Goal: Task Accomplishment & Management: Complete application form

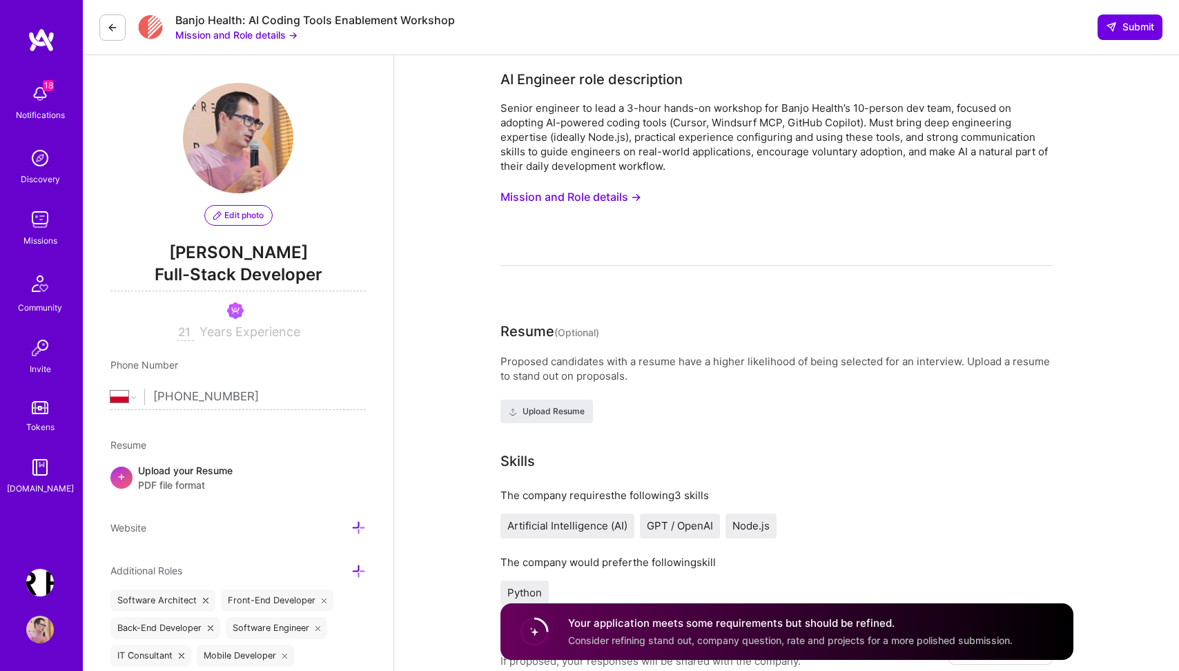
select select "PL"
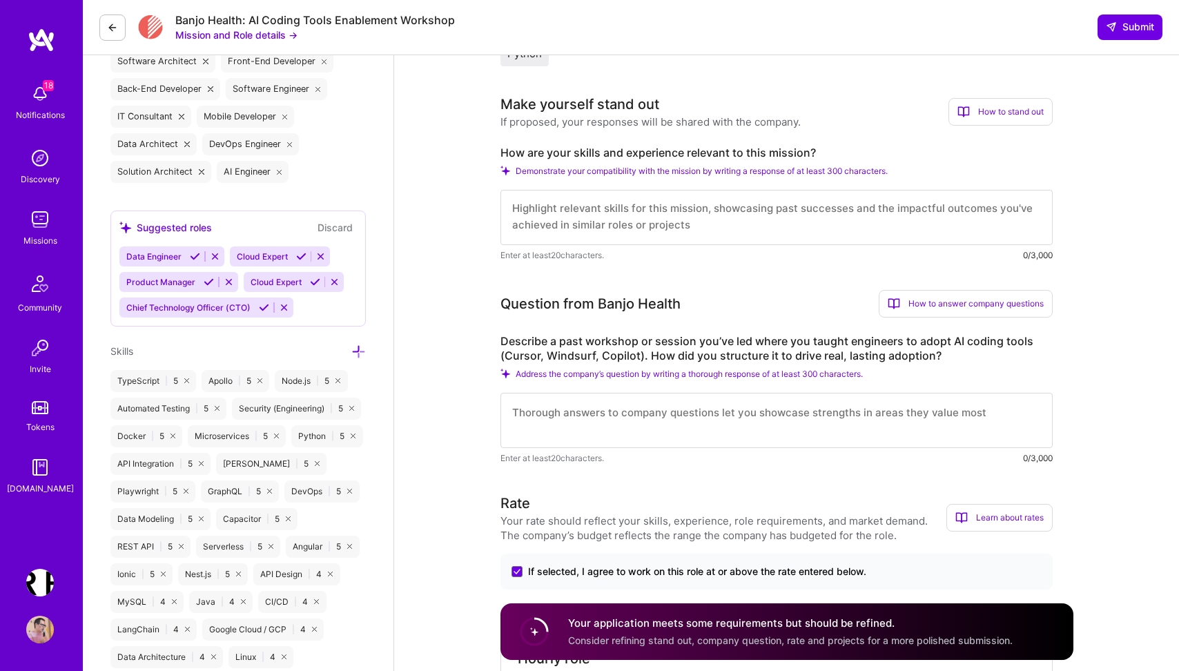
scroll to position [537, 0]
click at [248, 34] on button "Mission and Role details →" at bounding box center [236, 35] width 122 height 14
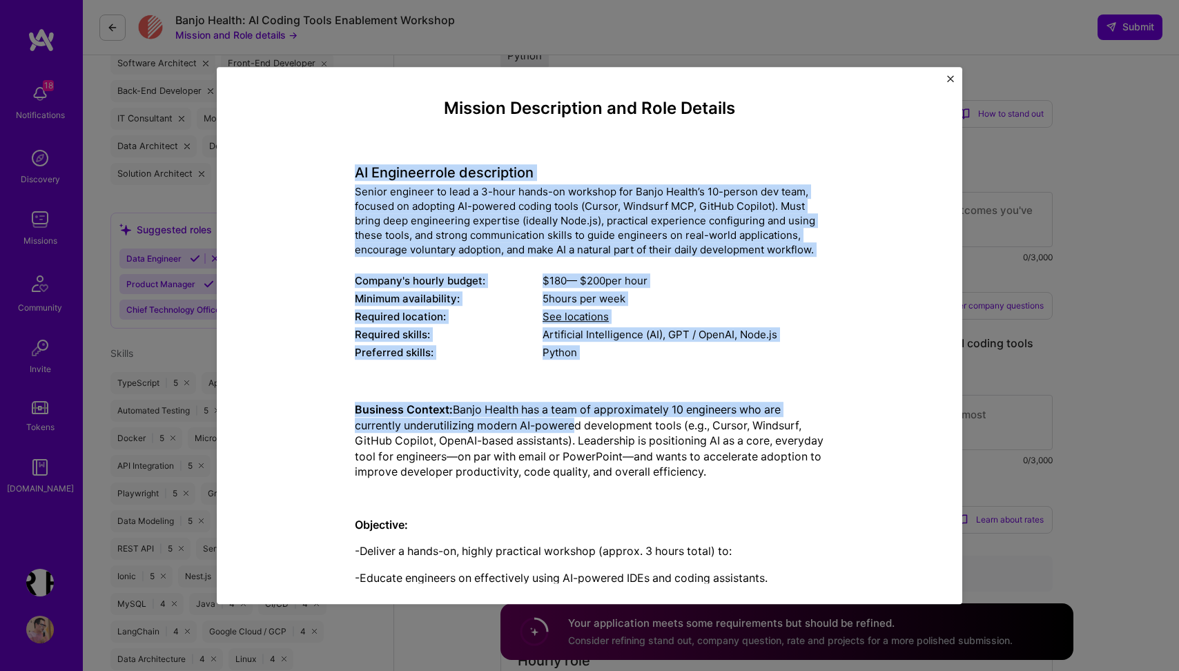
drag, startPoint x: 337, startPoint y: 162, endPoint x: 569, endPoint y: 420, distance: 346.5
click at [569, 420] on div "Mission Description and Role Details AI Engineer role description Senior engine…" at bounding box center [589, 672] width 682 height 1147
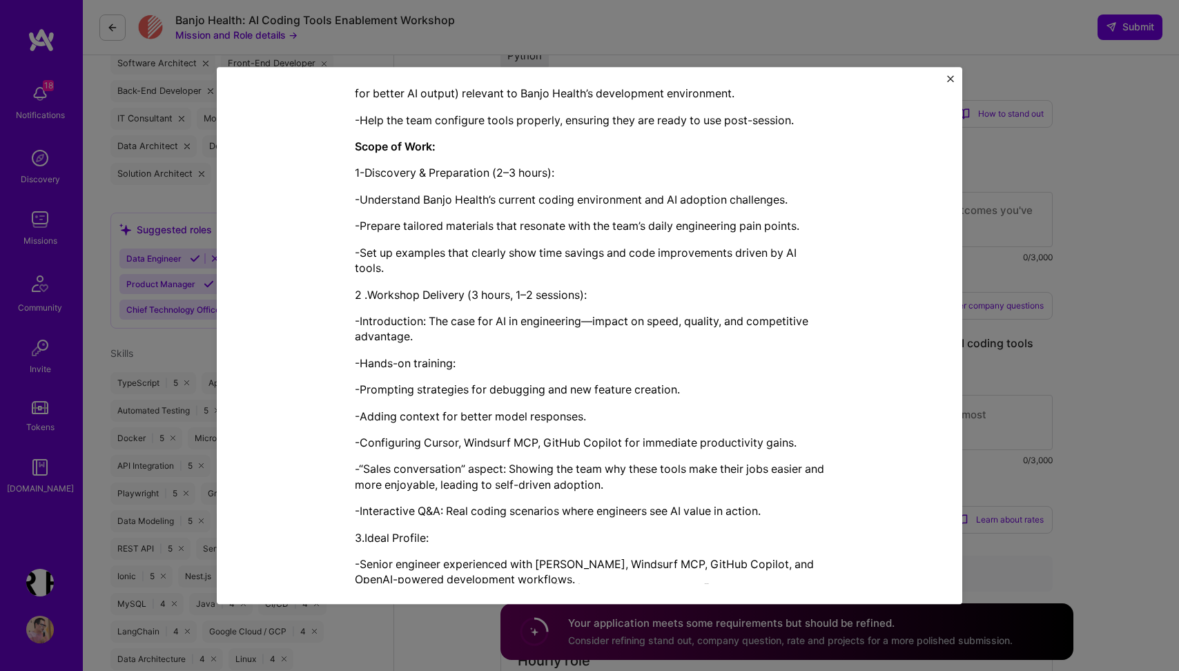
scroll to position [674, 0]
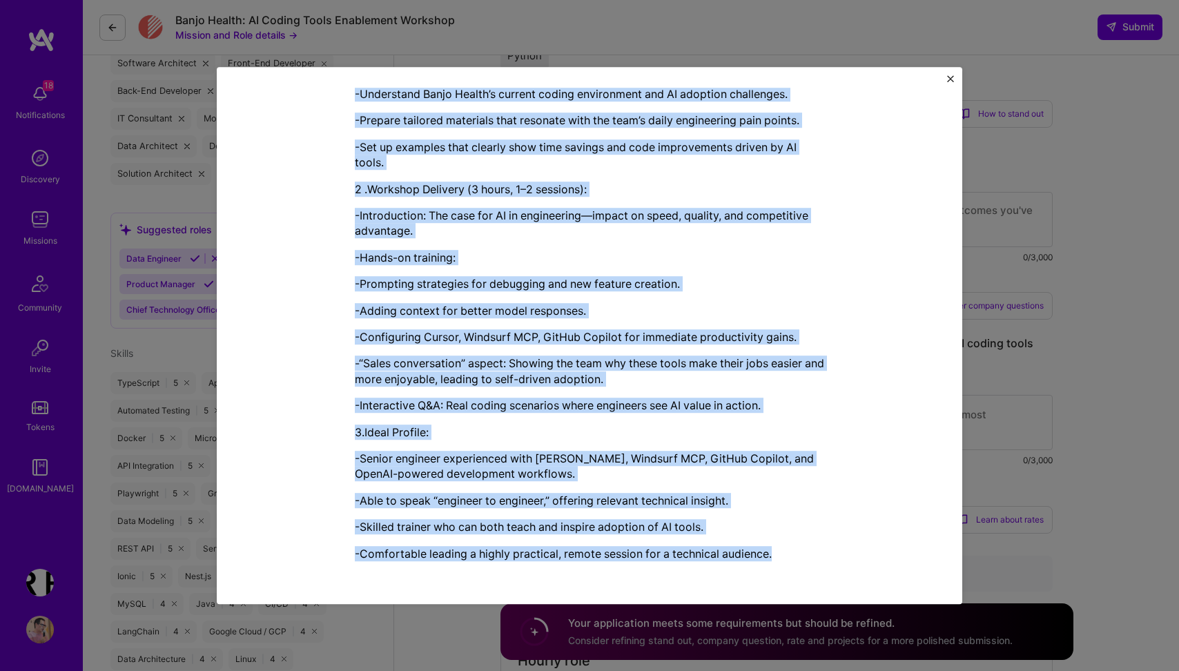
click at [785, 554] on p "-Comfortable leading a highly practical, remote session for a technical audienc…" at bounding box center [589, 553] width 469 height 15
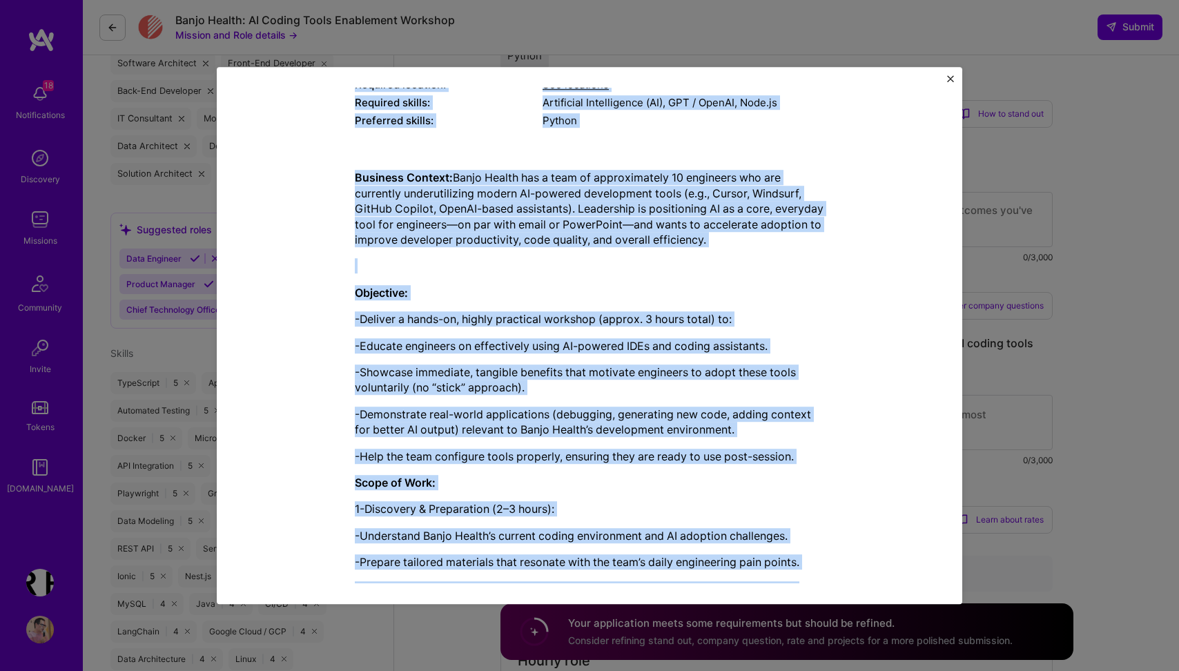
scroll to position [0, 0]
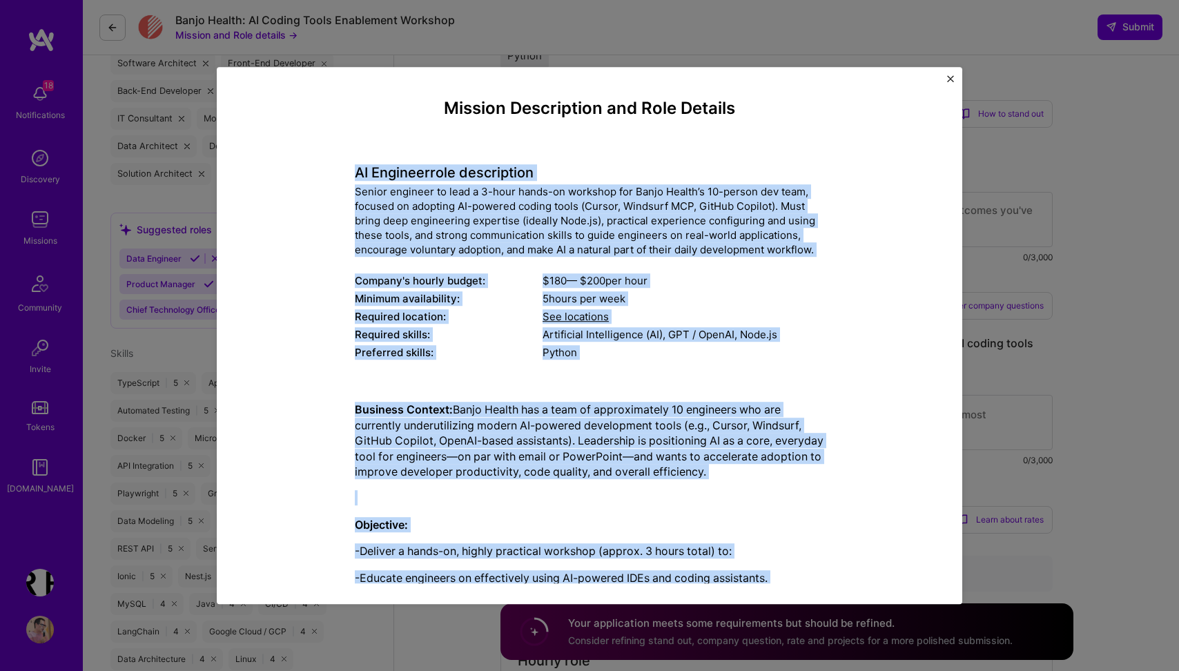
copy div "AI Engineer role description Senior engineer to lead a 3-hour hands-on workshop…"
click at [948, 76] on img "Close" at bounding box center [950, 78] width 7 height 7
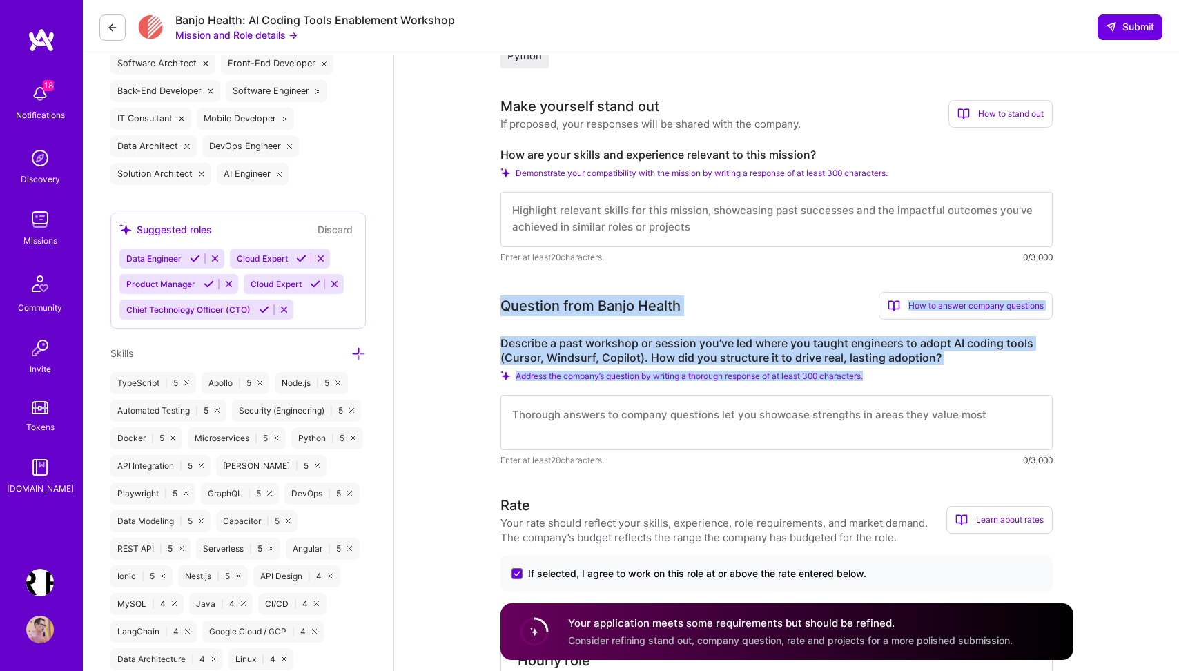
drag, startPoint x: 496, startPoint y: 304, endPoint x: 988, endPoint y: 389, distance: 498.7
copy div "Question from Banjo Health How to answer company questions Mastering company qu…"
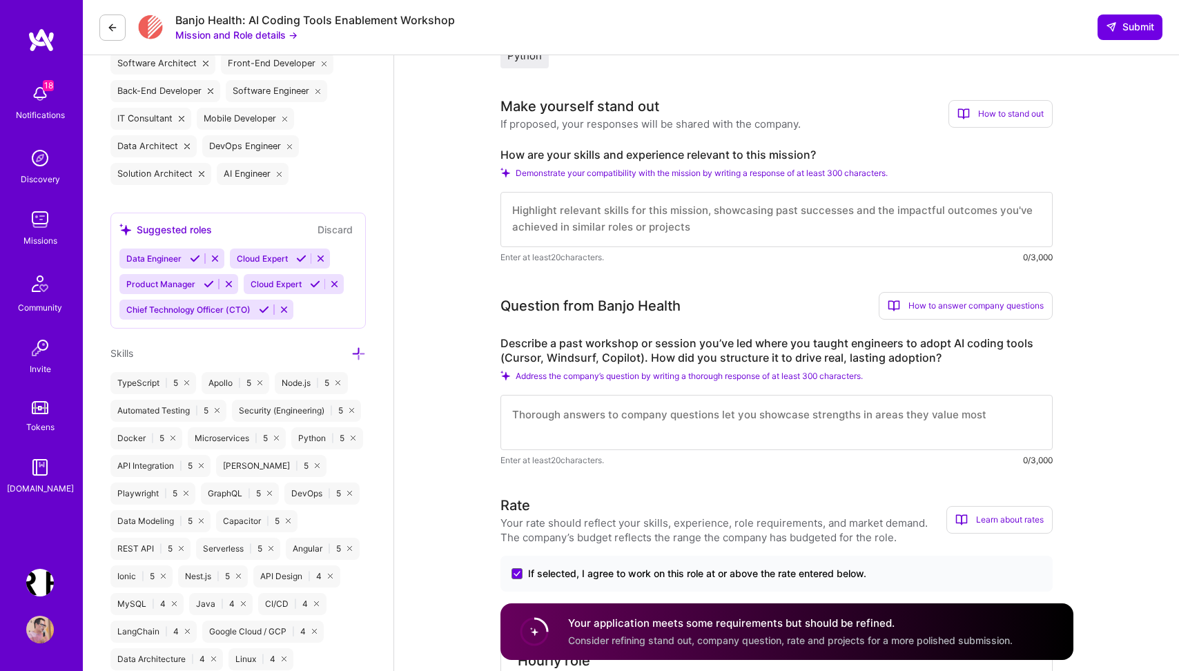
click at [560, 424] on textarea at bounding box center [776, 422] width 552 height 55
paste textarea "I introduced an agentic coding framework for a 6‑person cross‑functional team (…"
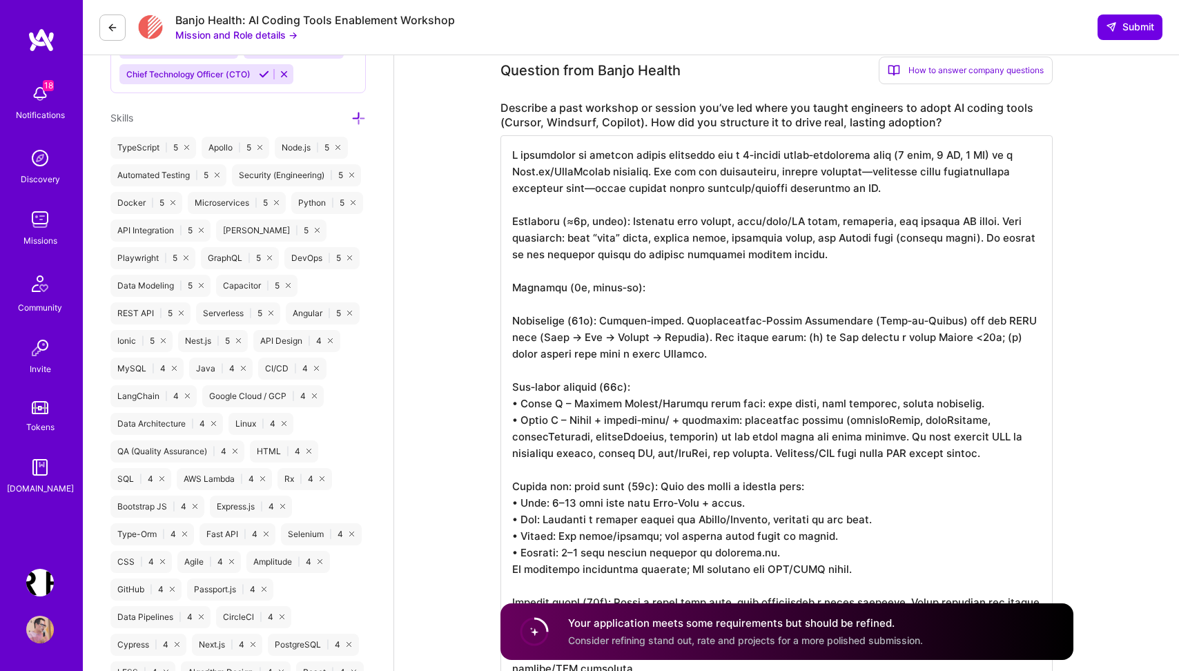
scroll to position [777, 0]
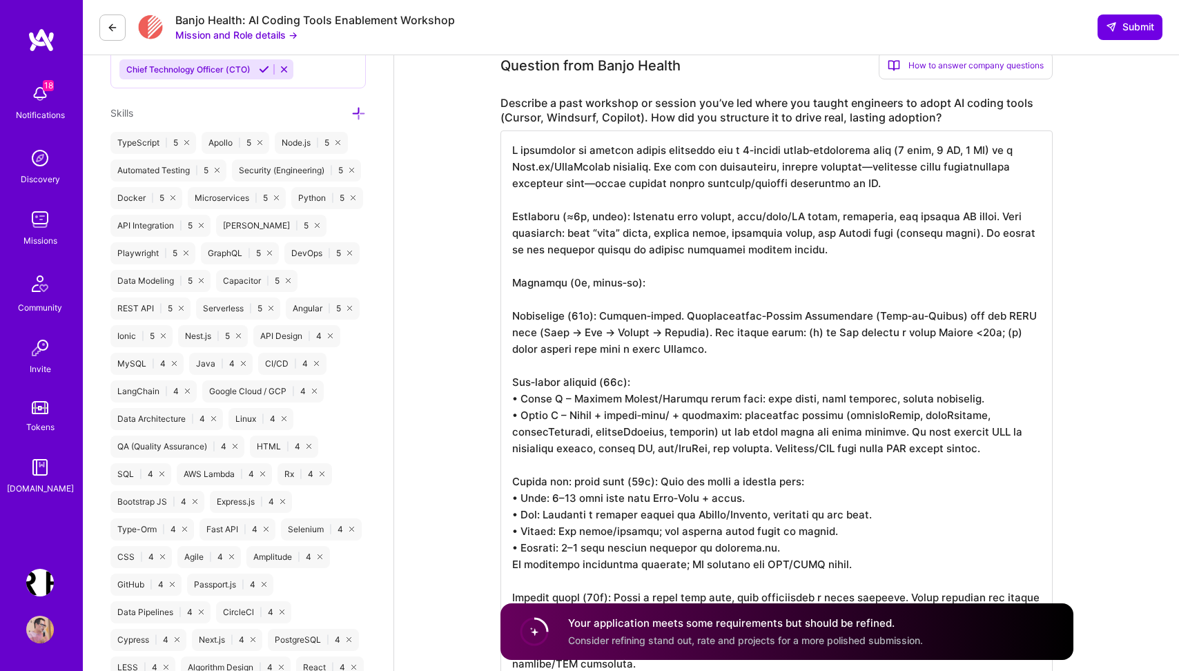
click at [658, 166] on textarea at bounding box center [776, 547] width 552 height 834
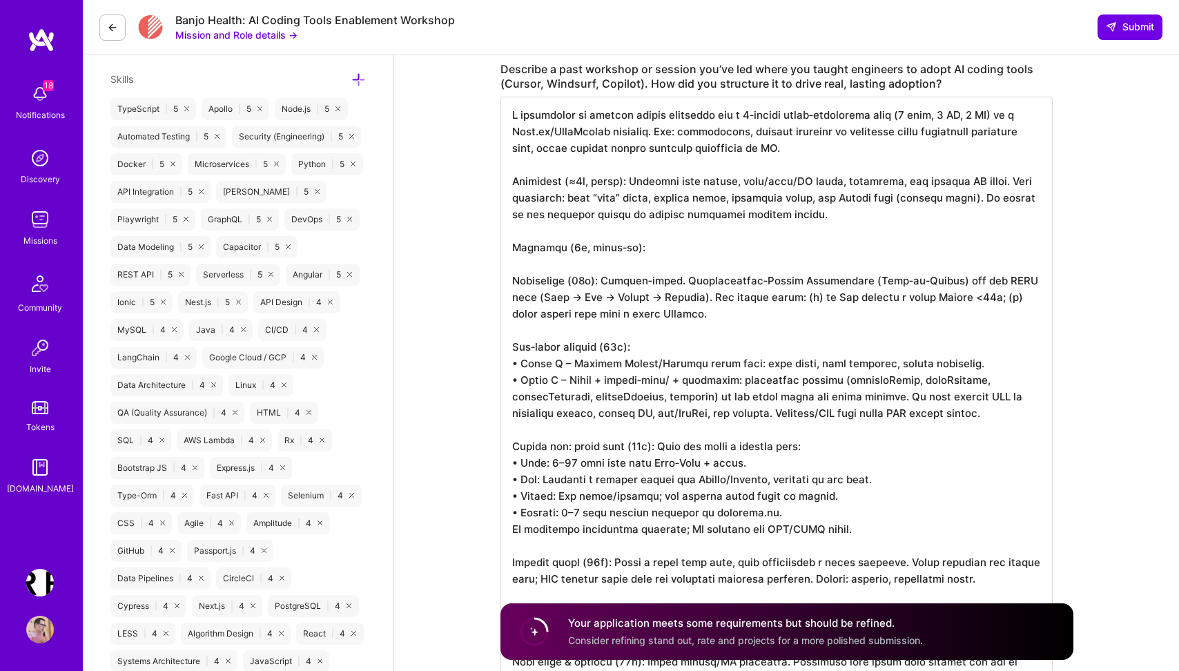
scroll to position [819, 0]
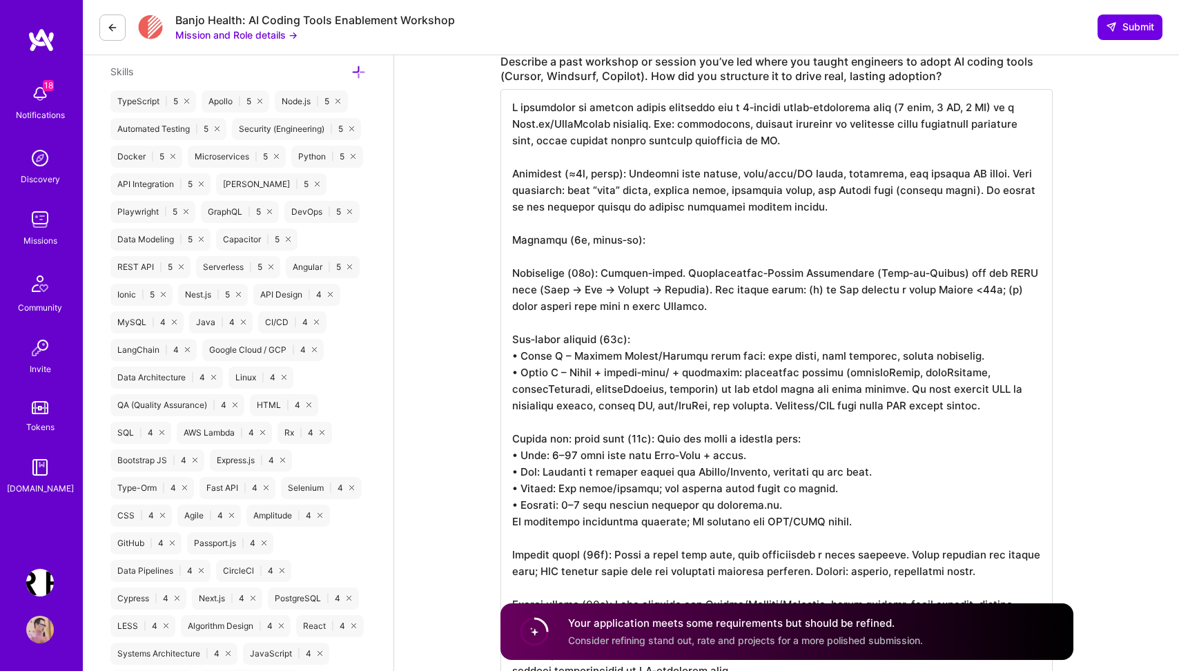
click at [620, 175] on textarea at bounding box center [776, 506] width 552 height 834
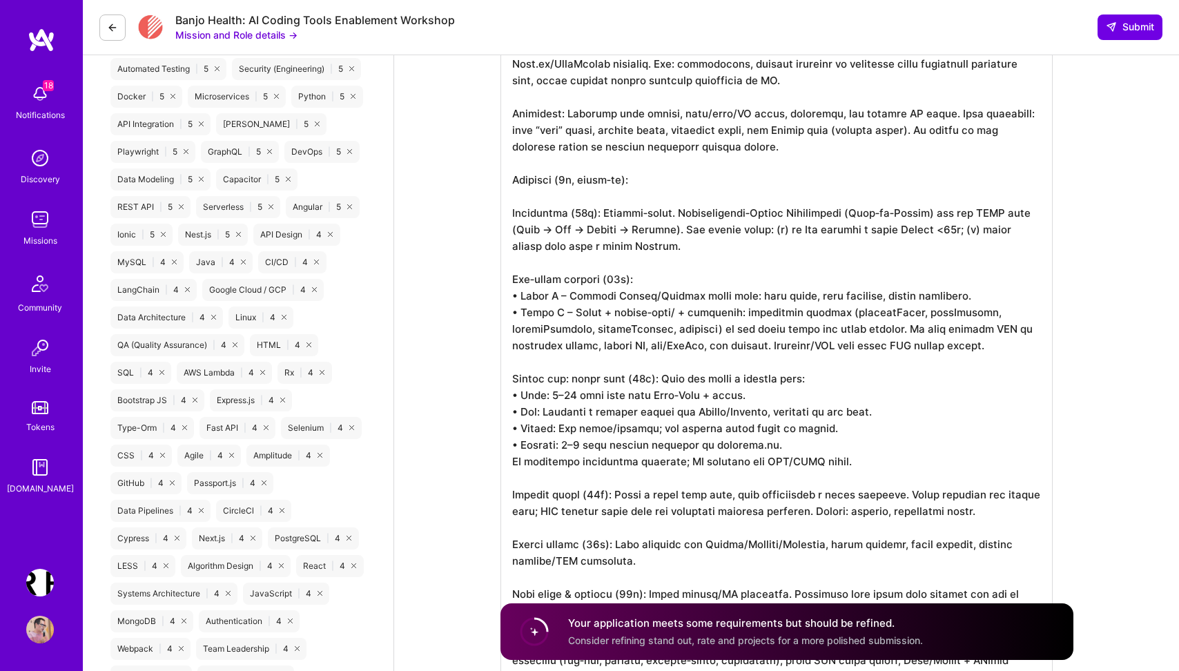
scroll to position [0, 0]
click at [756, 128] on textarea at bounding box center [776, 446] width 552 height 834
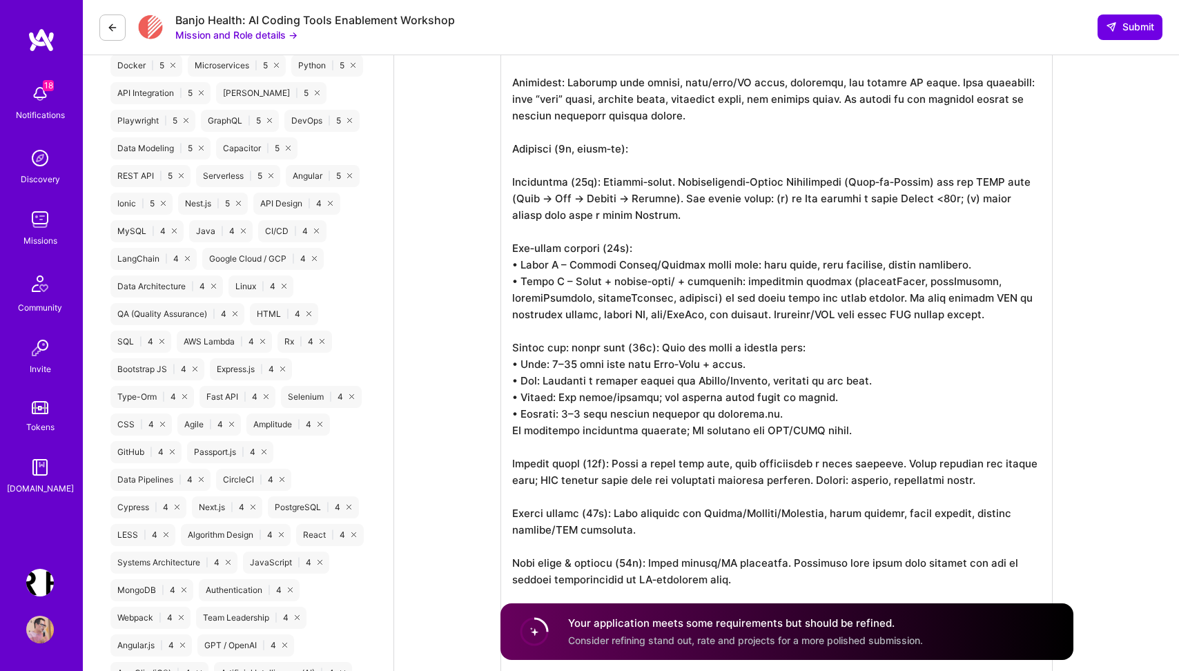
scroll to position [914, 0]
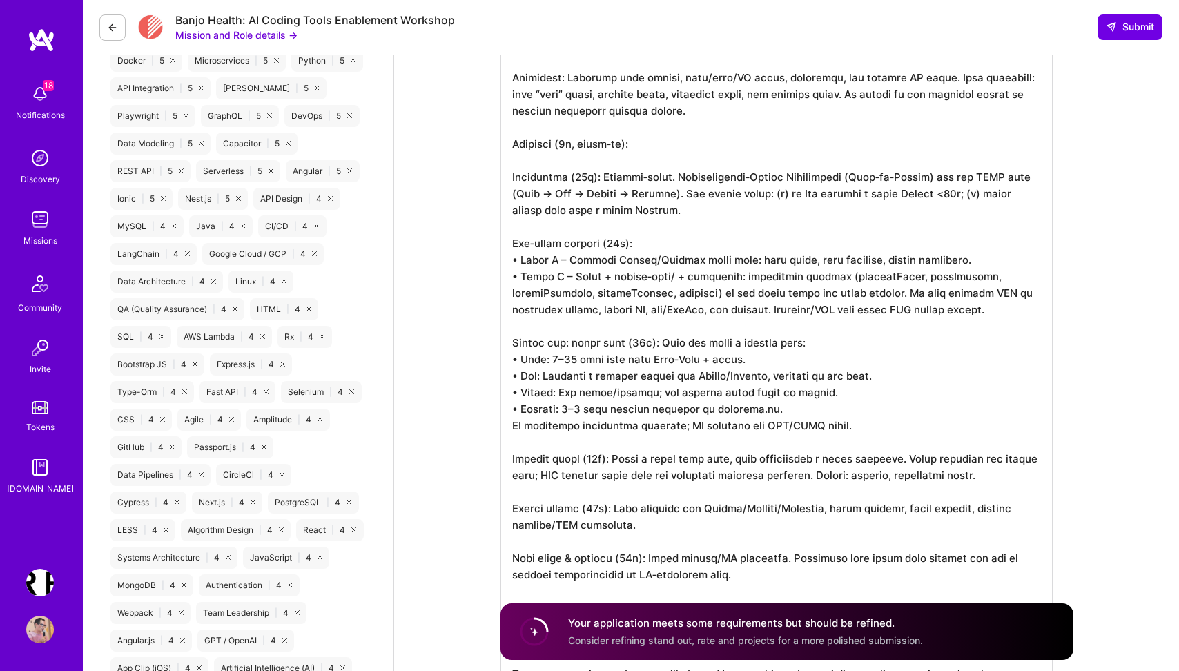
click at [723, 146] on textarea at bounding box center [776, 410] width 552 height 834
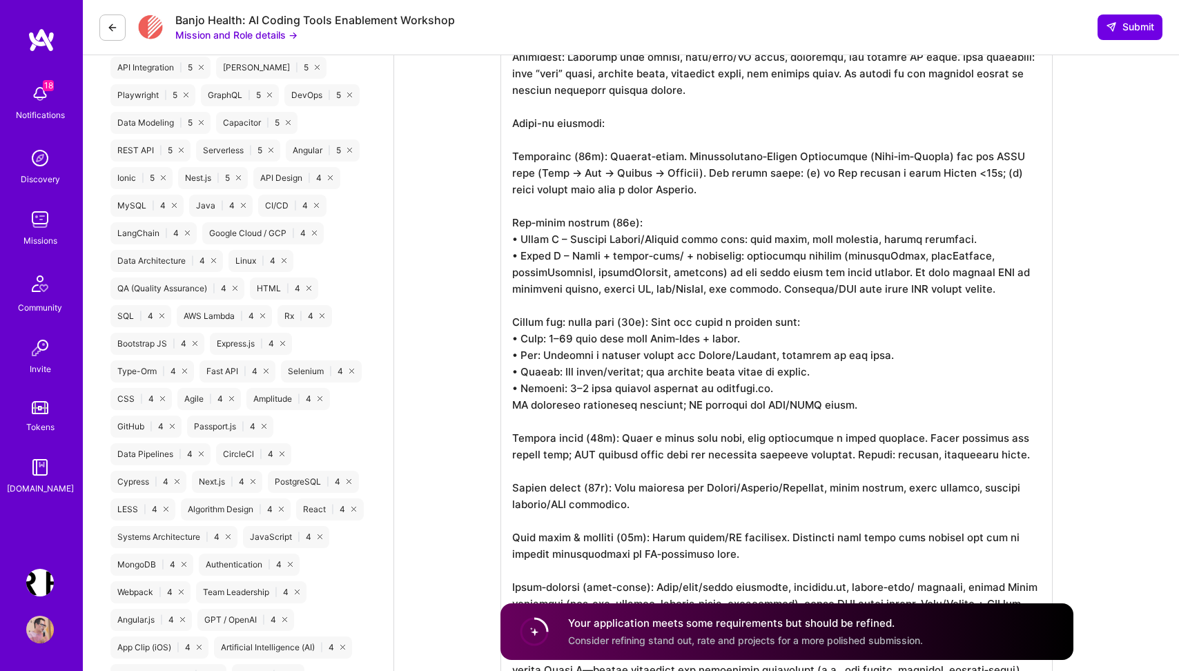
scroll to position [937, 0]
click at [578, 166] on textarea at bounding box center [776, 388] width 552 height 834
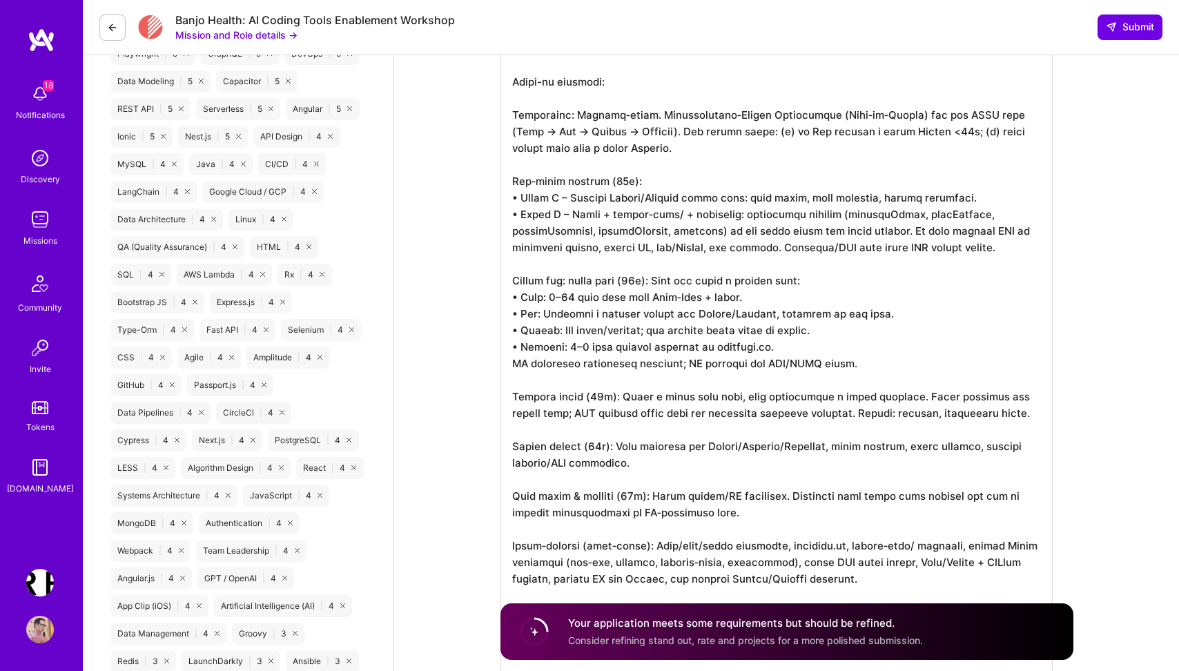
scroll to position [979, 0]
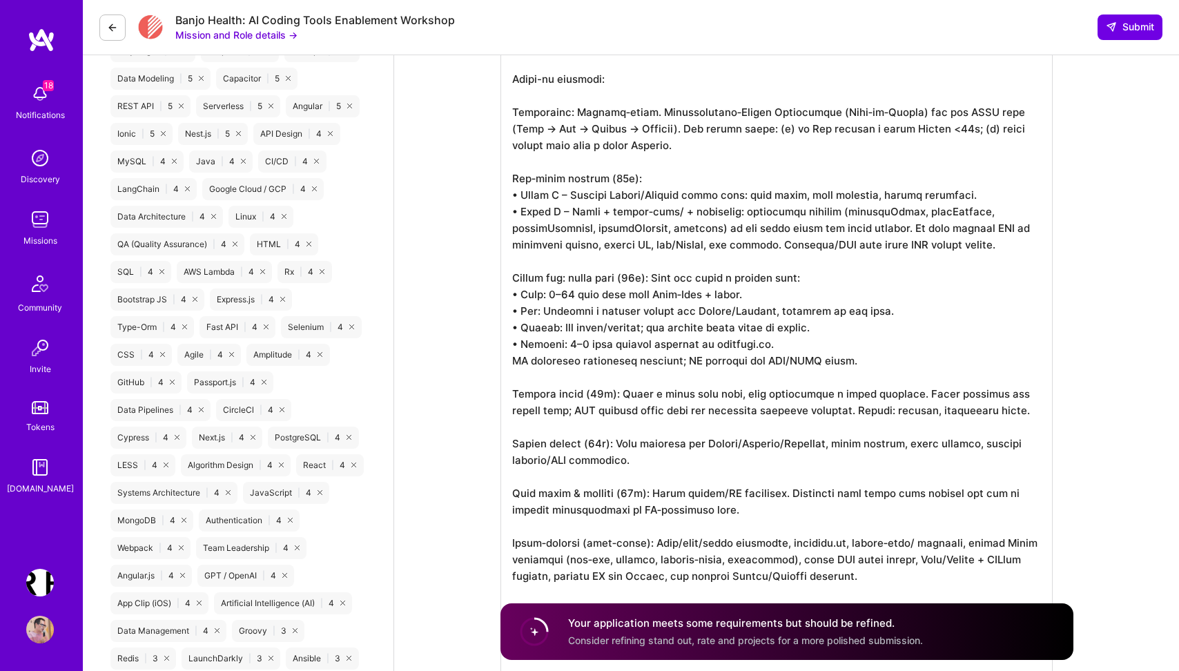
click at [885, 128] on textarea at bounding box center [776, 345] width 552 height 834
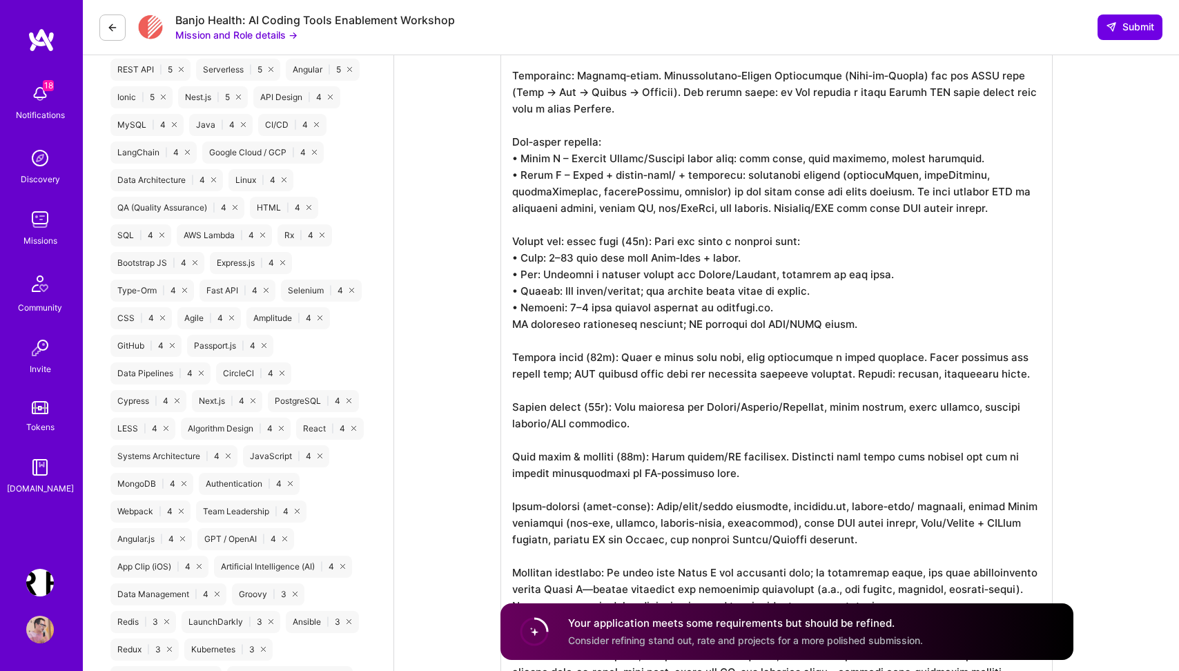
scroll to position [1019, 0]
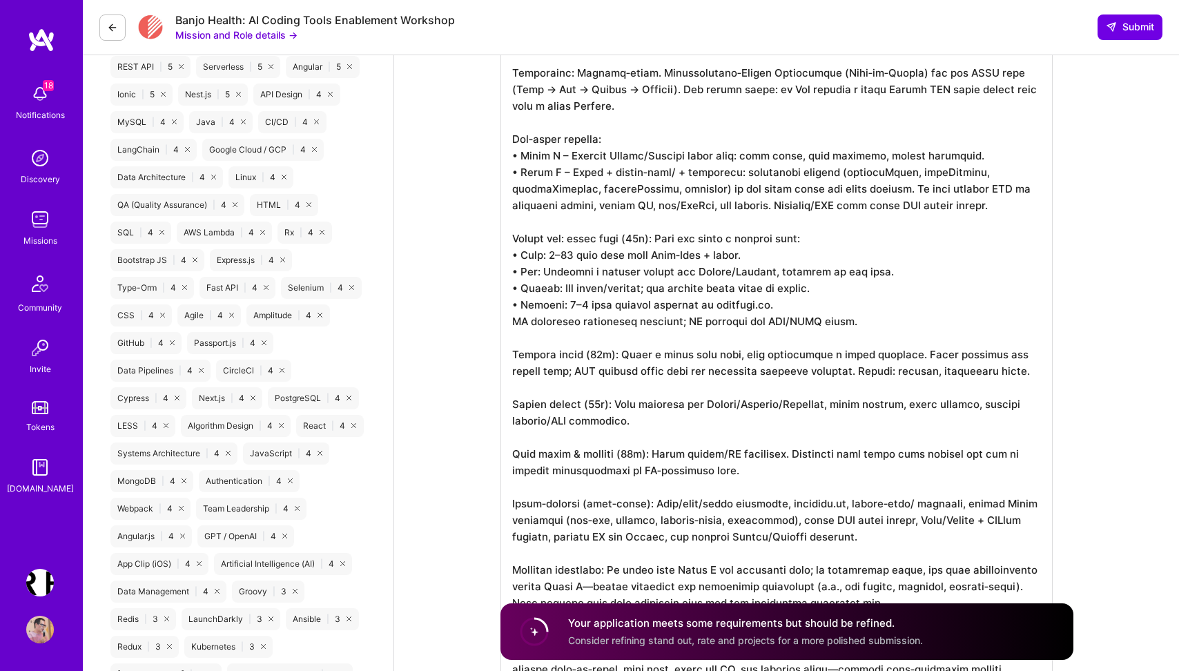
click at [551, 156] on textarea at bounding box center [776, 306] width 552 height 834
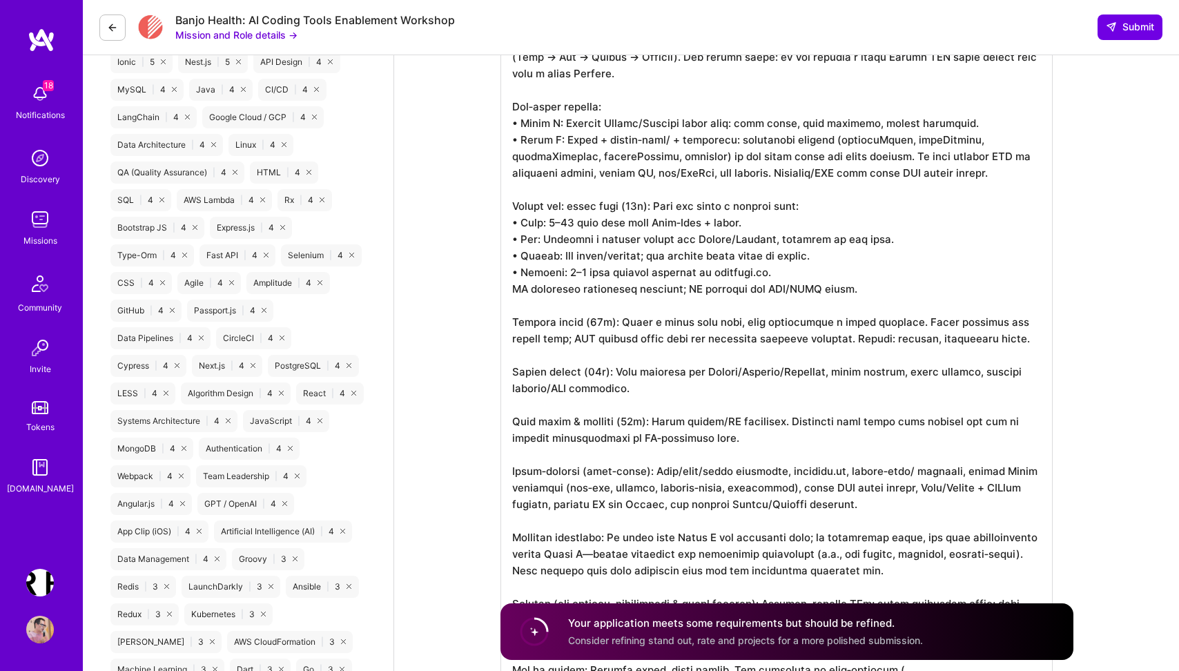
scroll to position [1052, 0]
click at [680, 138] on textarea at bounding box center [776, 273] width 552 height 834
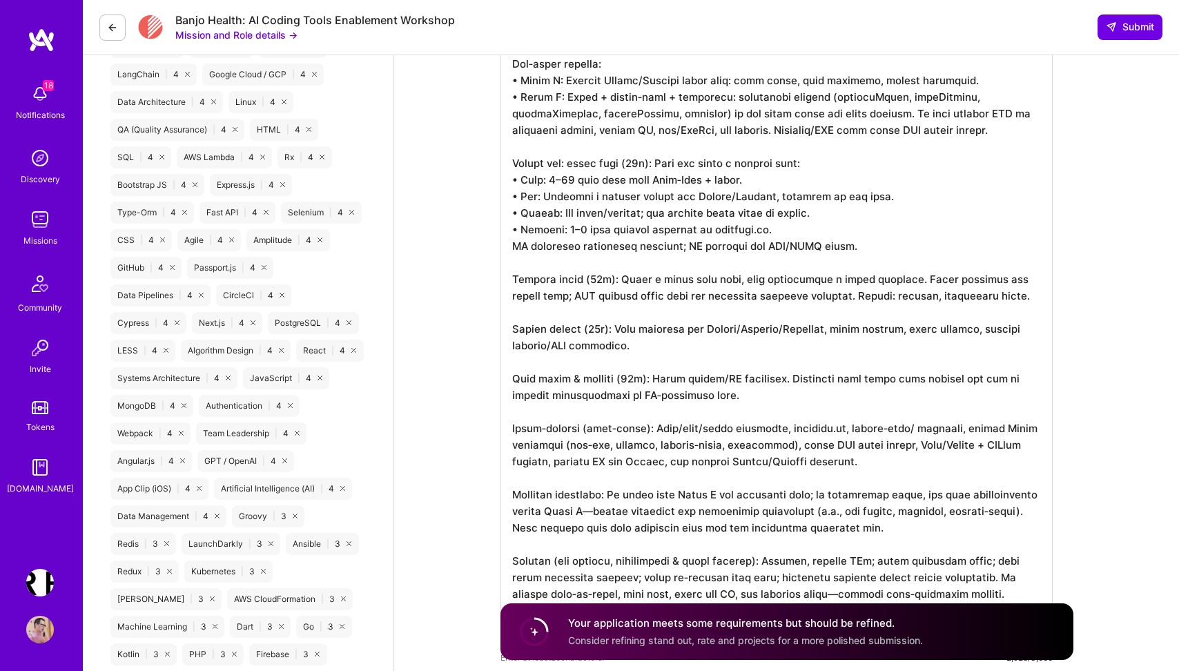
scroll to position [1102, 0]
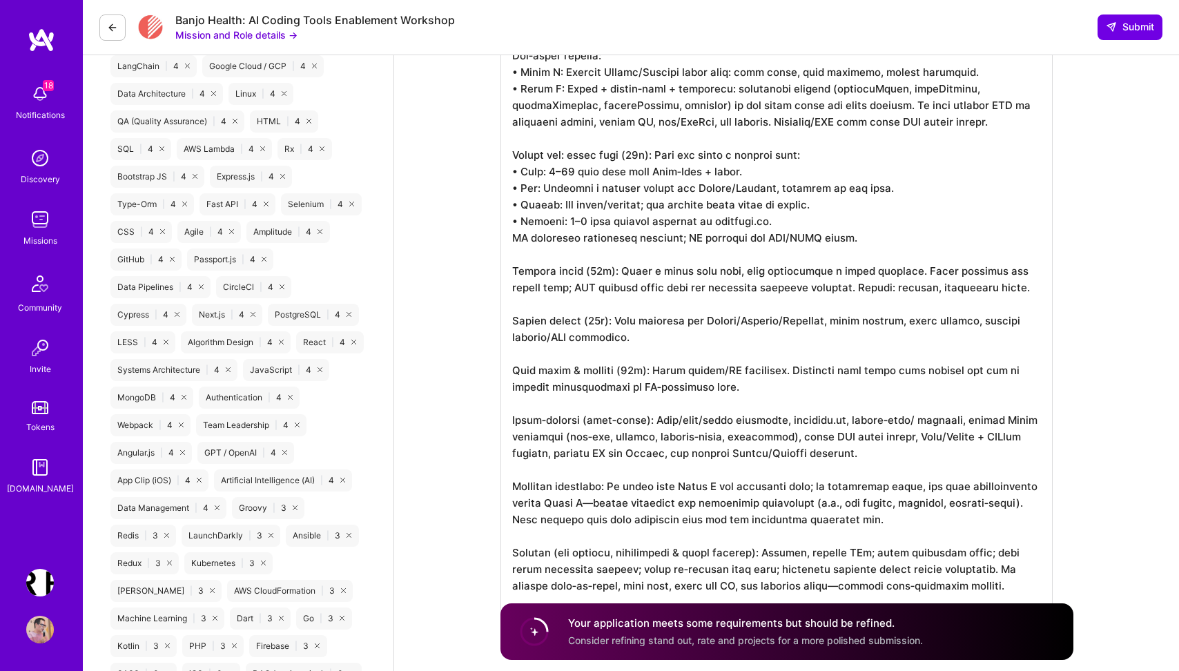
click at [545, 152] on textarea at bounding box center [776, 222] width 552 height 834
click at [557, 171] on textarea at bounding box center [776, 222] width 552 height 834
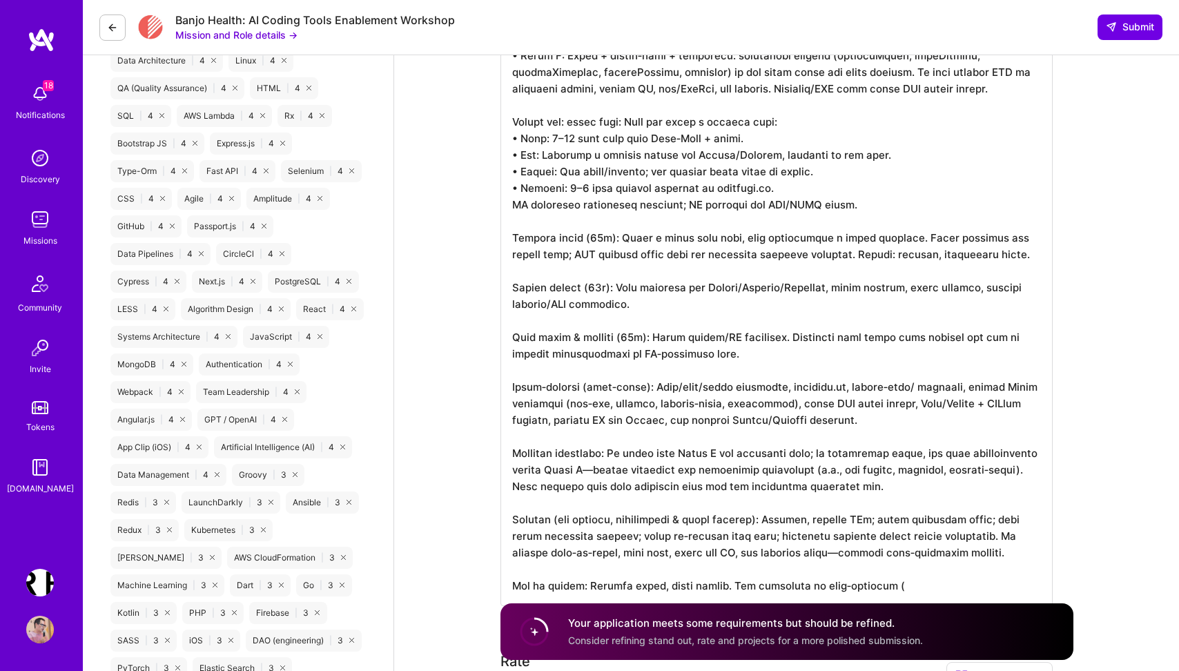
scroll to position [1150, 0]
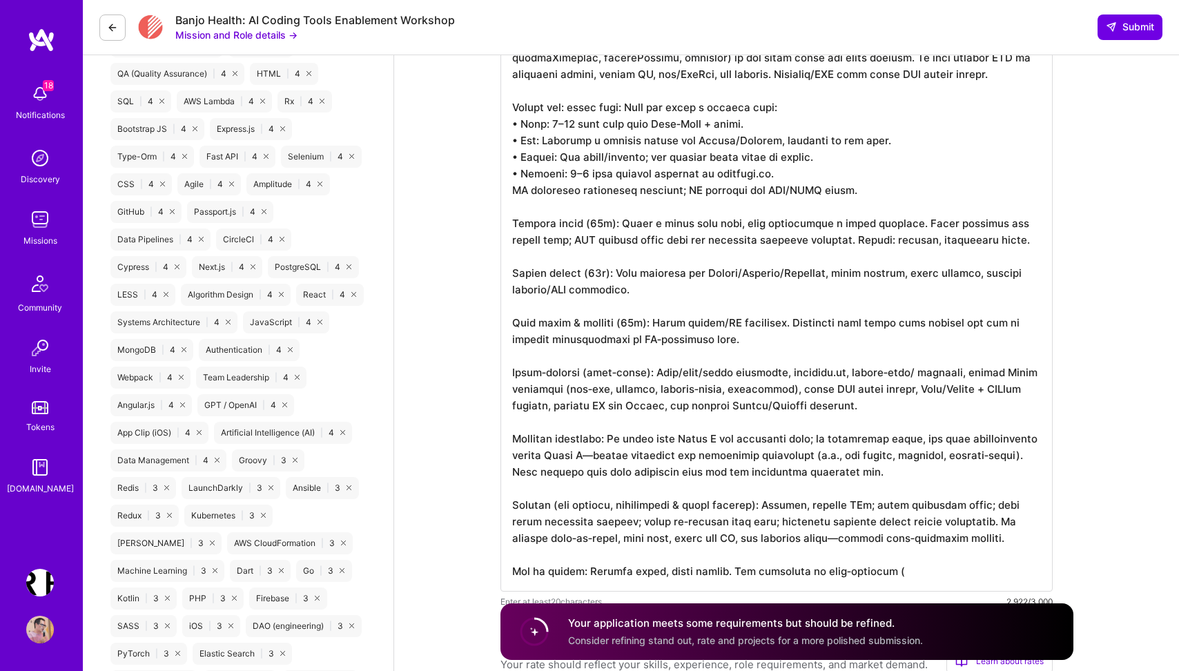
click at [554, 175] on textarea at bounding box center [776, 175] width 552 height 834
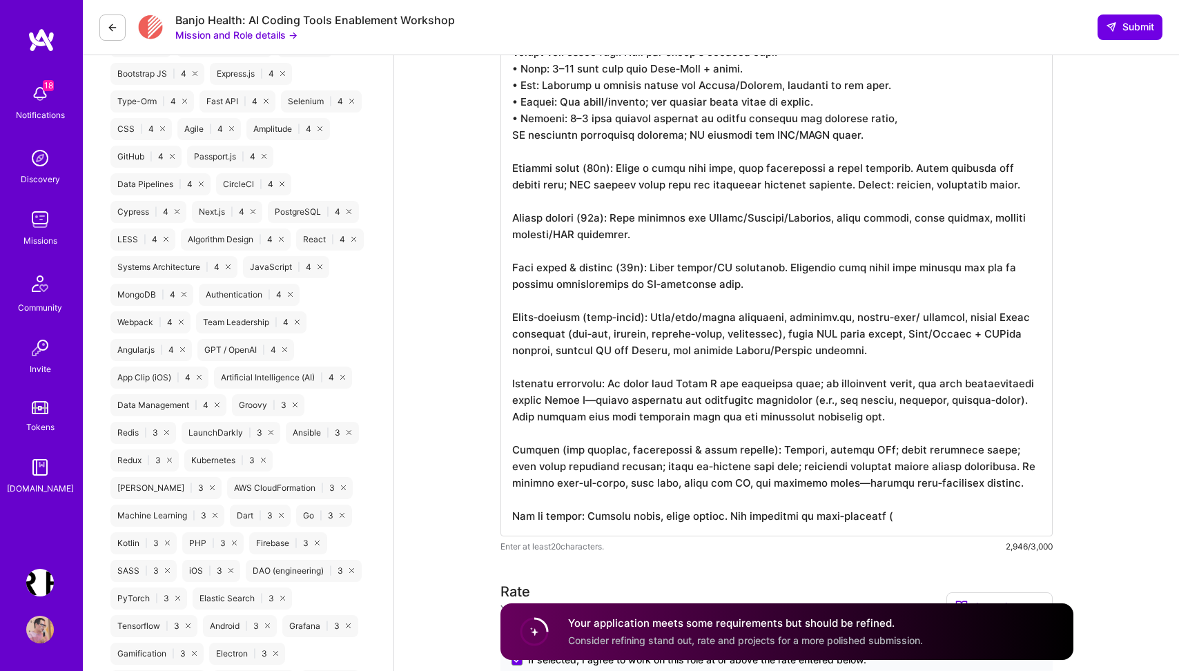
scroll to position [1224, 0]
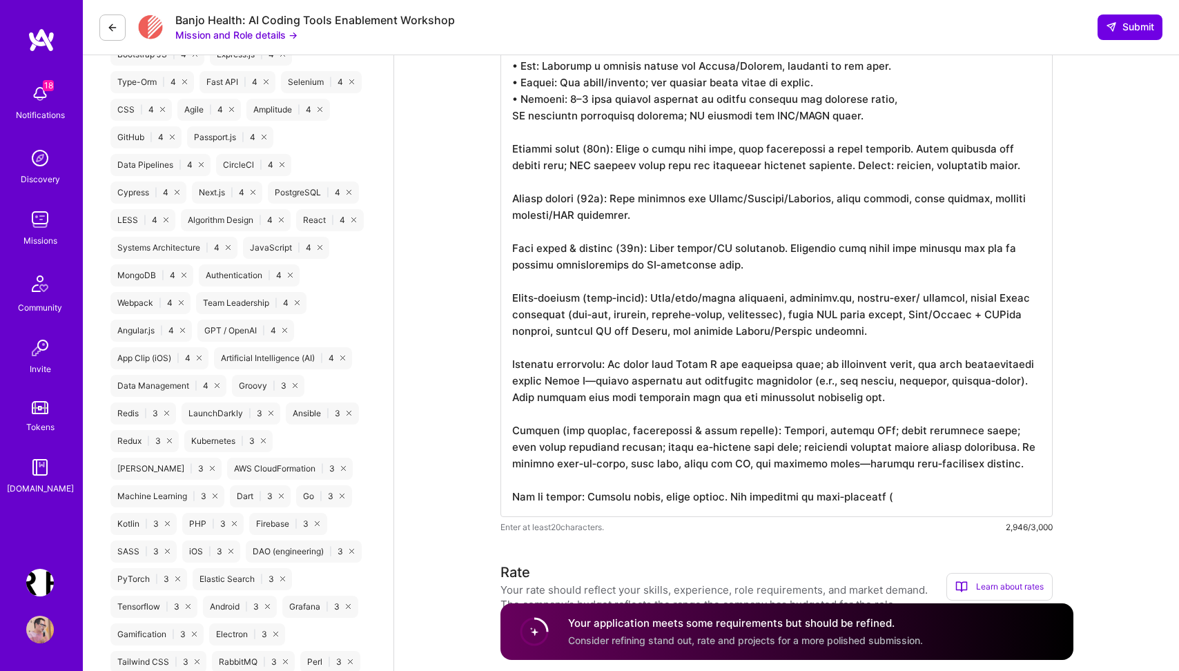
click at [606, 149] on textarea at bounding box center [776, 100] width 552 height 834
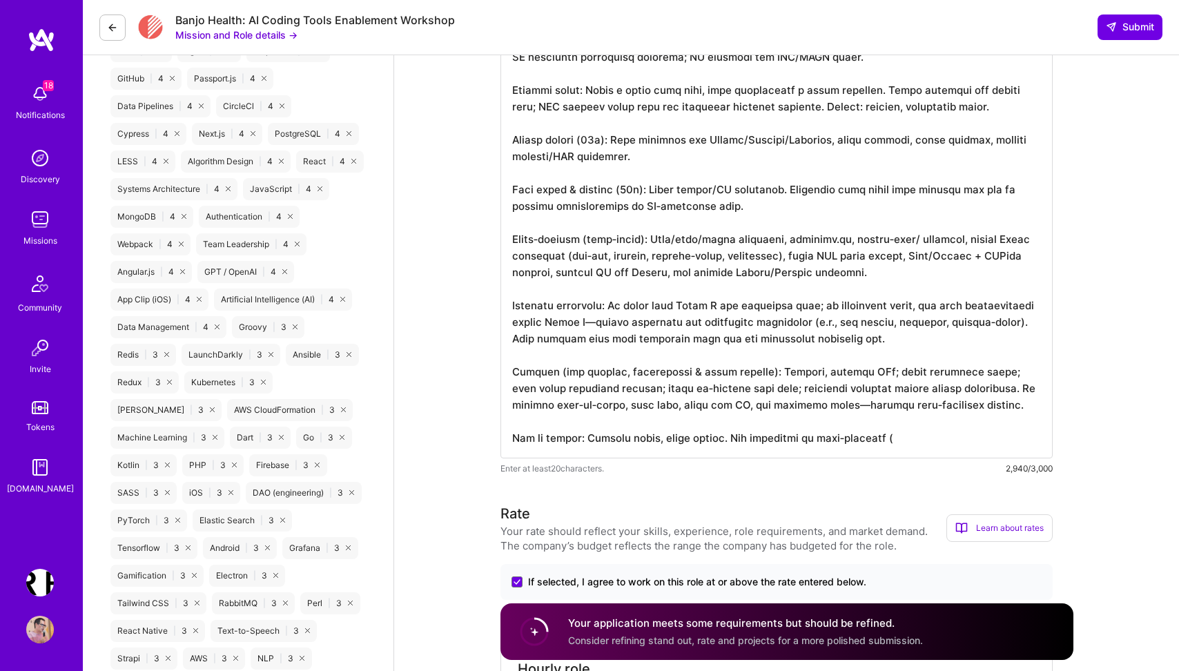
scroll to position [1284, 0]
click at [539, 140] on textarea at bounding box center [776, 41] width 552 height 834
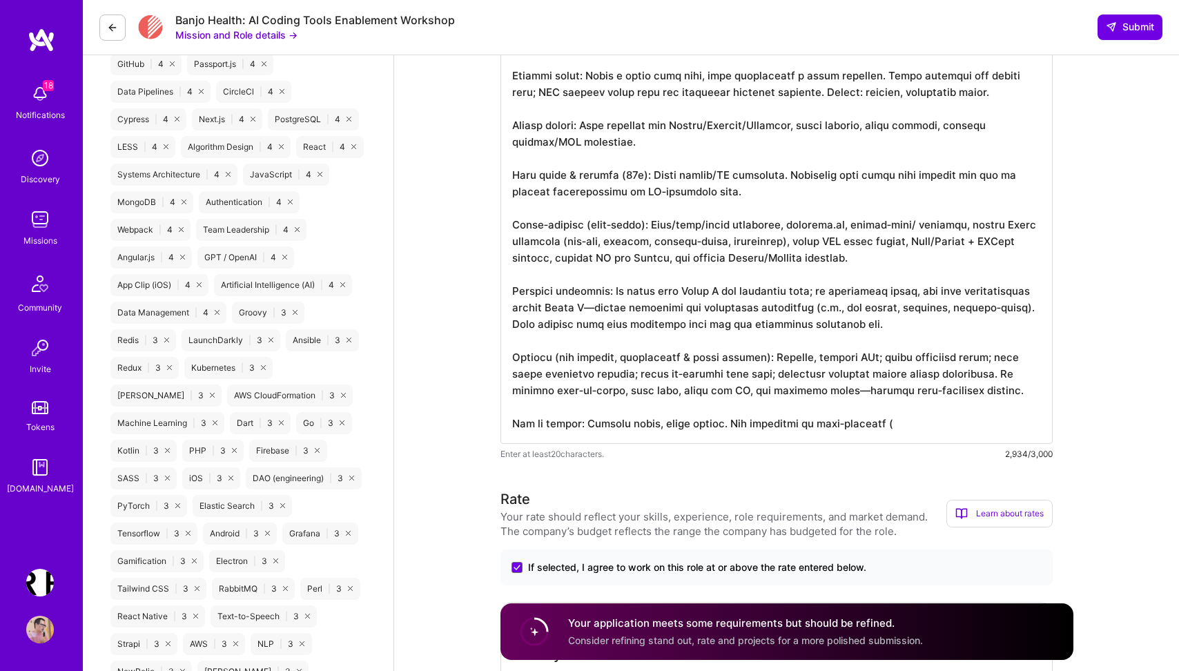
scroll to position [1304, 0]
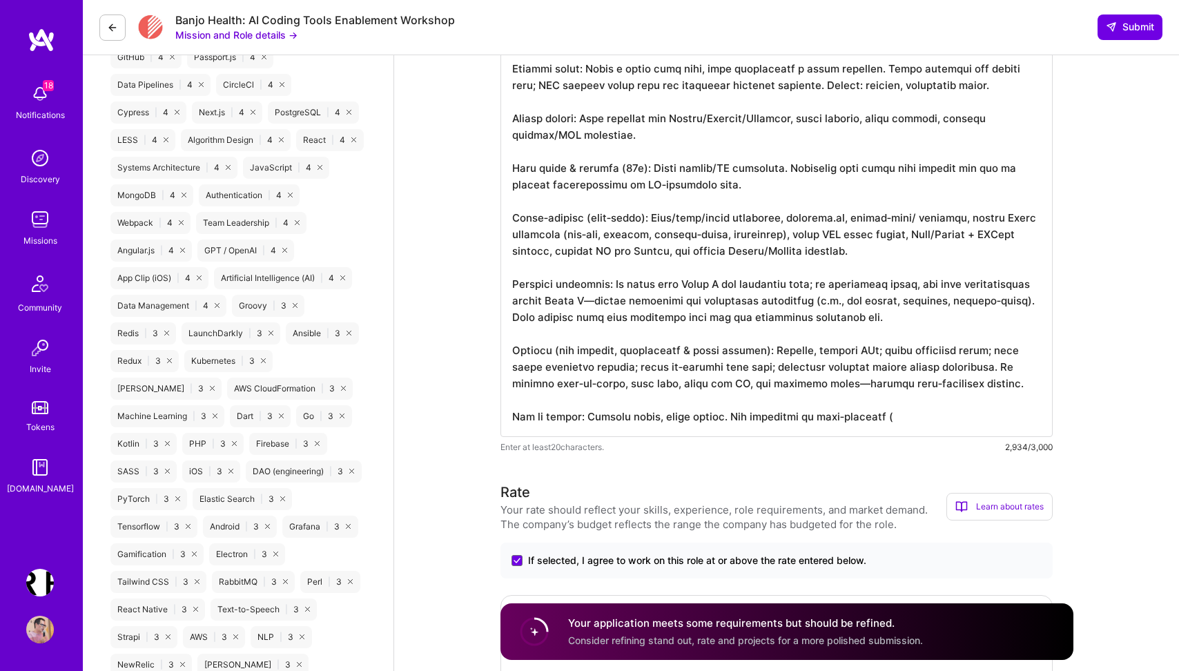
click at [570, 137] on textarea at bounding box center [776, 20] width 552 height 834
click at [564, 137] on textarea at bounding box center [776, 20] width 552 height 834
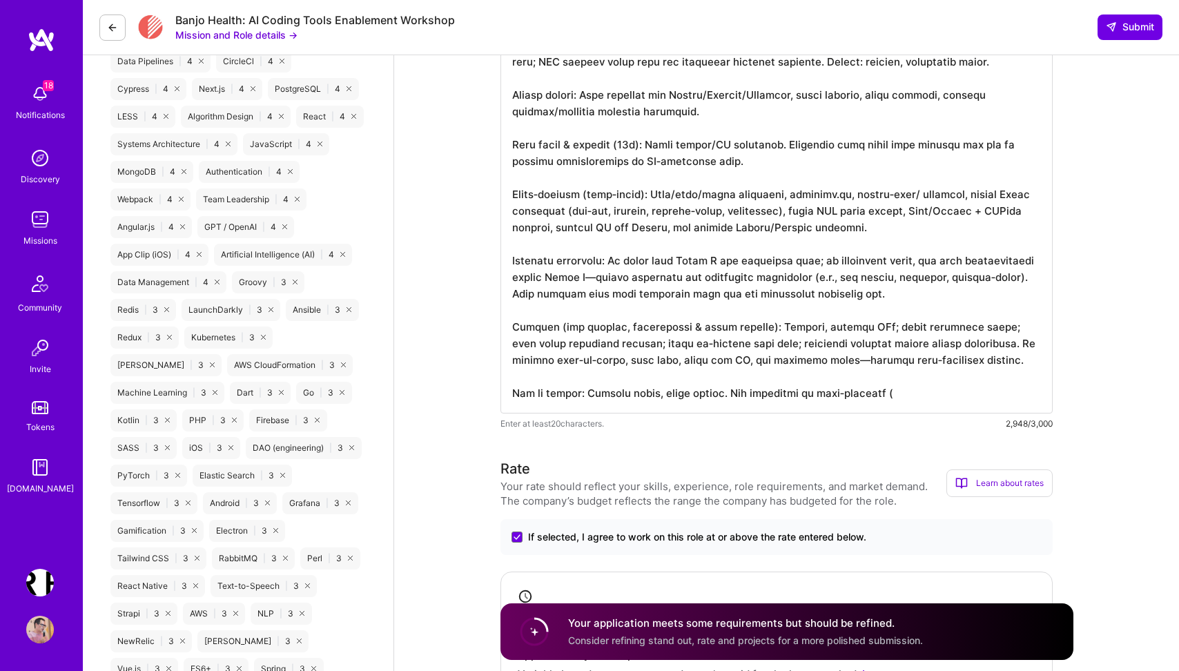
scroll to position [1340, 0]
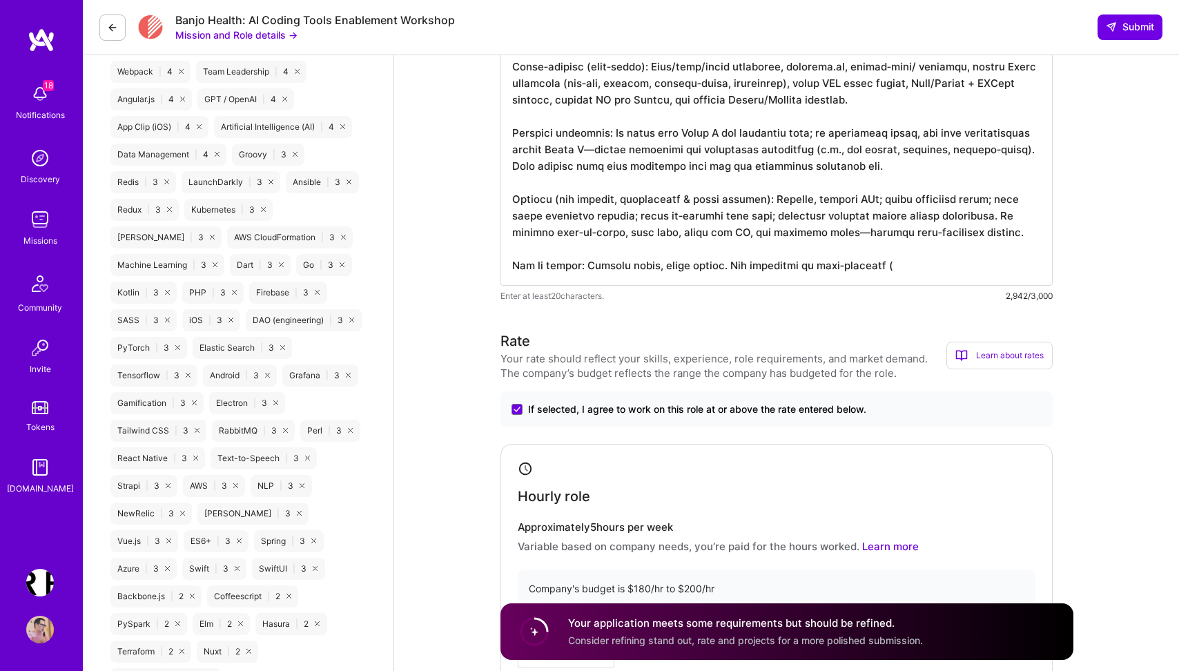
scroll to position [1456, 0]
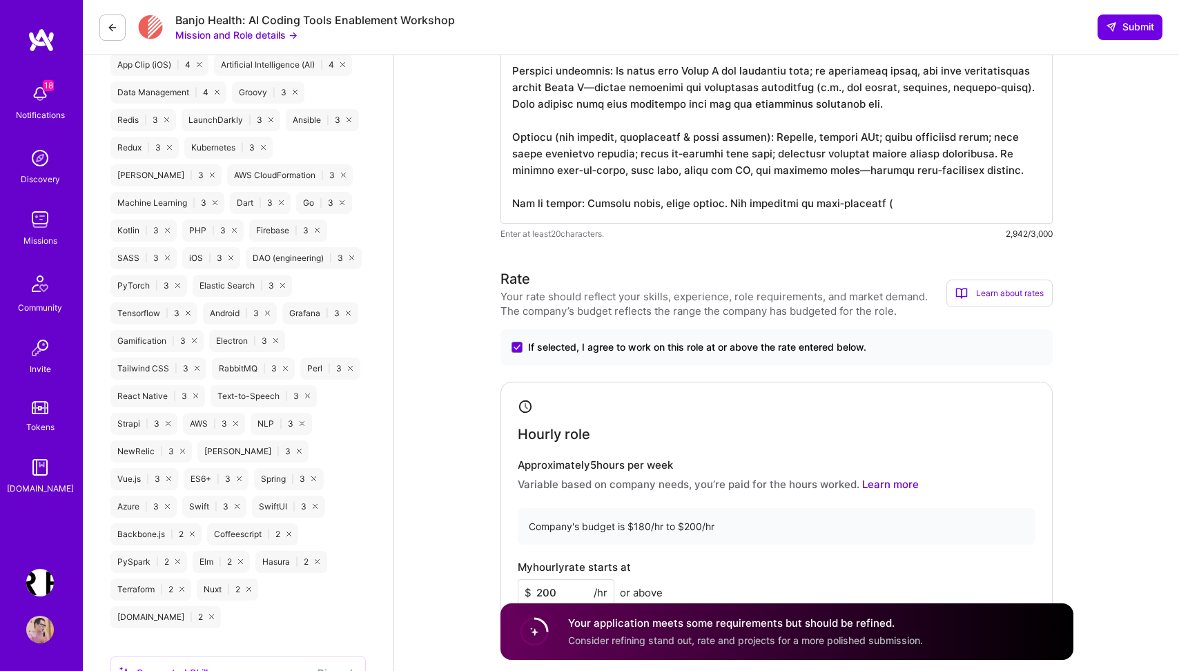
scroll to position [1519, 0]
paste textarea "Process first, tools second. The framework is tool‑agnostic (works with Cursor,…"
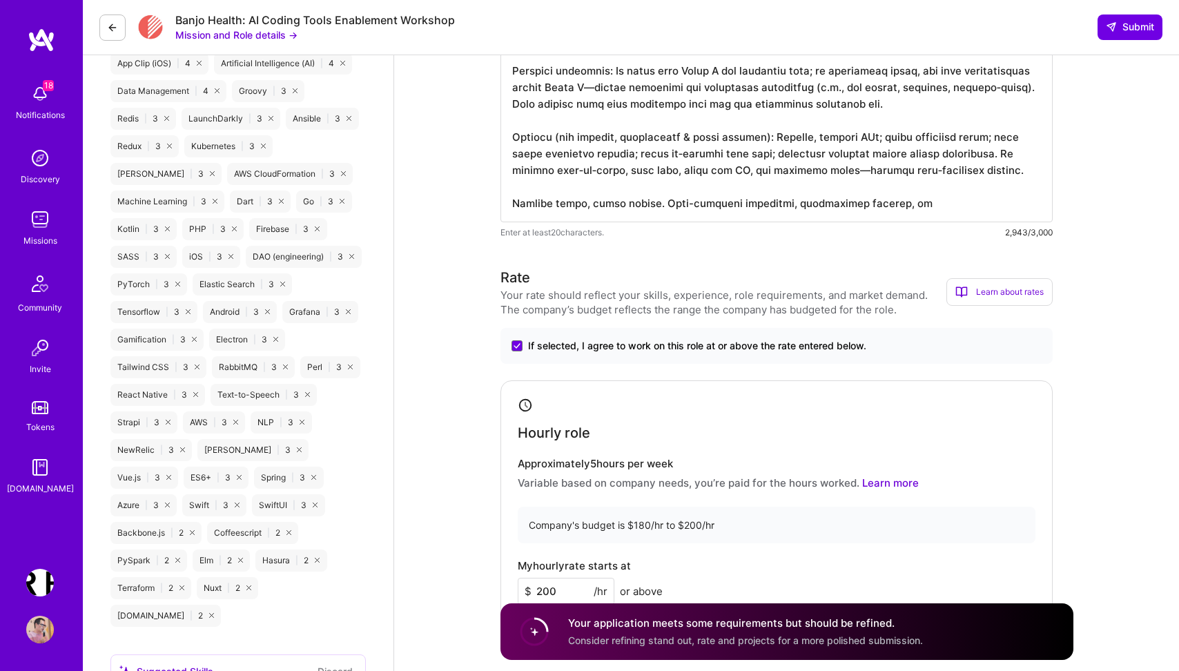
paste textarea "preserves shared context through the memory bank. Workflows evolve as the team d"
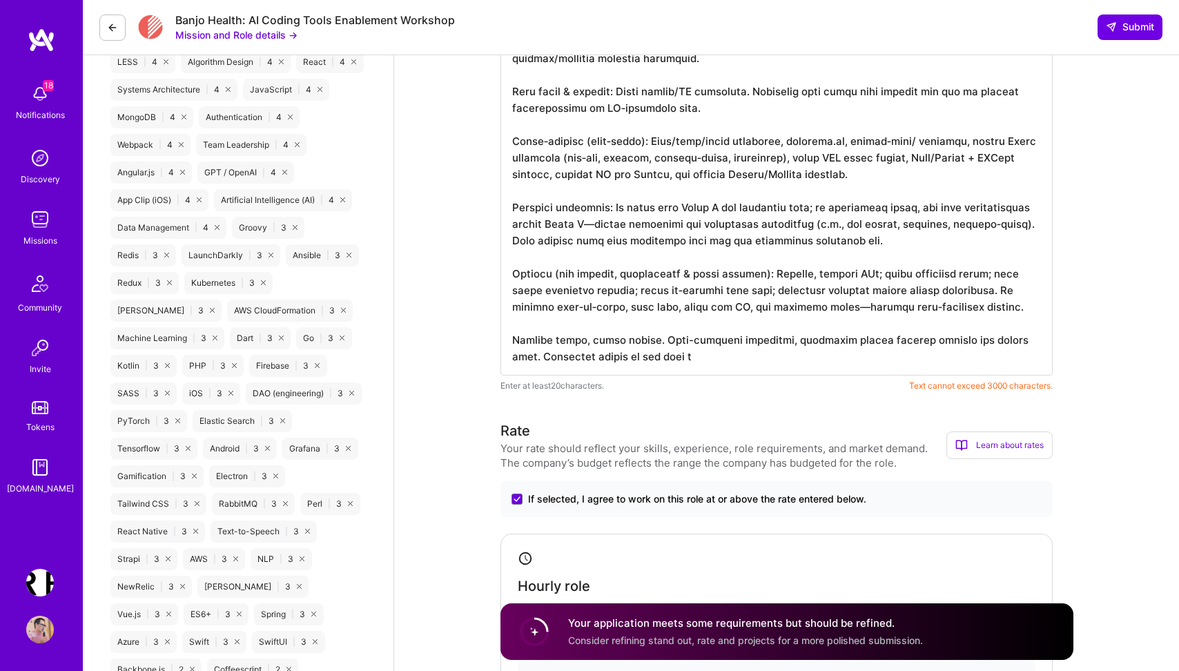
scroll to position [1378, 0]
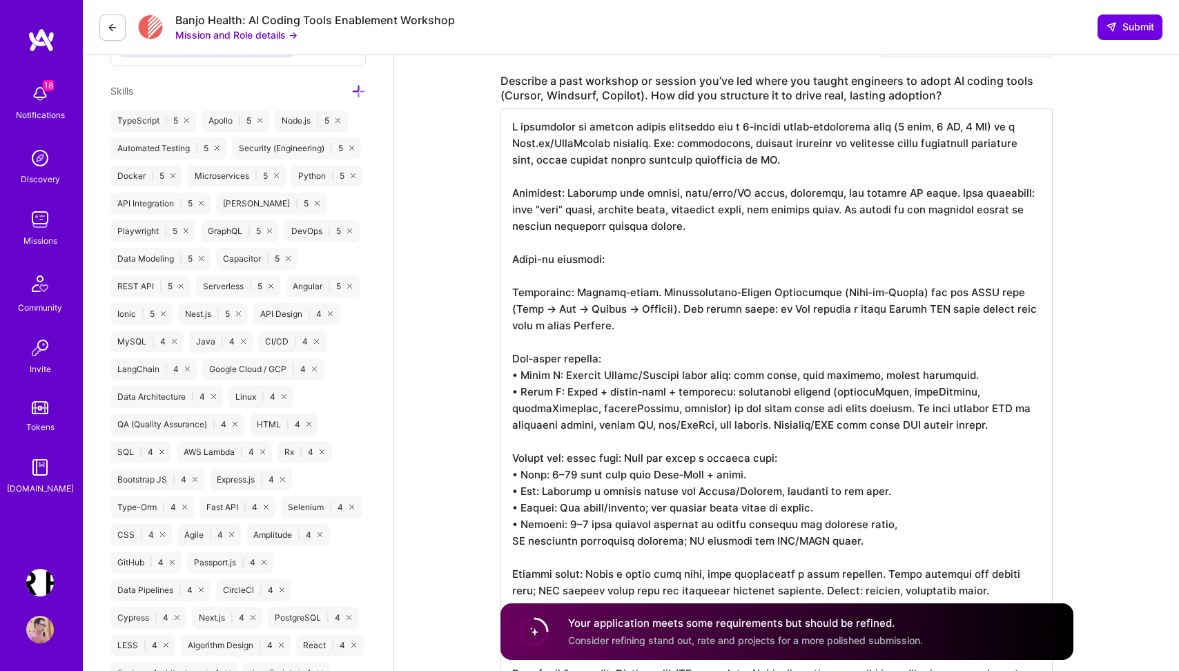
scroll to position [803, 0]
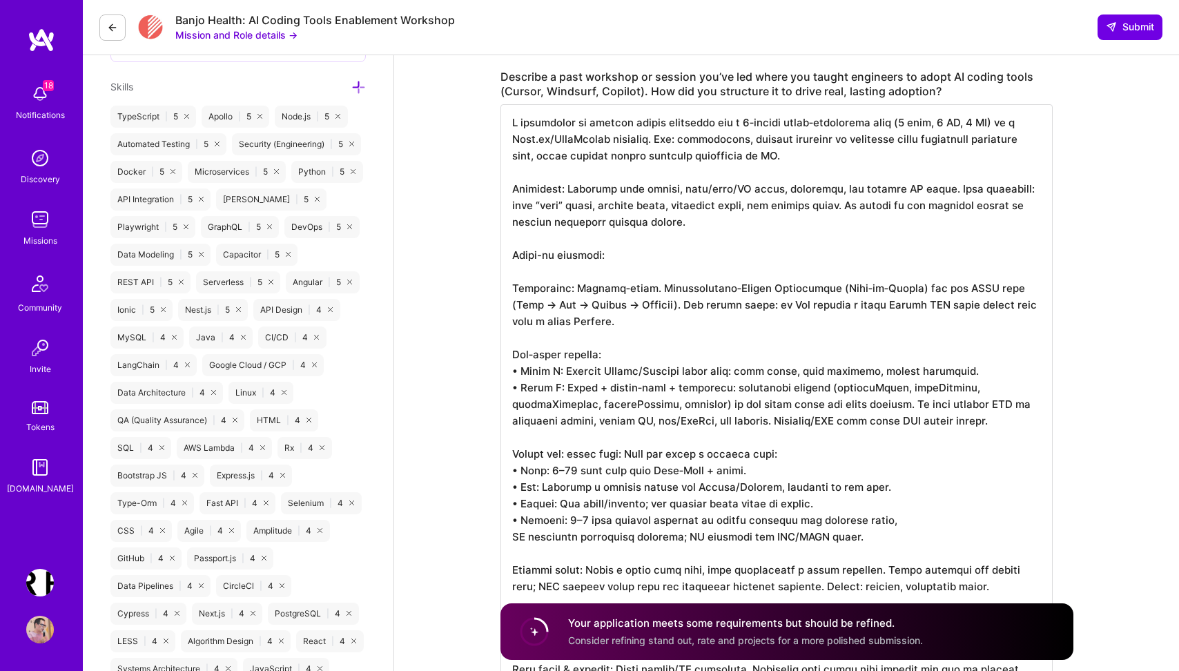
click at [685, 140] on textarea at bounding box center [776, 529] width 552 height 850
click at [558, 278] on textarea at bounding box center [776, 529] width 552 height 850
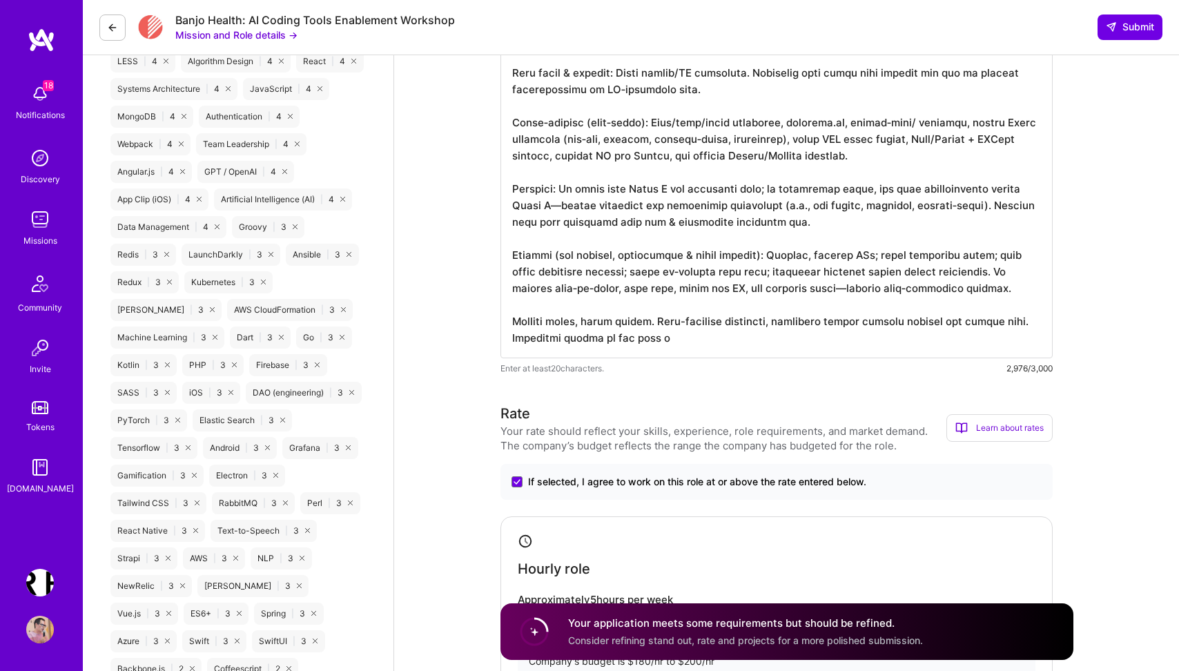
scroll to position [1395, 0]
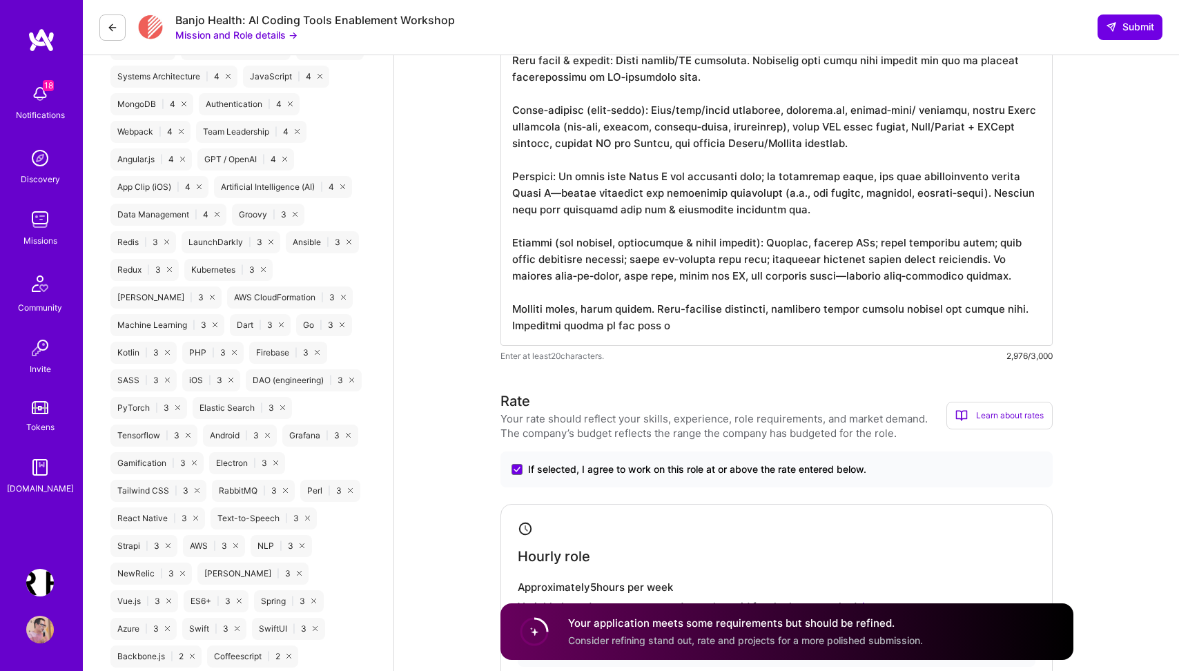
paste textarea "discovers repeatable acti"
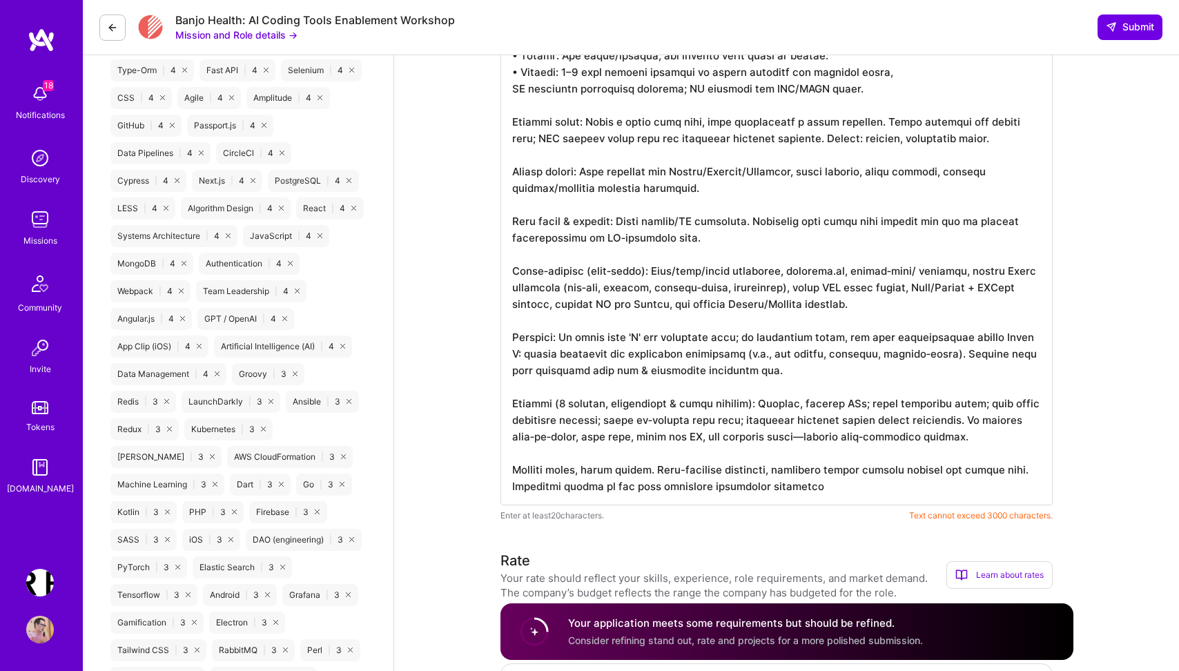
scroll to position [1220, 0]
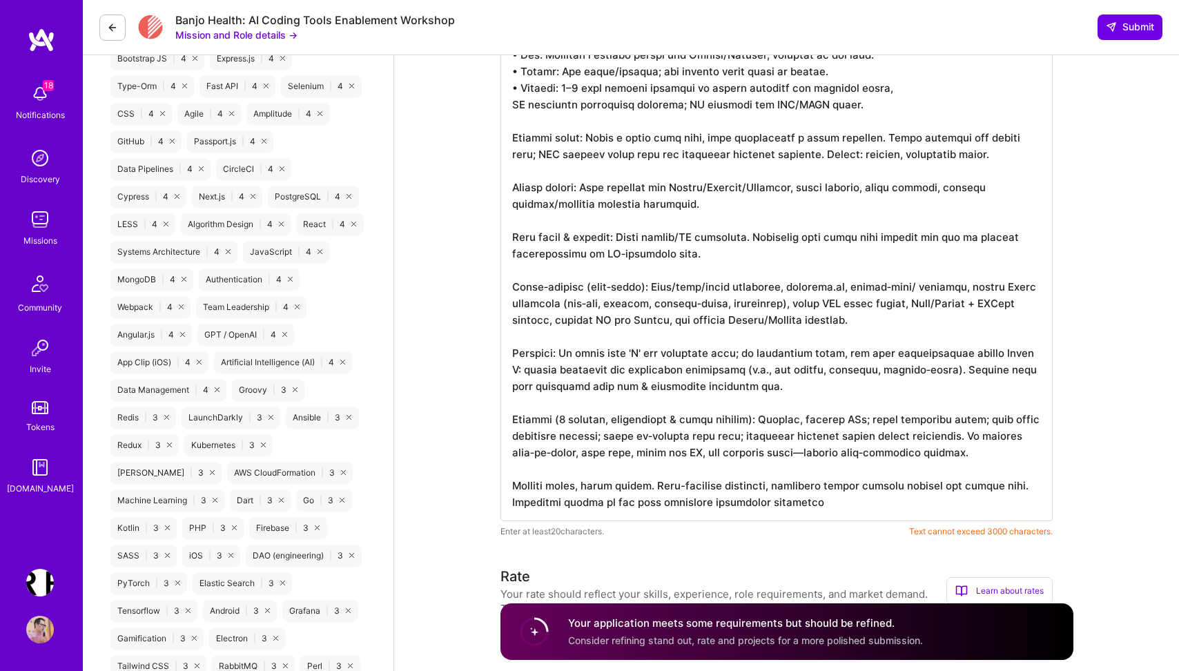
click at [970, 237] on textarea at bounding box center [776, 104] width 552 height 834
click at [830, 503] on textarea at bounding box center [776, 104] width 552 height 834
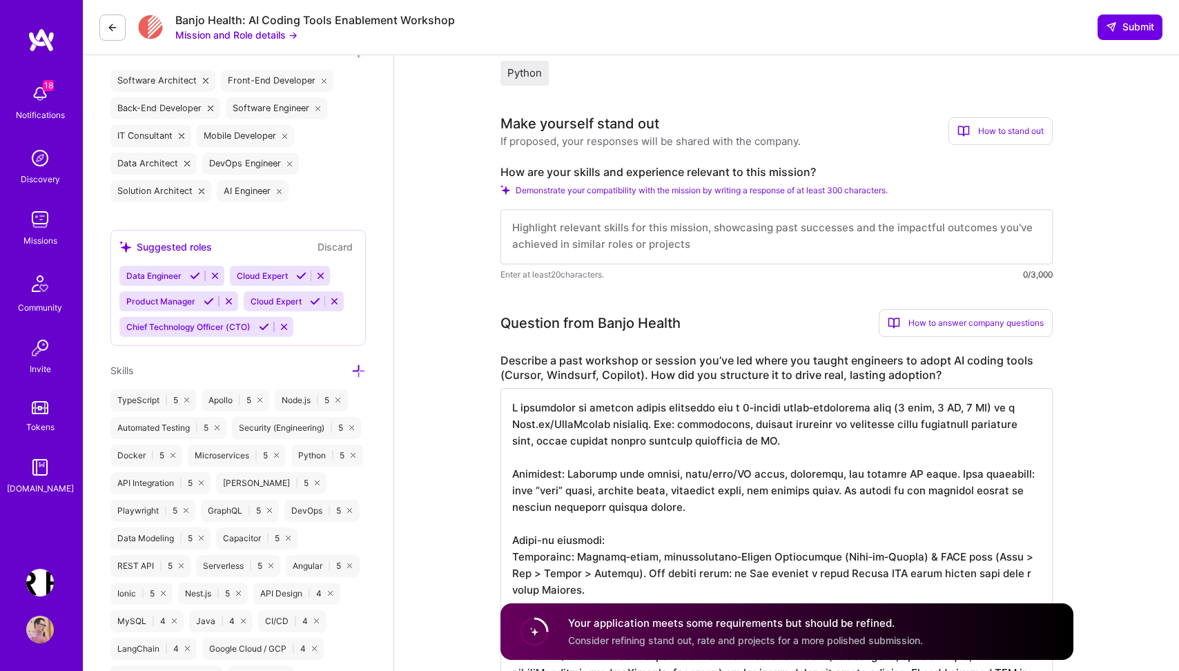
scroll to position [511, 0]
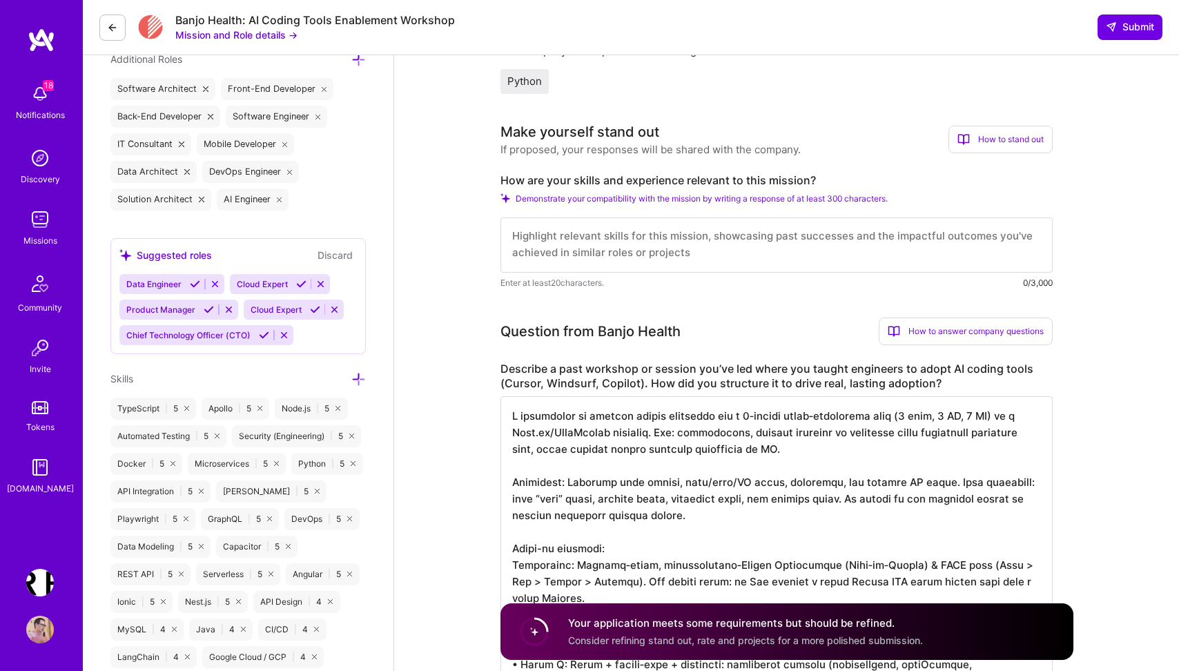
type textarea "I introduced an agentic coding framework for a 6‑person cross‑functional team (…"
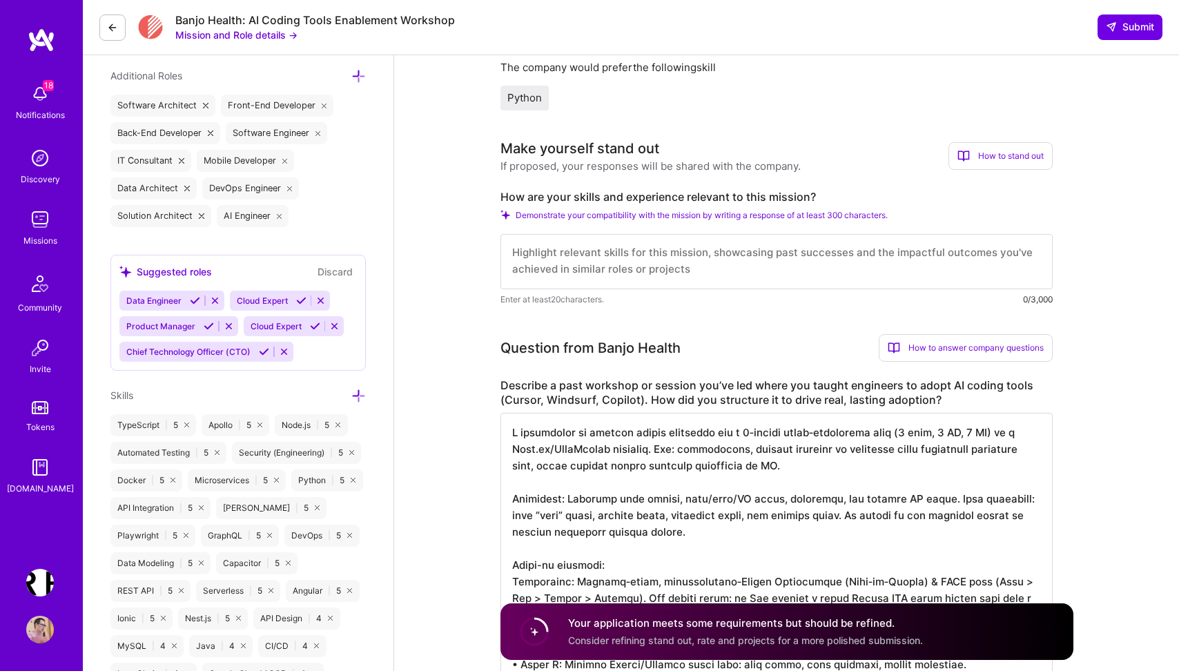
scroll to position [484, 0]
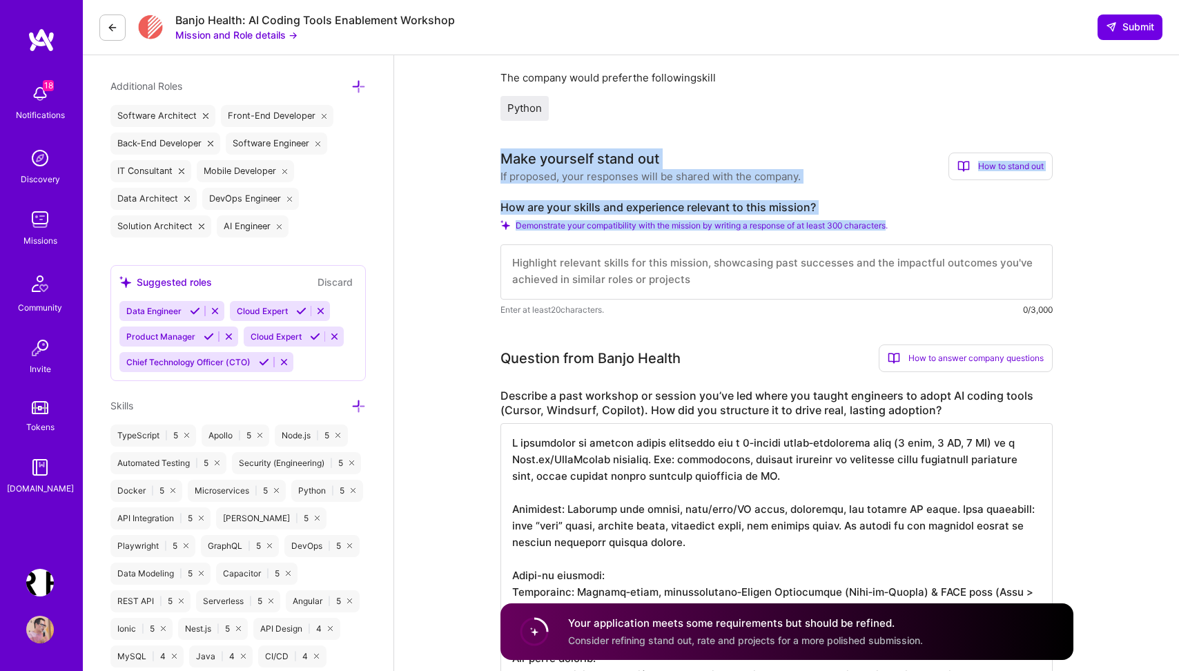
drag, startPoint x: 499, startPoint y: 150, endPoint x: 894, endPoint y: 224, distance: 402.3
copy div "Make yourself stand out If proposed, your responses will be shared with the com…"
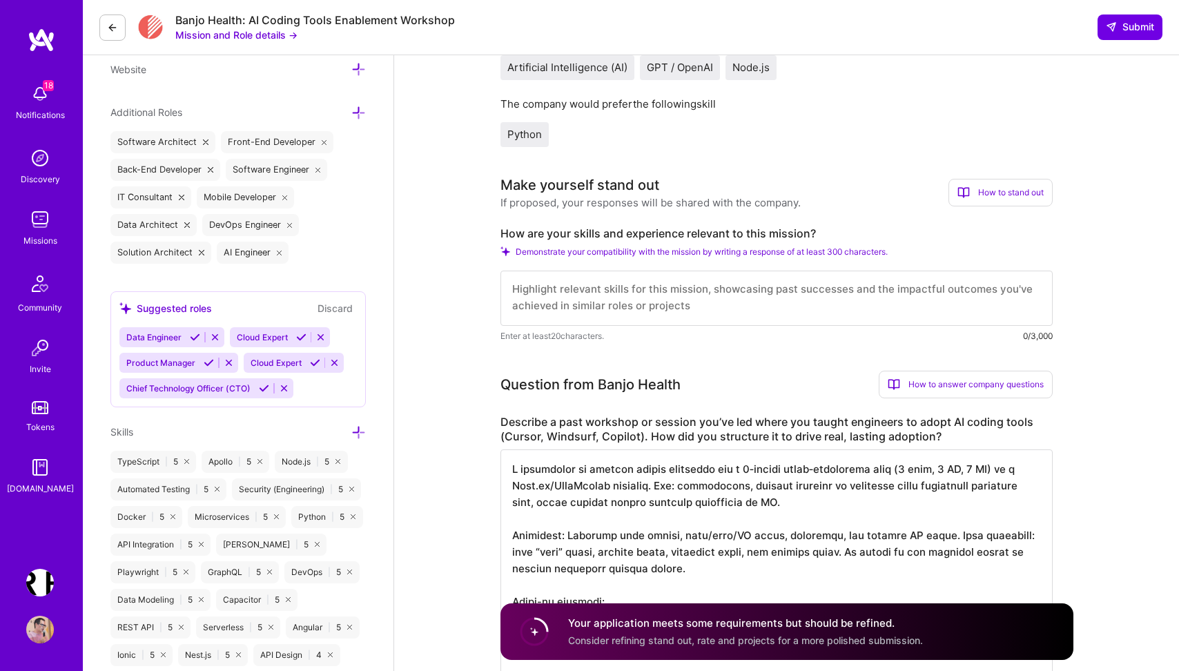
scroll to position [0, 0]
click at [556, 286] on textarea at bounding box center [776, 298] width 552 height 55
paste textarea "I’m a tech lead and agile practitioner who treats AI agentic coding as an engin…"
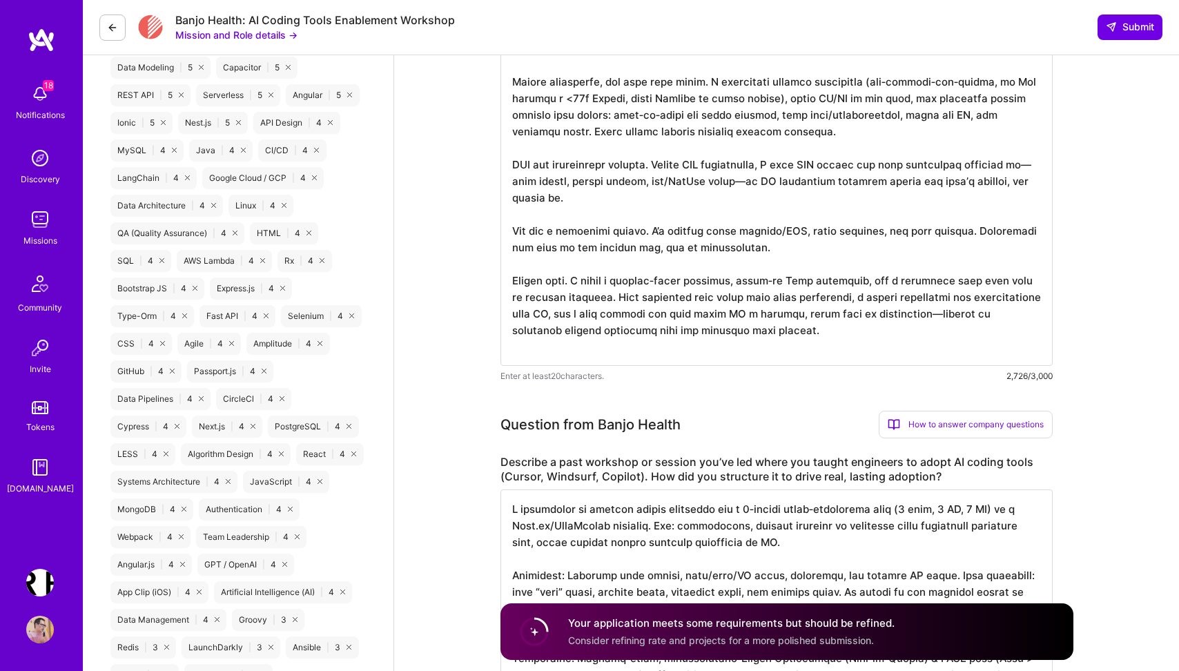
click at [565, 282] on textarea at bounding box center [776, 40] width 552 height 652
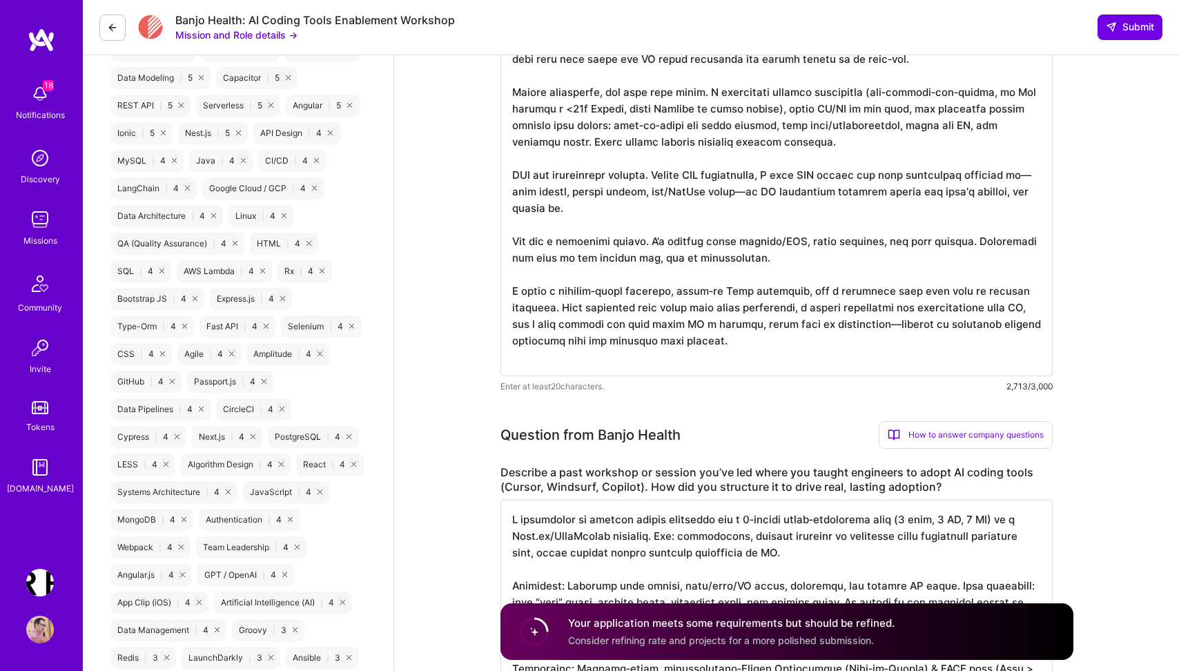
click at [636, 243] on textarea at bounding box center [776, 51] width 552 height 652
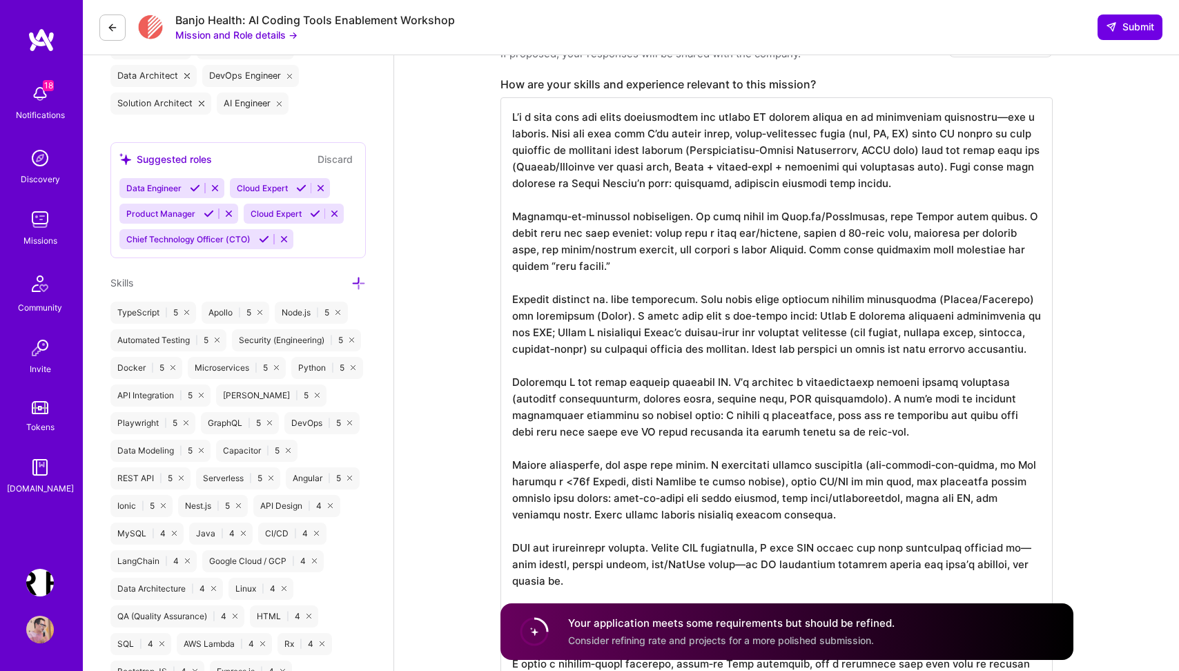
scroll to position [625, 0]
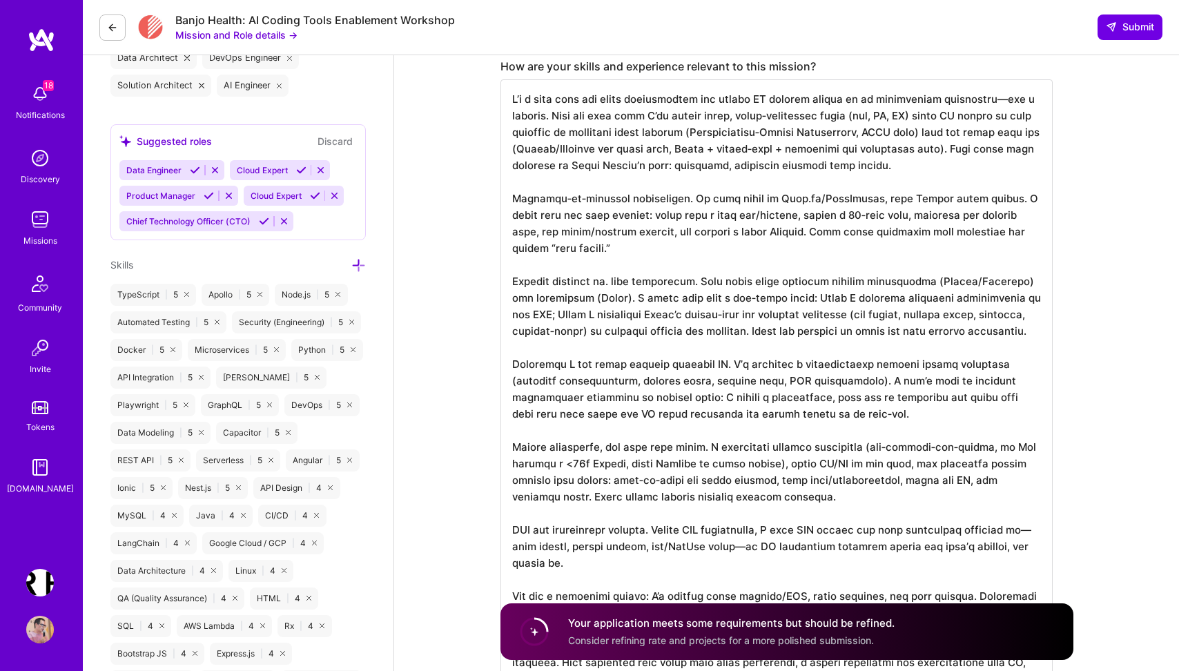
click at [533, 99] on textarea at bounding box center [776, 405] width 552 height 652
click at [1027, 103] on textarea at bounding box center [776, 405] width 552 height 652
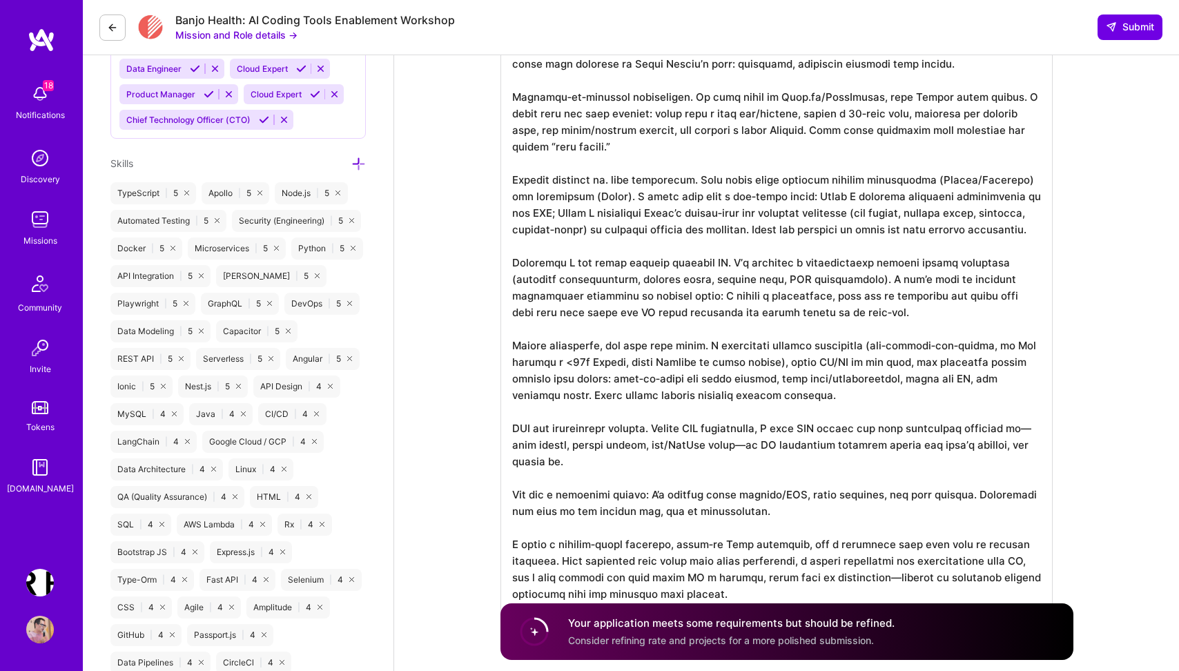
scroll to position [750, 0]
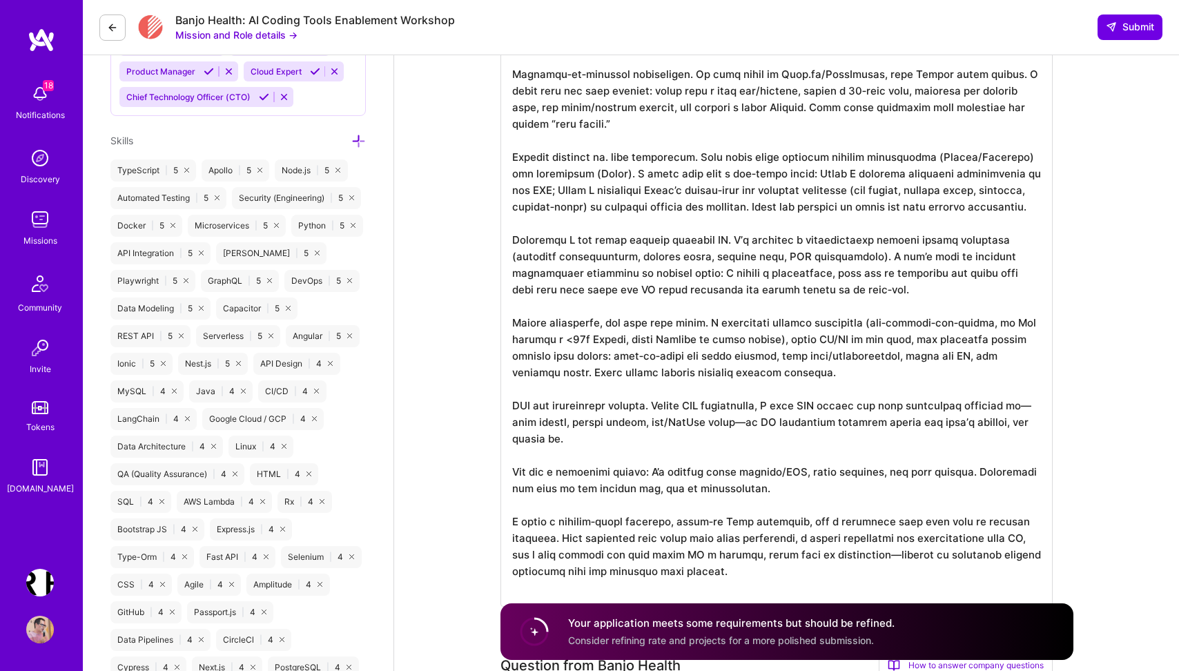
click at [706, 102] on textarea at bounding box center [776, 281] width 552 height 652
click at [998, 106] on textarea at bounding box center [776, 283] width 552 height 652
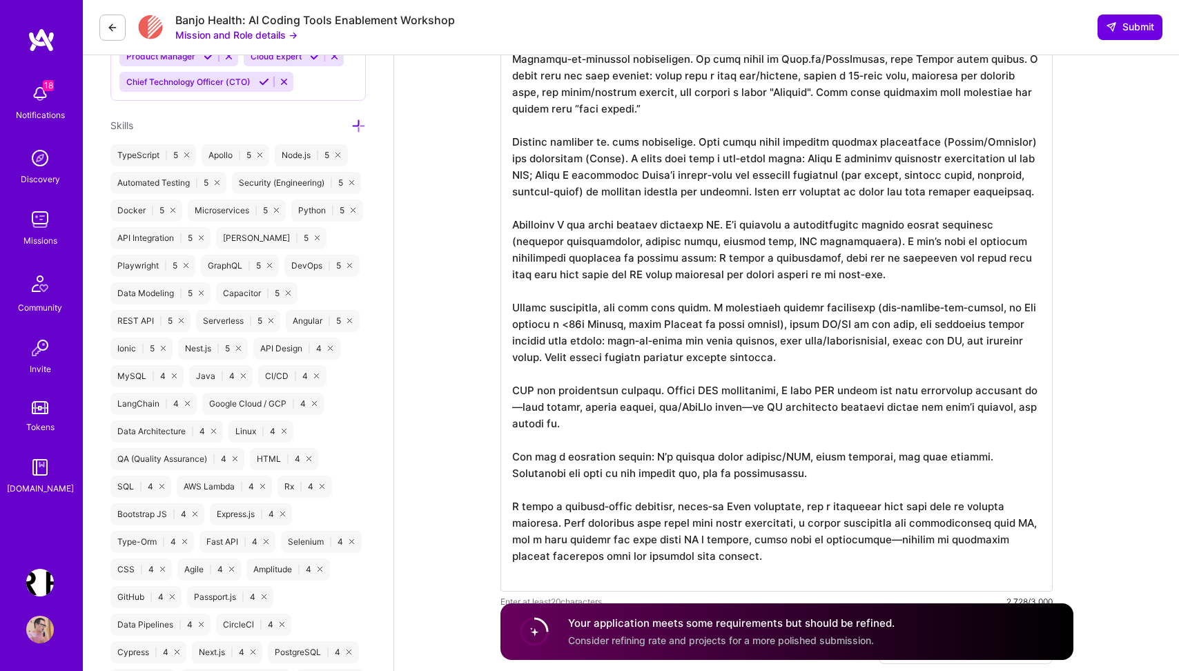
scroll to position [766, 0]
click at [700, 139] on textarea at bounding box center [776, 265] width 552 height 652
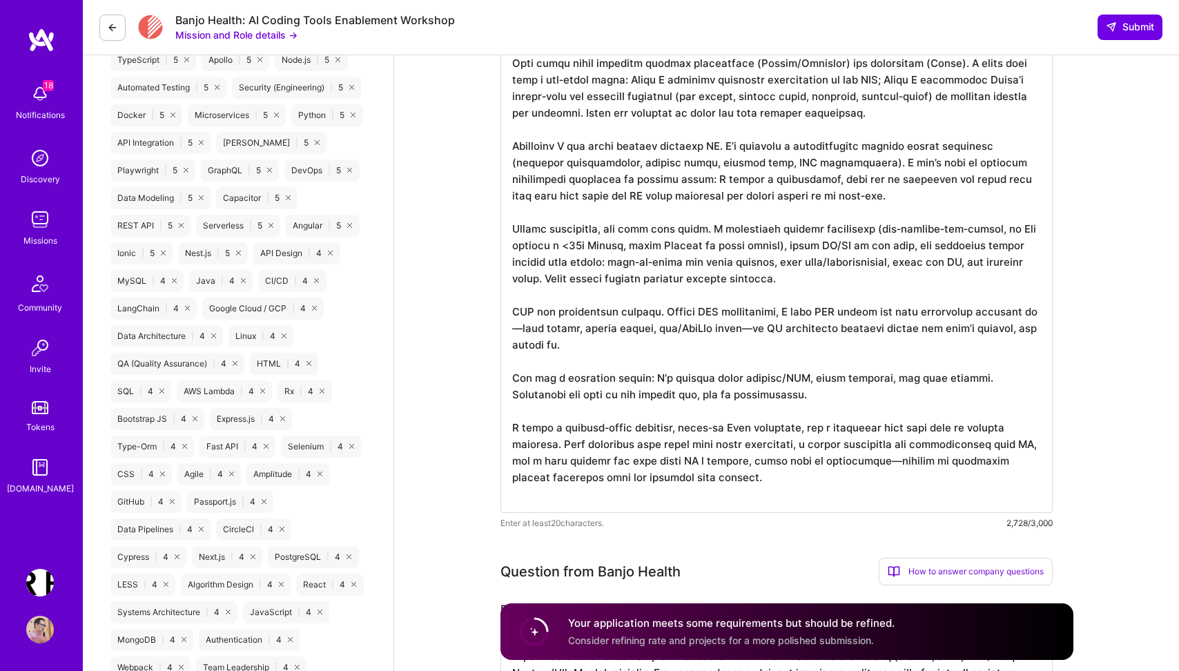
scroll to position [861, 0]
click at [754, 145] on textarea at bounding box center [776, 177] width 552 height 668
click at [836, 200] on textarea at bounding box center [776, 177] width 552 height 668
click at [511, 144] on textarea at bounding box center [776, 177] width 552 height 668
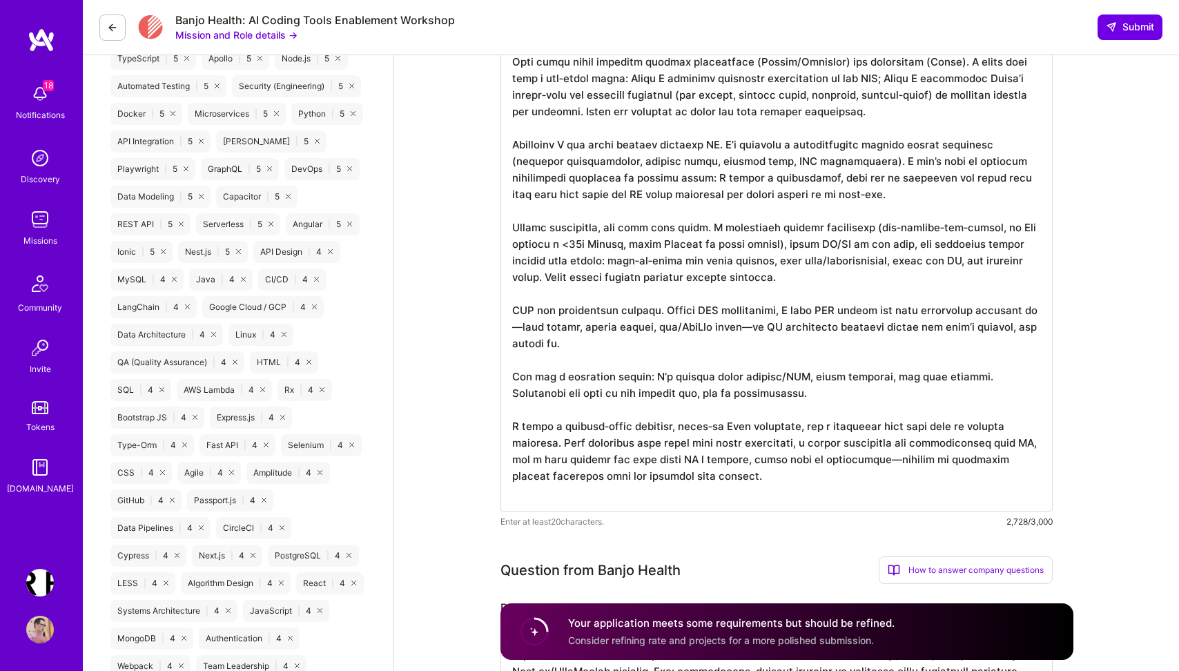
paste textarea "& IP‑safe deployment options. This is often the most important decision area. W…"
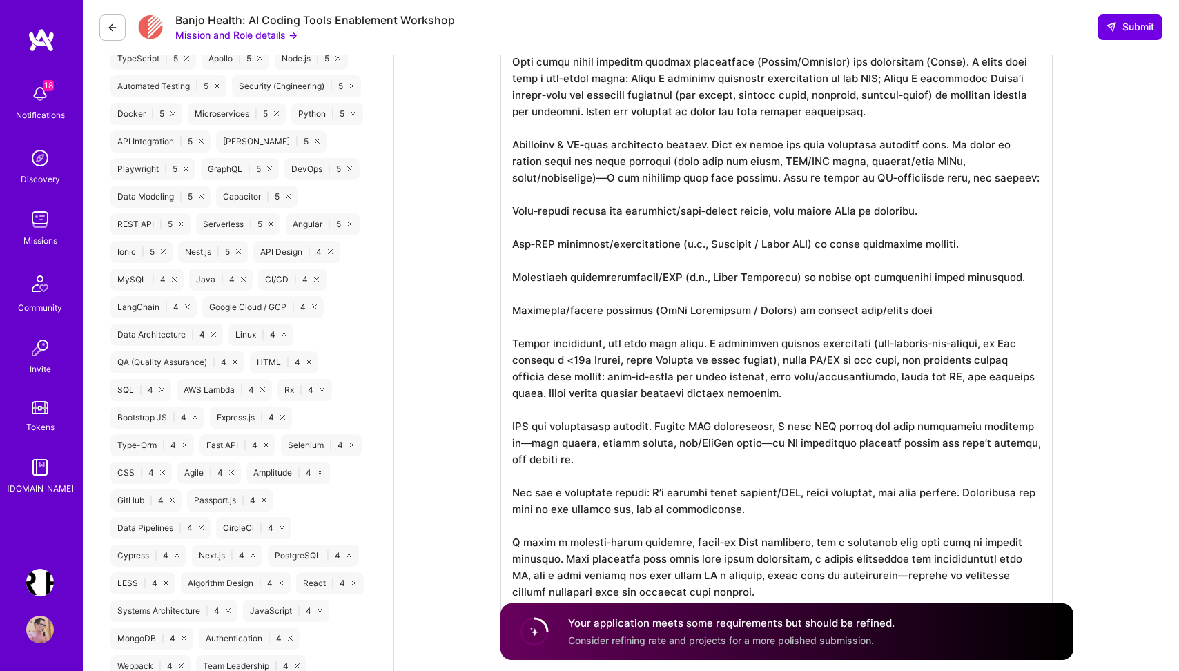
scroll to position [1, 0]
click at [574, 143] on textarea at bounding box center [776, 235] width 552 height 784
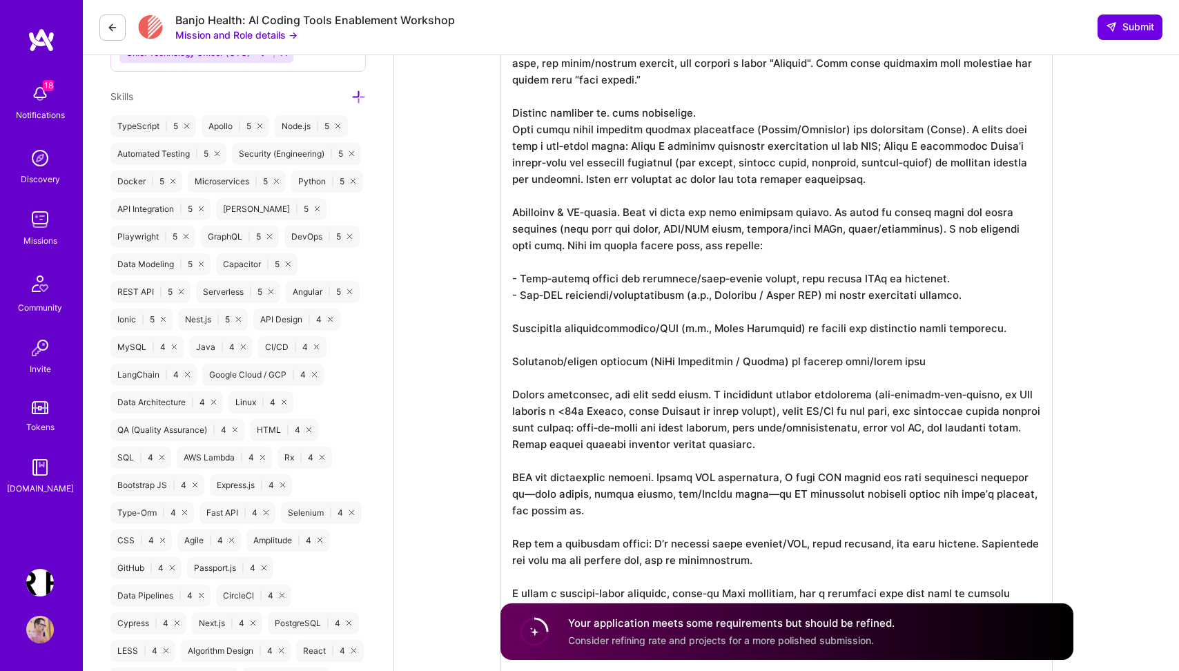
click at [557, 325] on textarea at bounding box center [776, 294] width 552 height 767
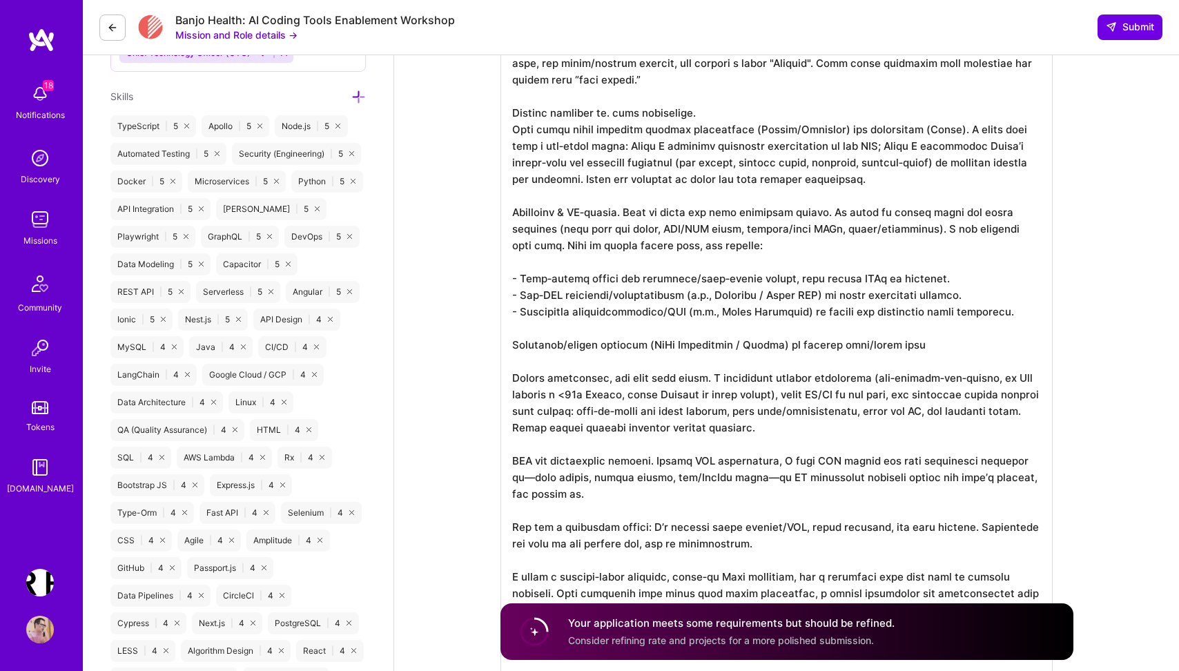
scroll to position [0, 0]
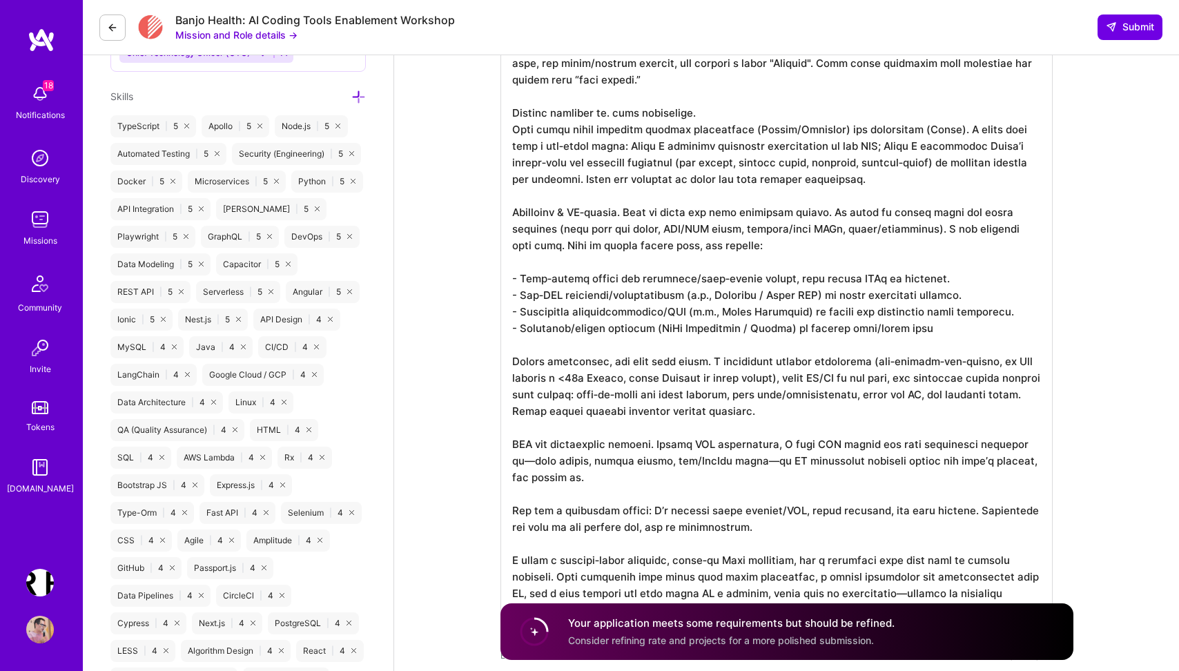
click at [760, 358] on textarea at bounding box center [776, 278] width 552 height 734
click at [622, 360] on textarea at bounding box center [776, 278] width 552 height 734
click at [583, 379] on textarea at bounding box center [776, 278] width 552 height 734
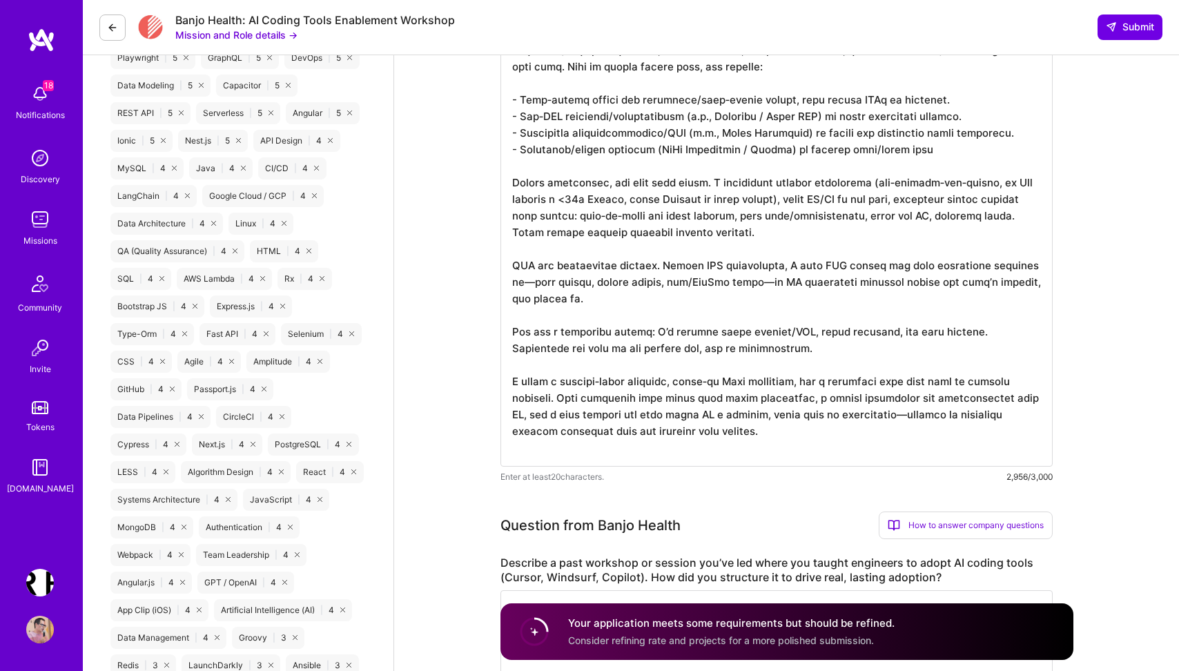
scroll to position [973, 0]
click at [637, 232] on textarea at bounding box center [776, 99] width 552 height 734
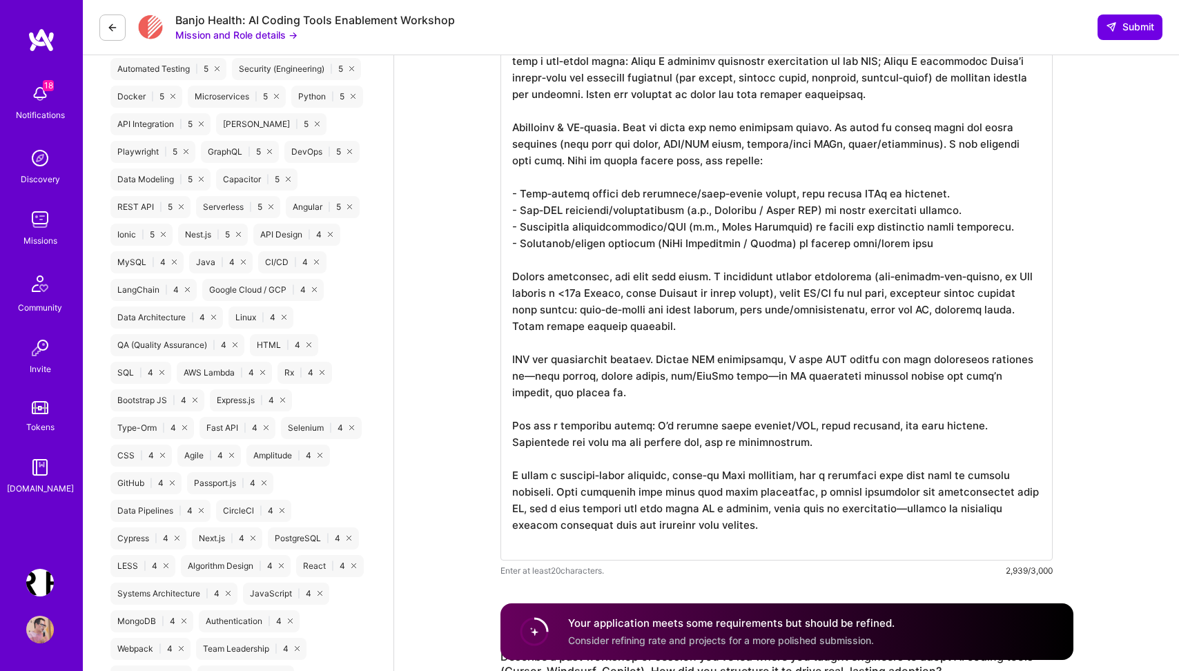
scroll to position [863, 0]
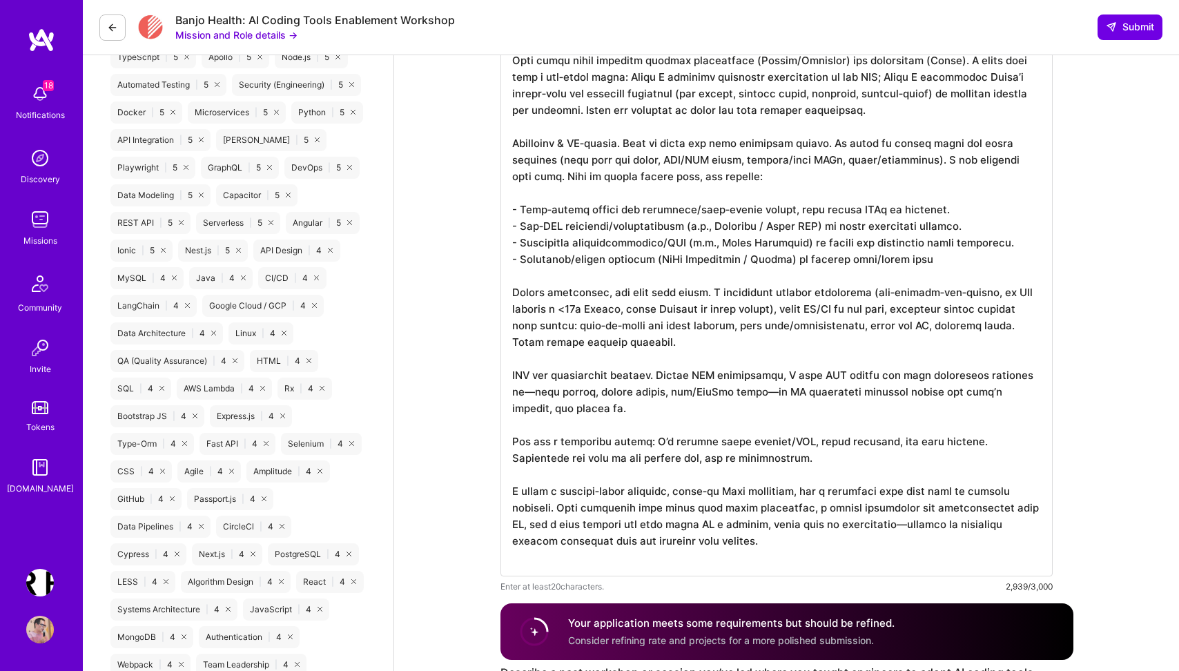
click at [629, 271] on textarea at bounding box center [776, 209] width 552 height 734
paste textarea "cies and auditing. IDE/agent posture: Cline + local memory‑b"
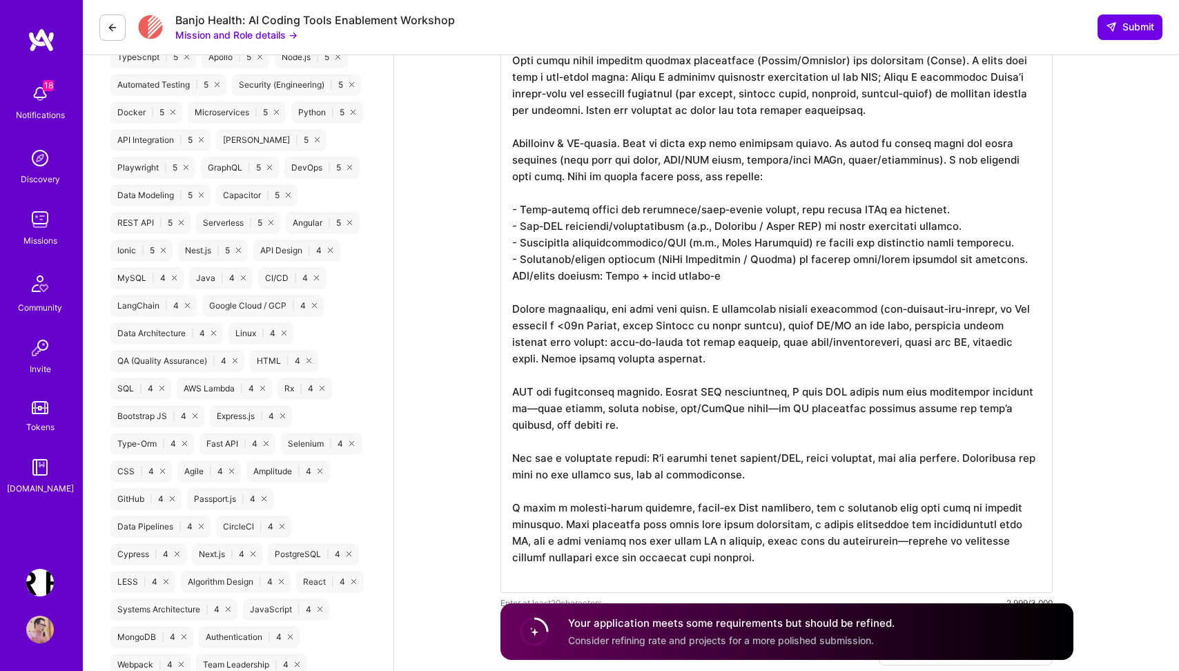
paste textarea "MCP routing so only whi"
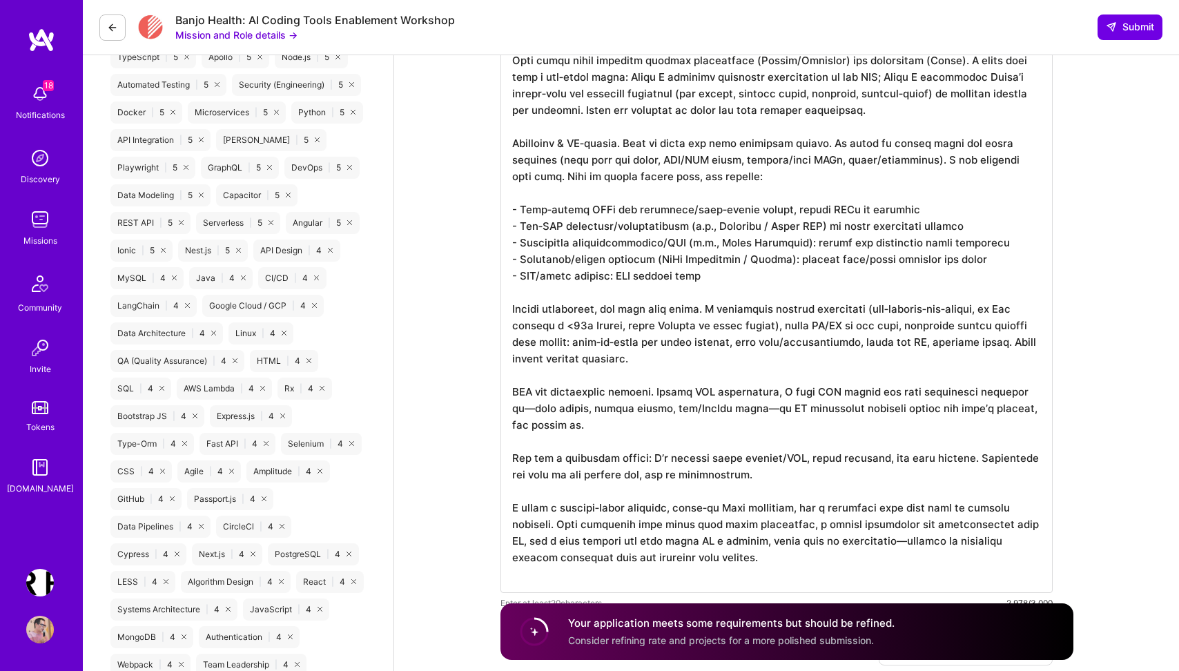
paste textarea "only whitelisted conte"
paste textarea "whitelisted context le"
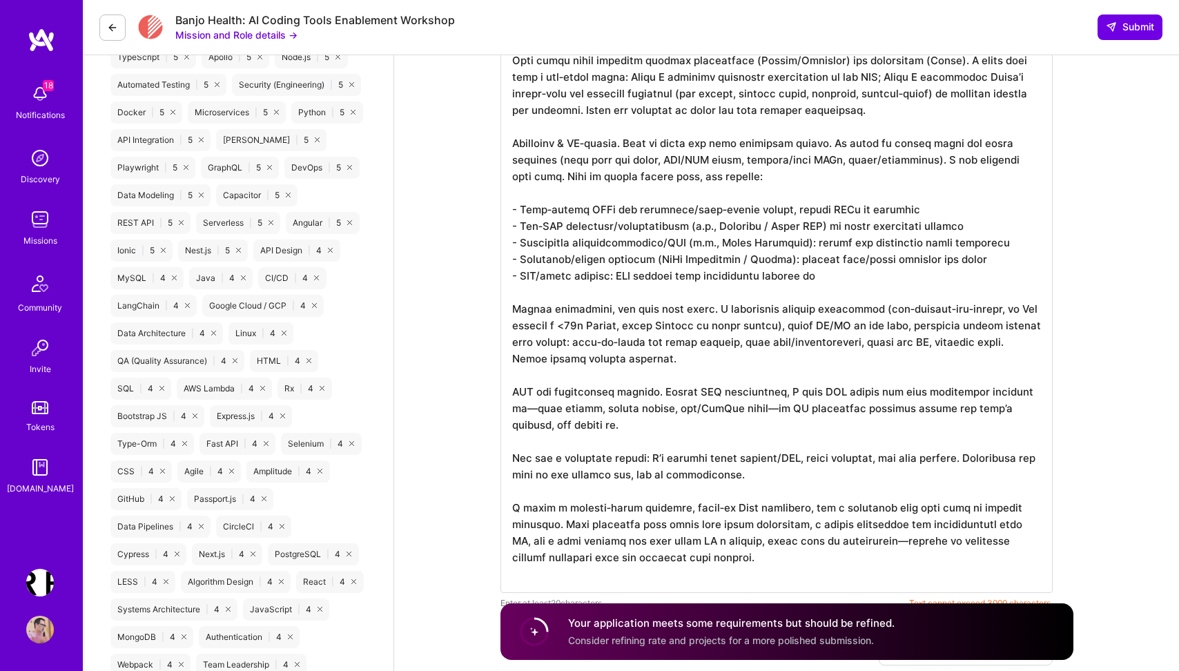
click at [638, 273] on textarea at bounding box center [776, 217] width 552 height 751
paste textarea "aves the machine"
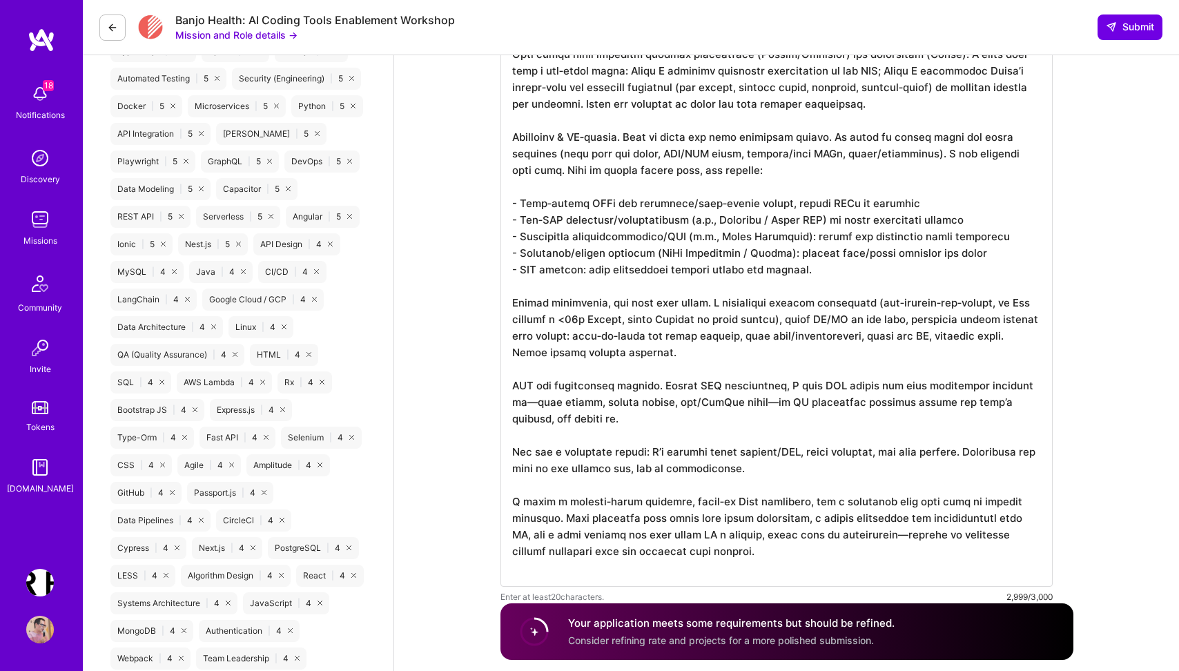
scroll to position [876, 0]
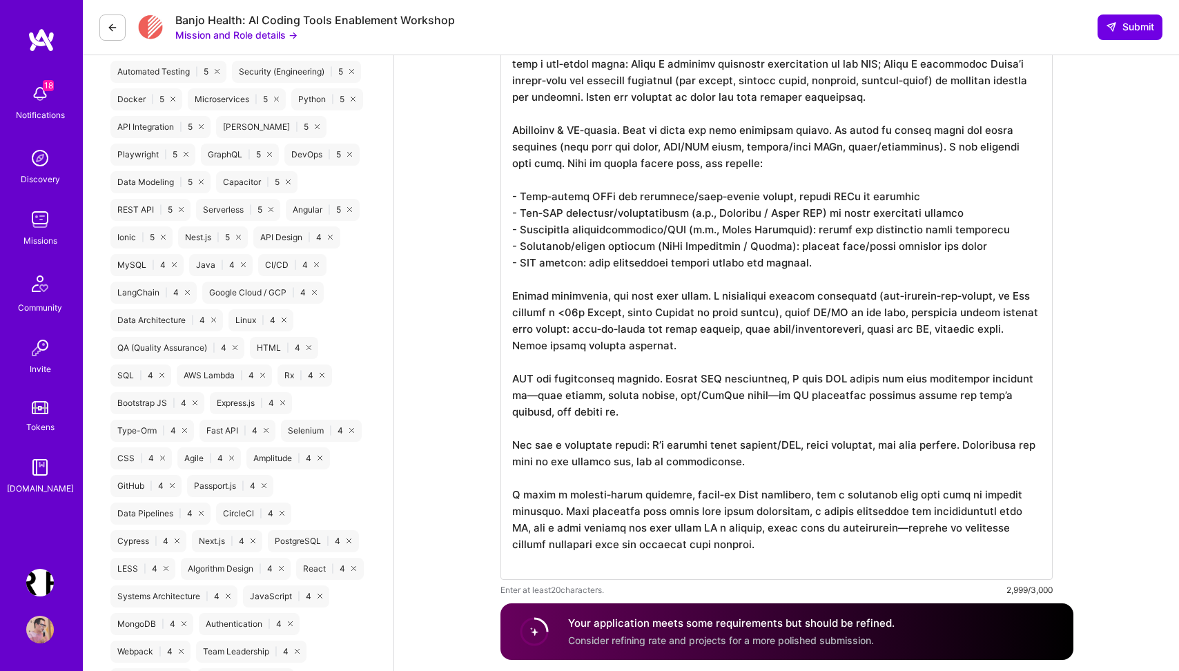
click at [629, 128] on textarea at bounding box center [776, 204] width 552 height 751
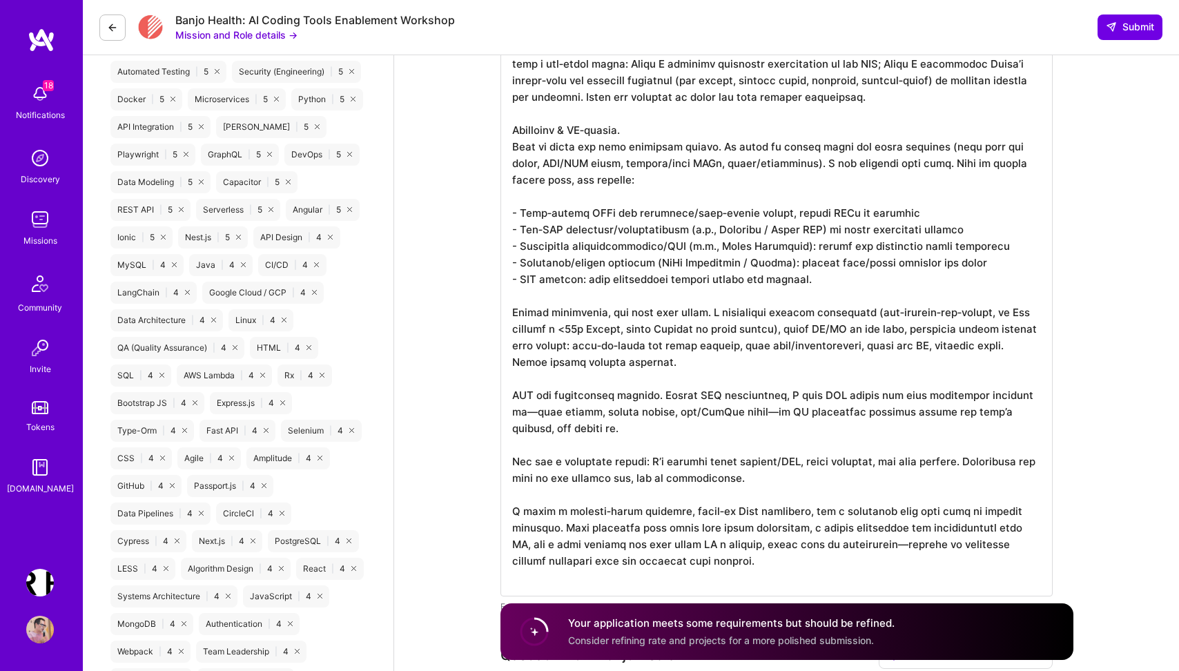
scroll to position [1, 0]
click at [707, 311] on textarea at bounding box center [776, 212] width 552 height 767
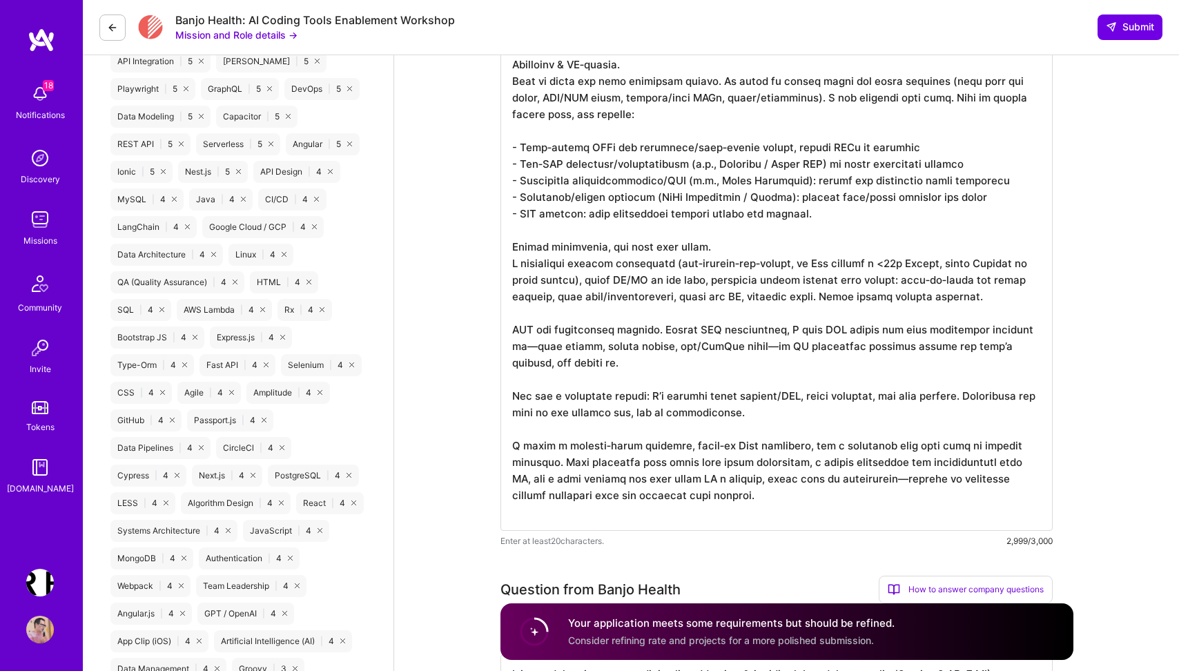
scroll to position [1011, 0]
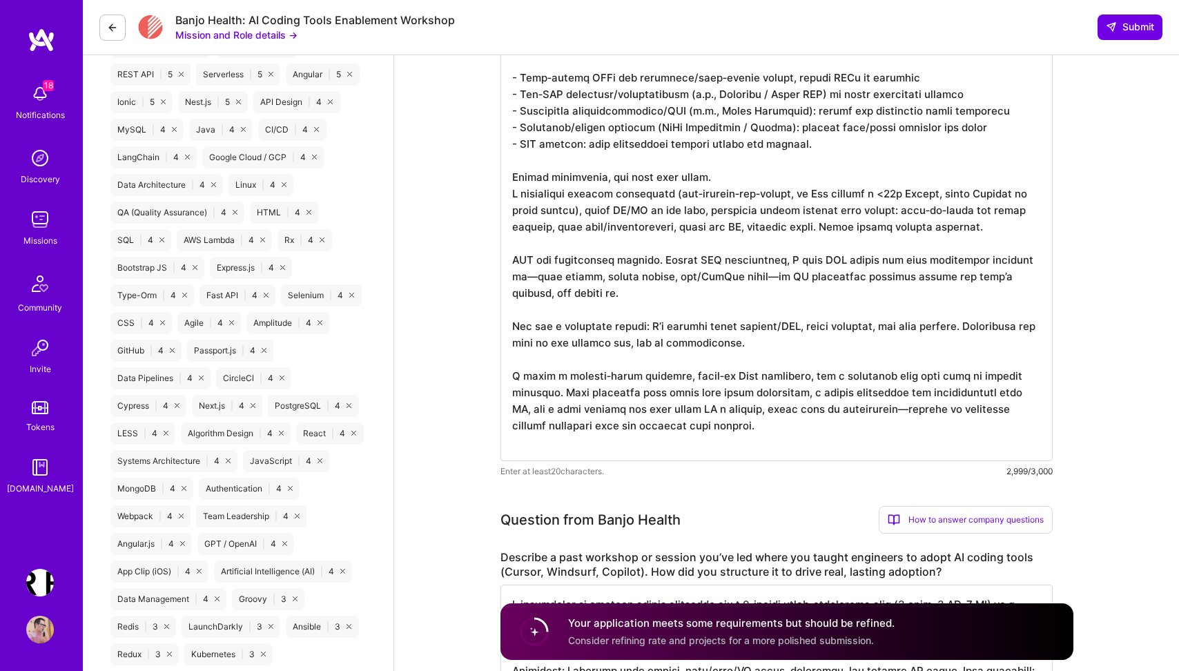
click at [662, 259] on textarea at bounding box center [776, 77] width 552 height 767
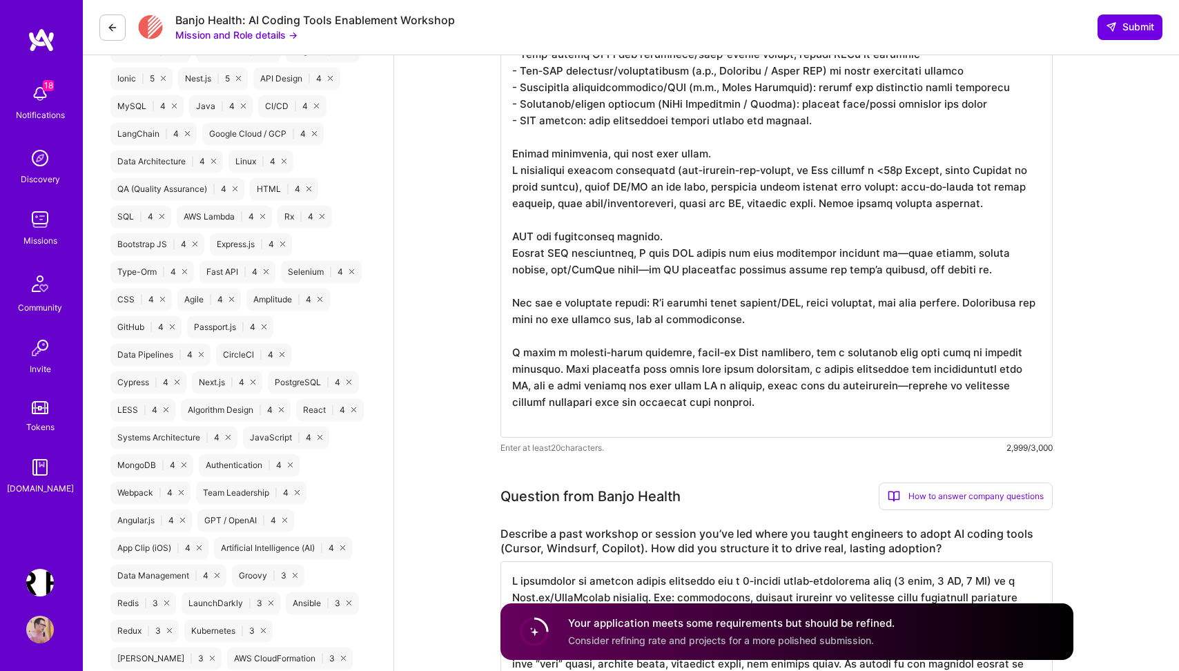
scroll to position [1035, 0]
click at [640, 301] on textarea at bounding box center [776, 52] width 552 height 767
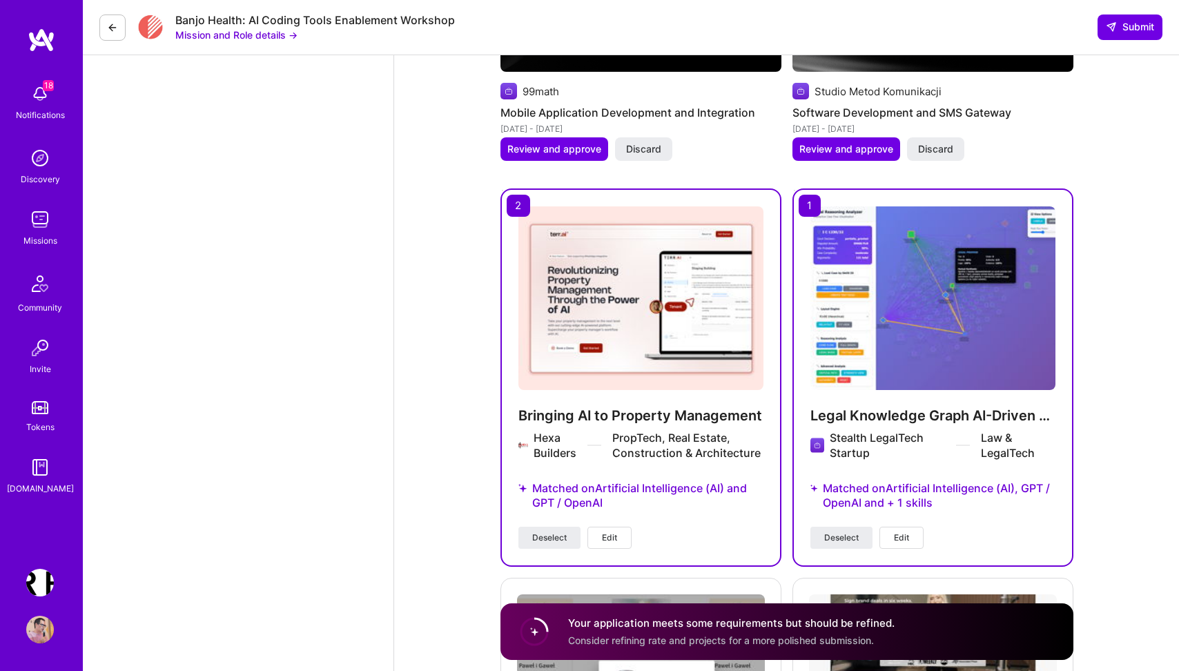
scroll to position [3862, 0]
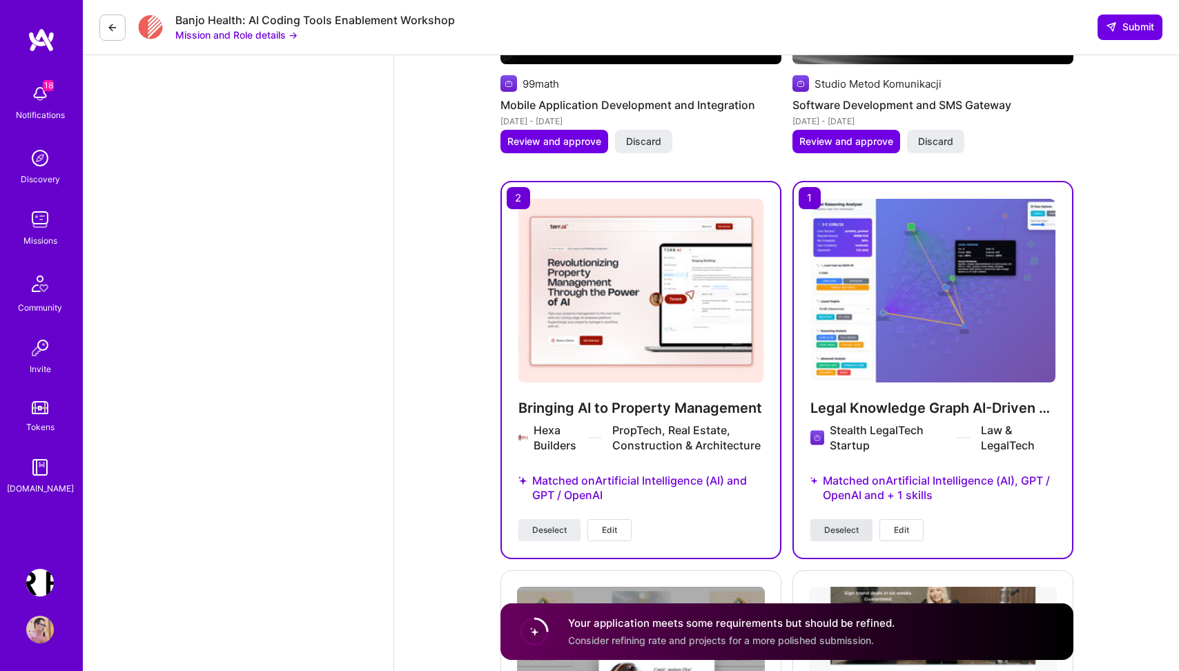
click at [834, 536] on span "Deselect" at bounding box center [841, 530] width 35 height 12
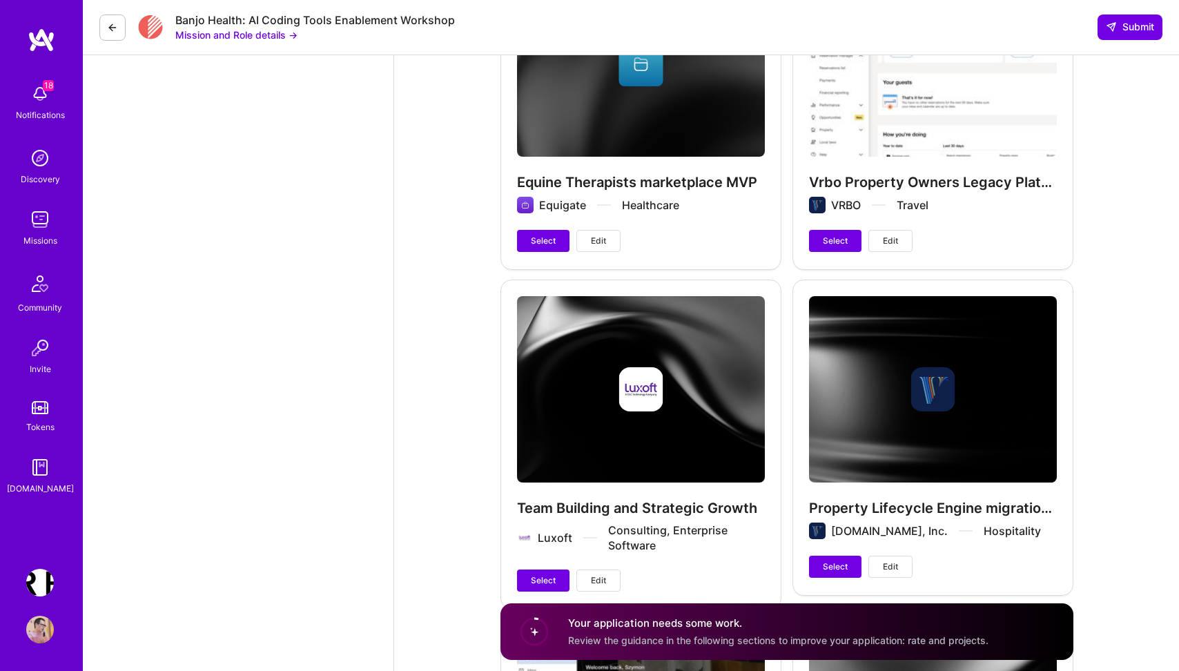
scroll to position [5567, 0]
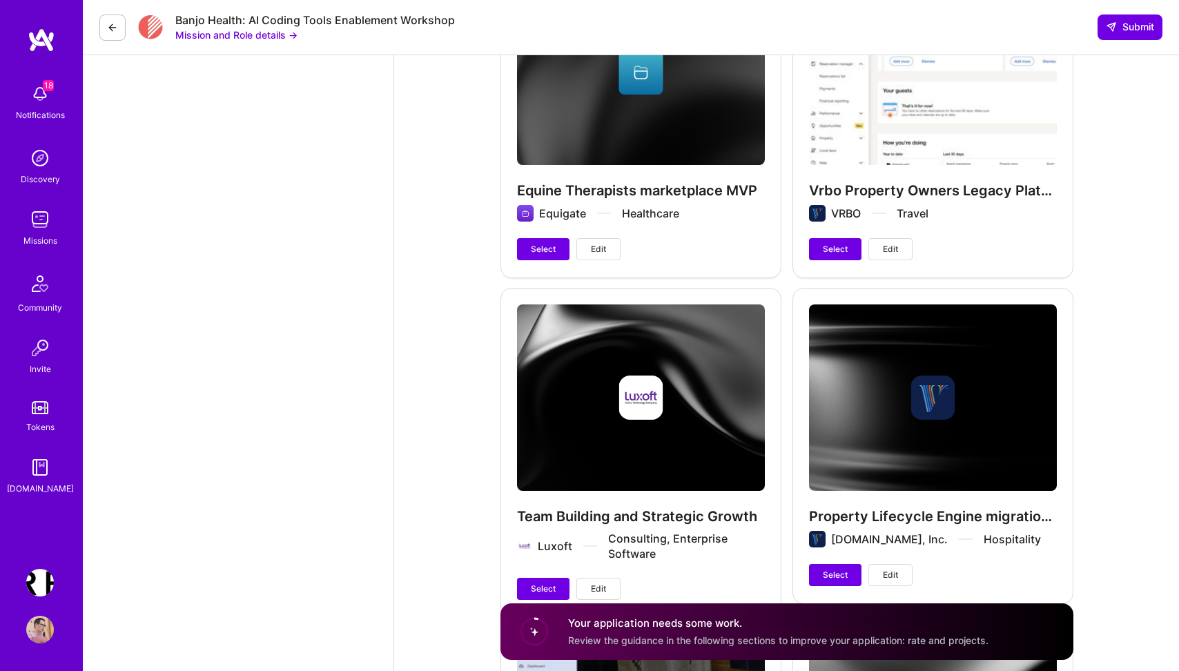
click at [890, 243] on span "Edit" at bounding box center [890, 249] width 15 height 12
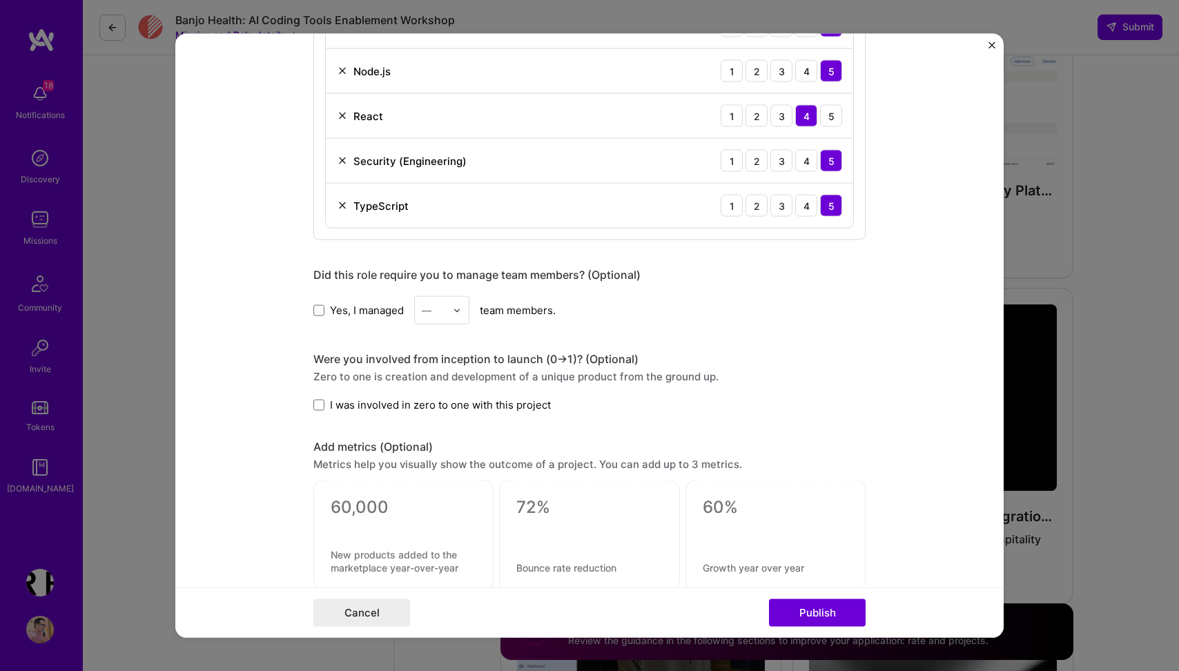
scroll to position [1252, 0]
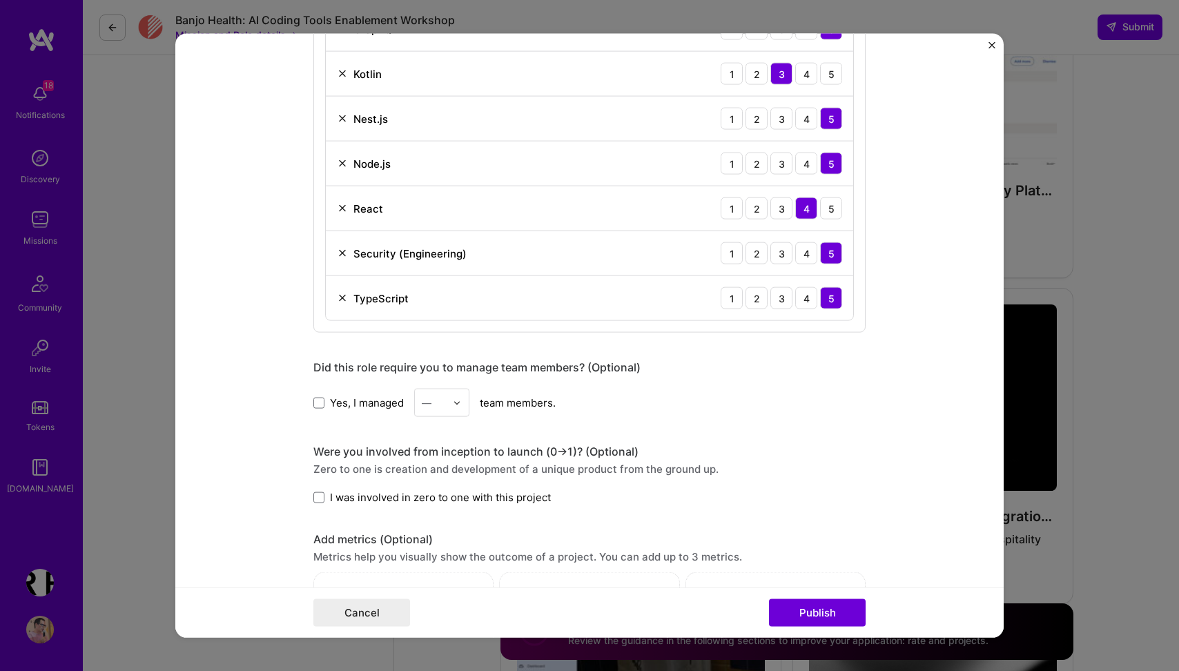
click at [991, 44] on img "Close" at bounding box center [991, 45] width 7 height 7
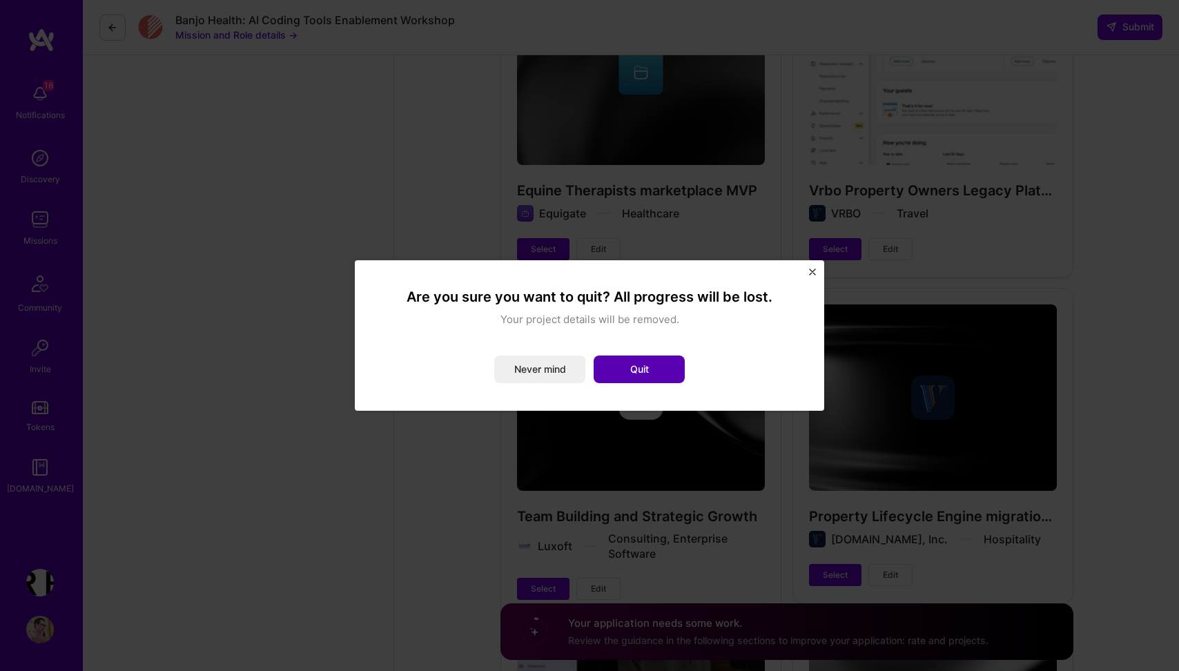
click at [661, 363] on button "Quit" at bounding box center [639, 369] width 91 height 28
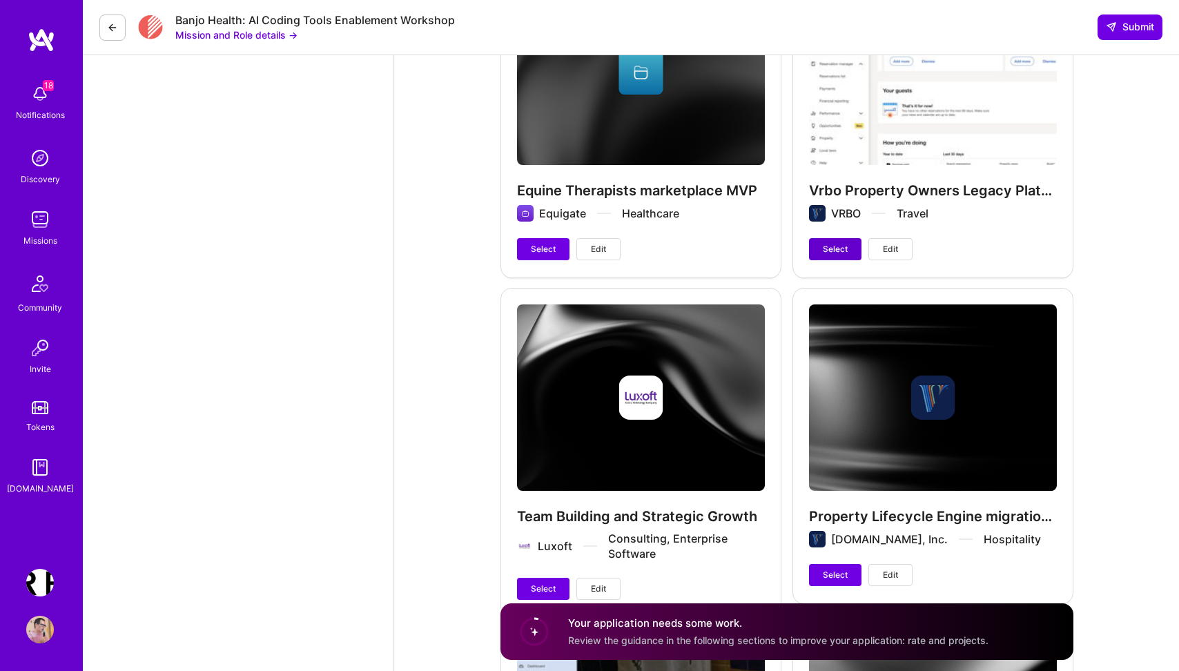
click at [844, 243] on span "Select" at bounding box center [835, 249] width 25 height 12
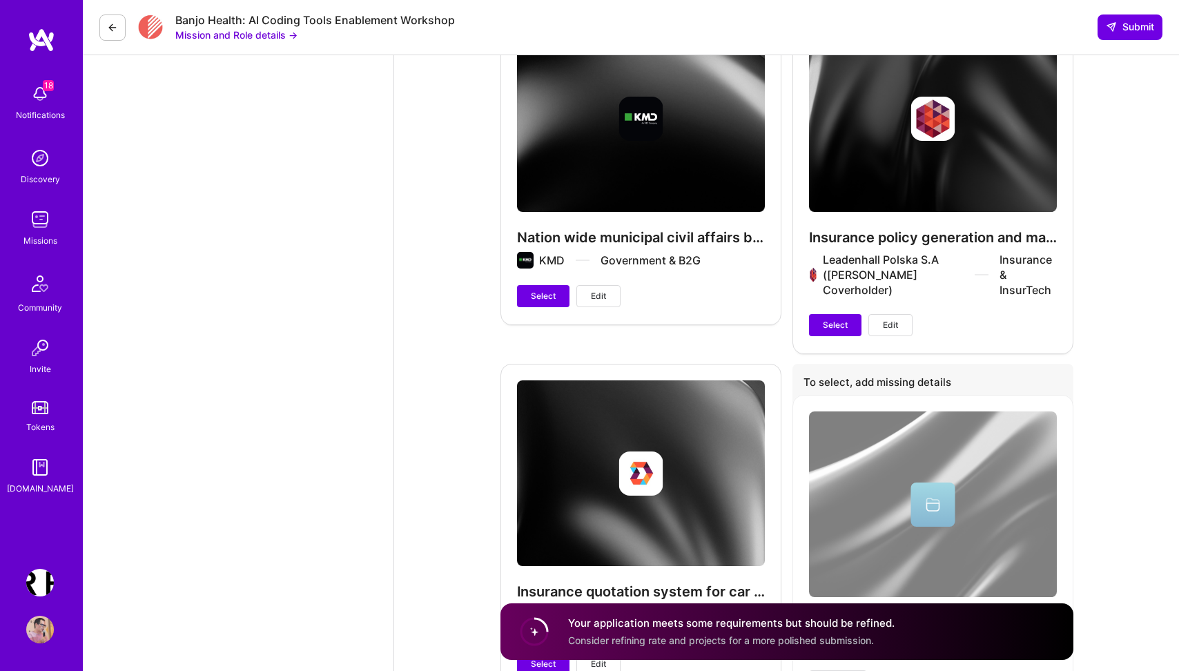
scroll to position [6441, 0]
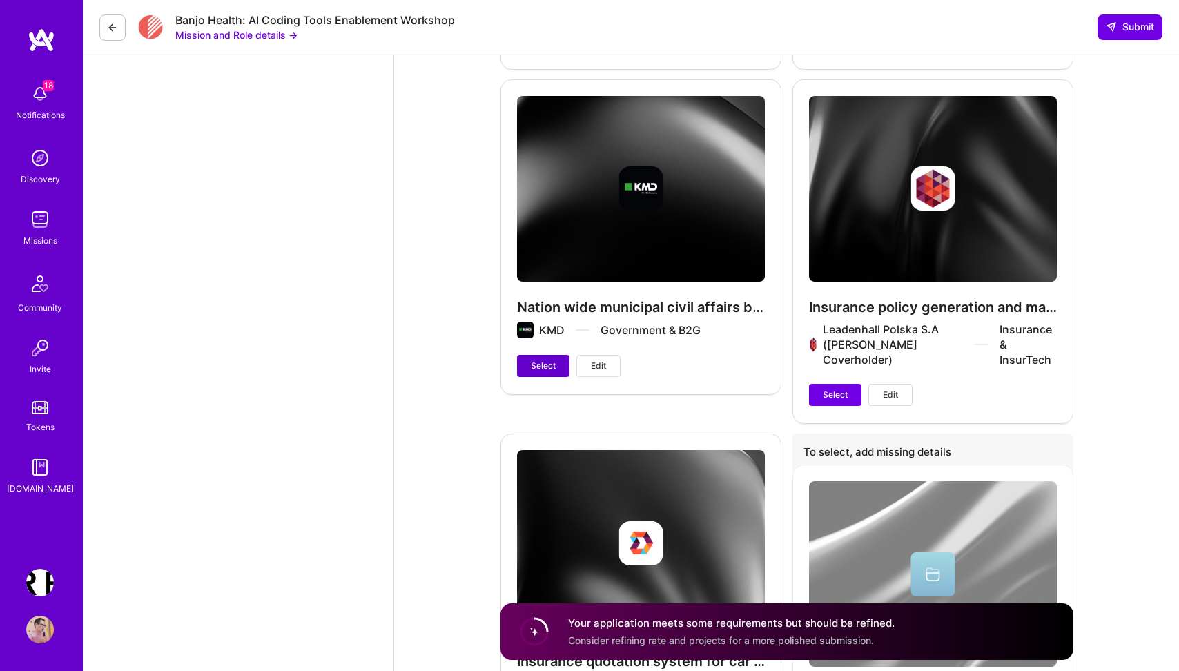
click at [542, 360] on span "Select" at bounding box center [543, 366] width 25 height 12
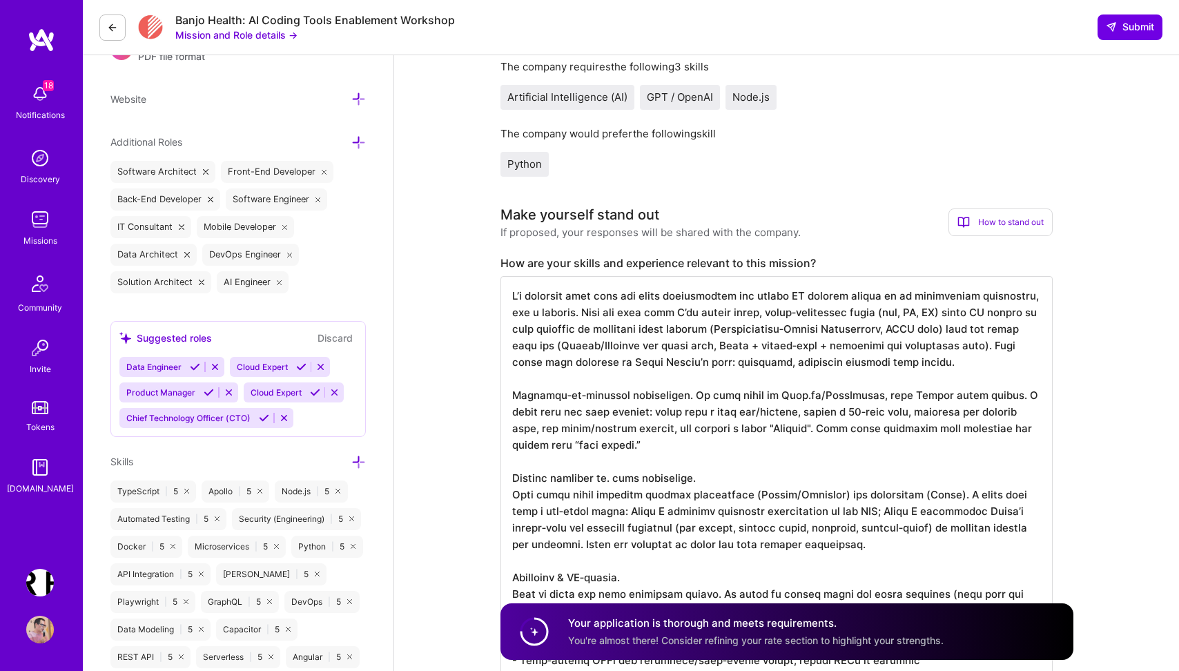
scroll to position [338, 0]
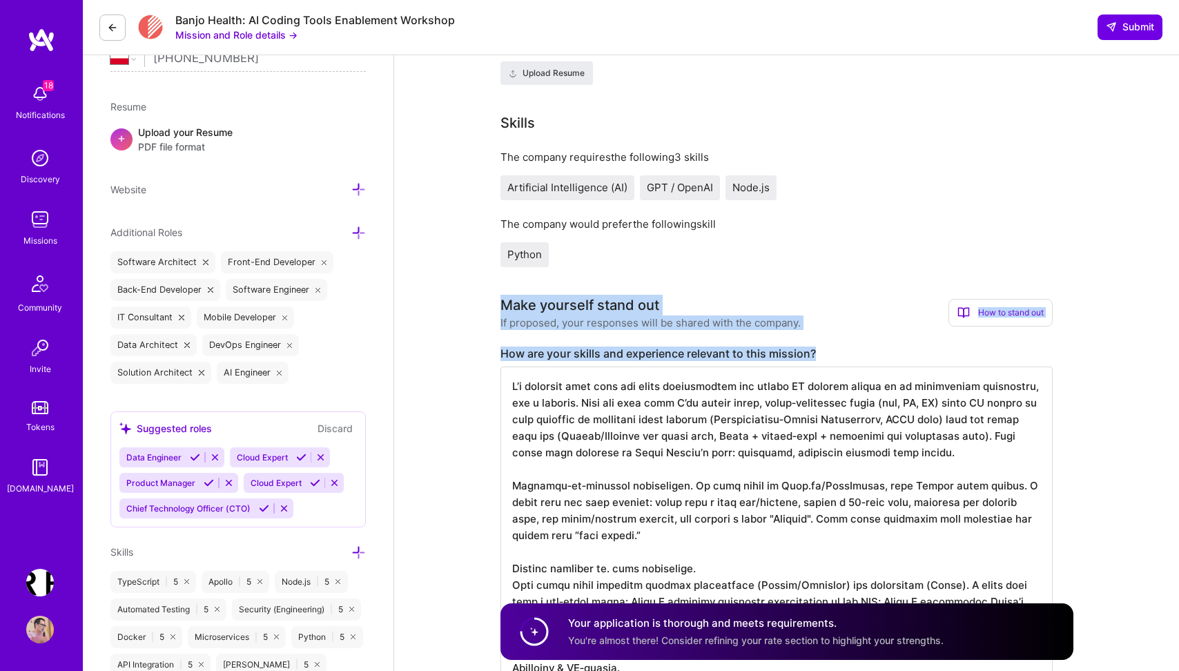
drag, startPoint x: 498, startPoint y: 295, endPoint x: 566, endPoint y: 547, distance: 260.3
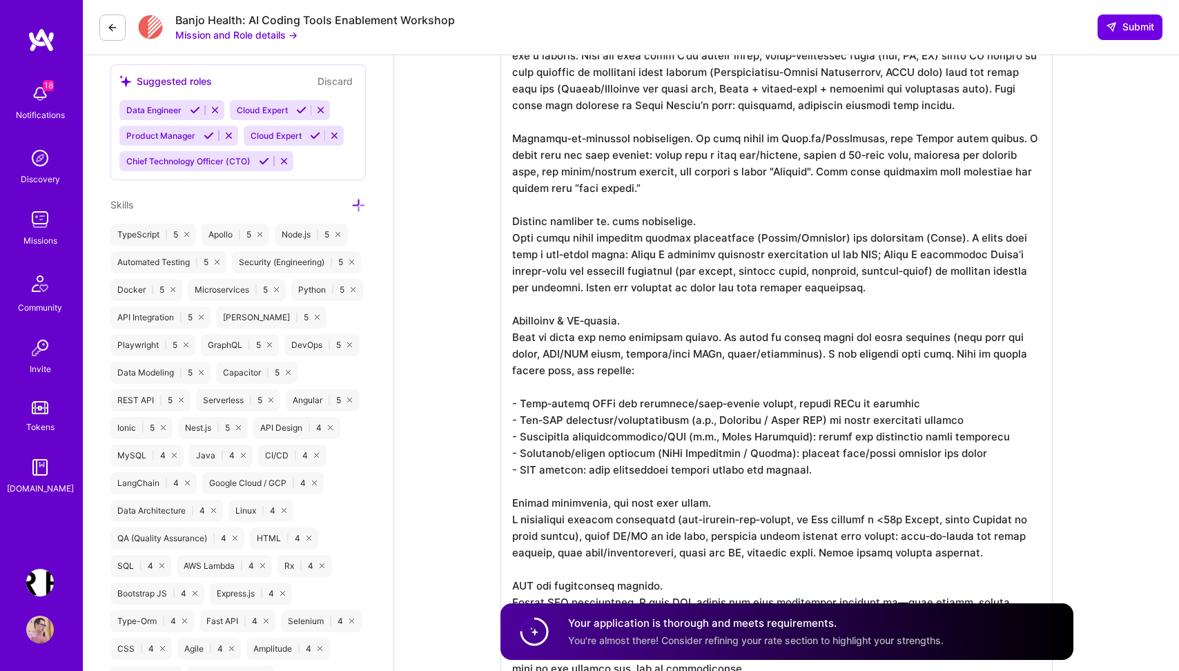
scroll to position [587, 0]
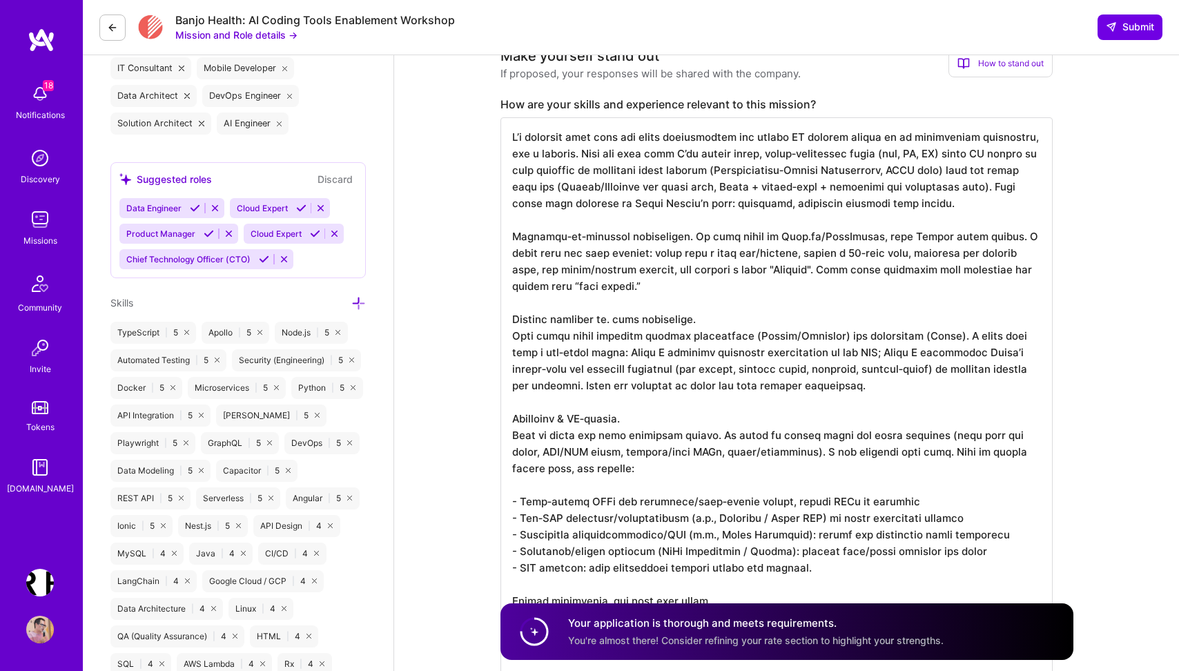
click at [511, 141] on textarea at bounding box center [776, 500] width 552 height 767
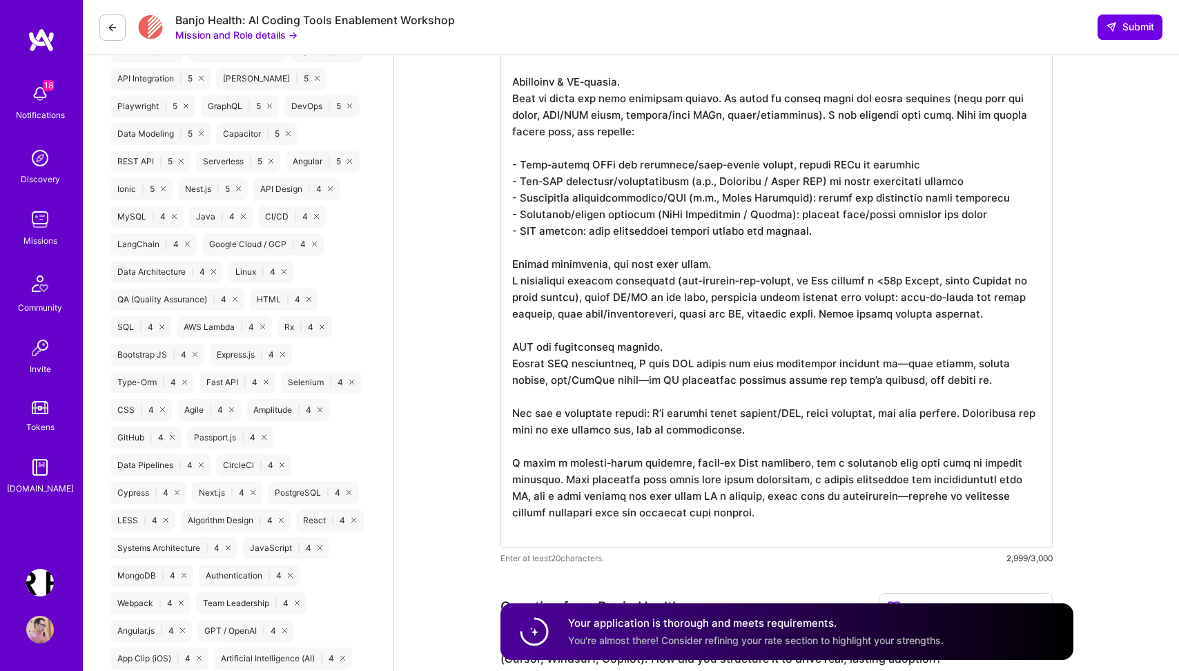
scroll to position [932, 0]
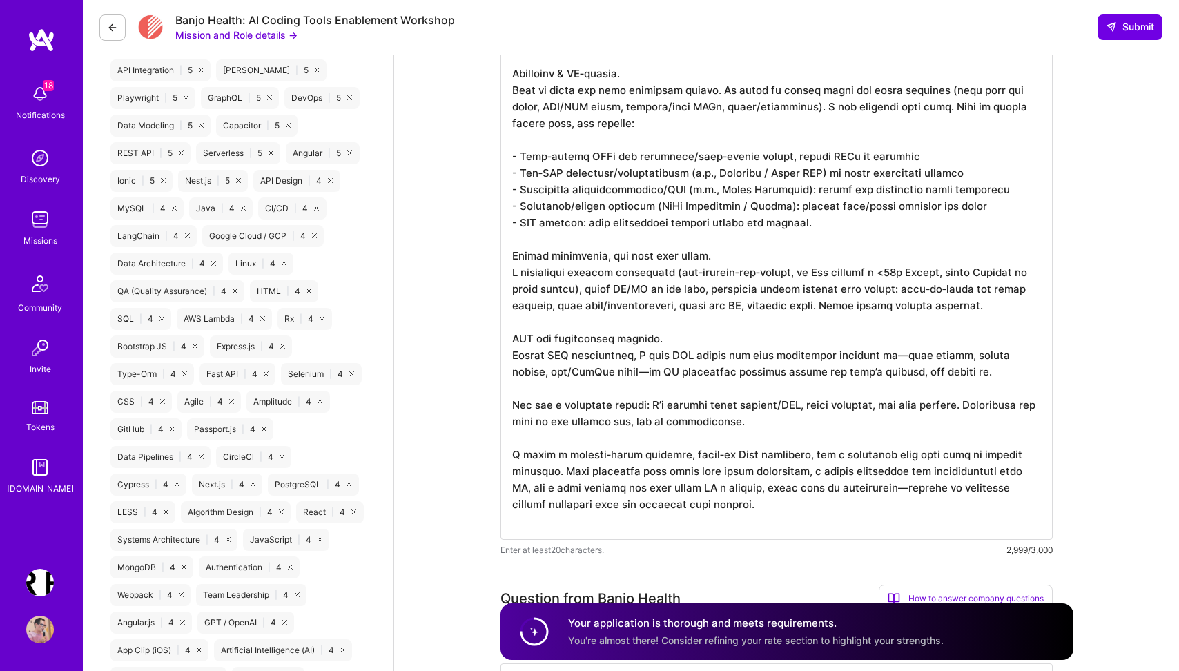
click at [765, 516] on textarea at bounding box center [776, 155] width 552 height 767
click at [603, 366] on textarea at bounding box center [776, 155] width 552 height 767
click at [881, 350] on textarea at bounding box center [776, 155] width 552 height 767
click at [845, 484] on textarea at bounding box center [776, 155] width 552 height 767
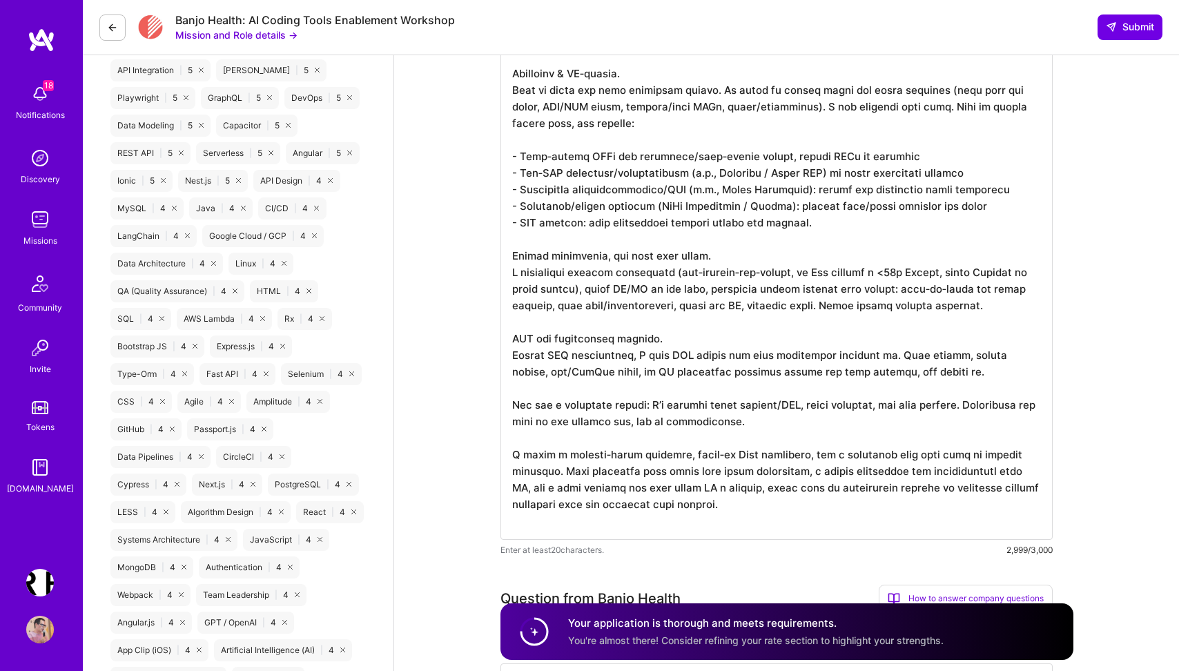
scroll to position [0, 0]
type textarea "I’m seasoned tech lead and agile practitioner who treats AI agentic coding as a…"
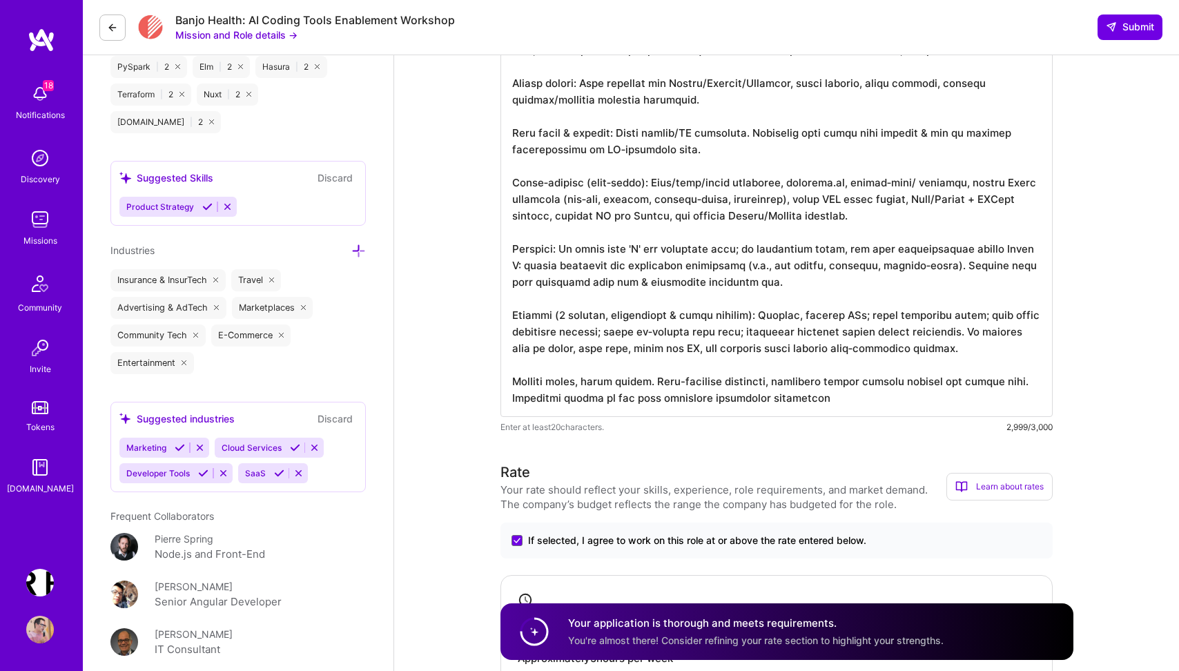
scroll to position [2007, 0]
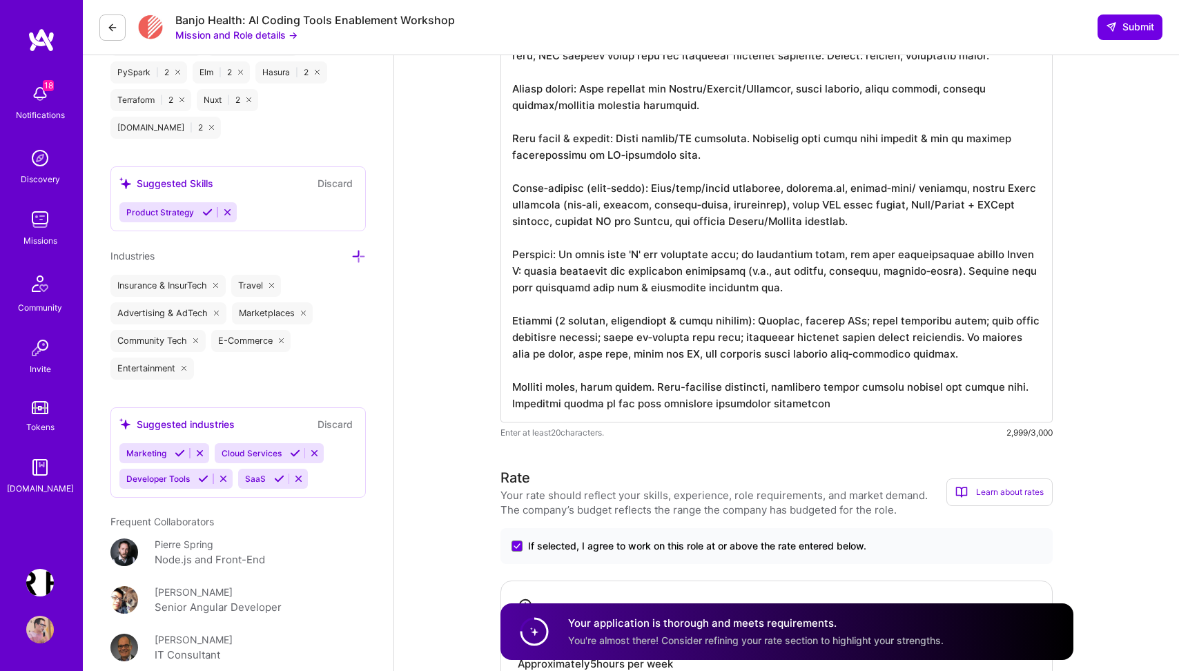
type textarea "I introduced an agentic coding framework for a 6‑person cross‑functional team (…"
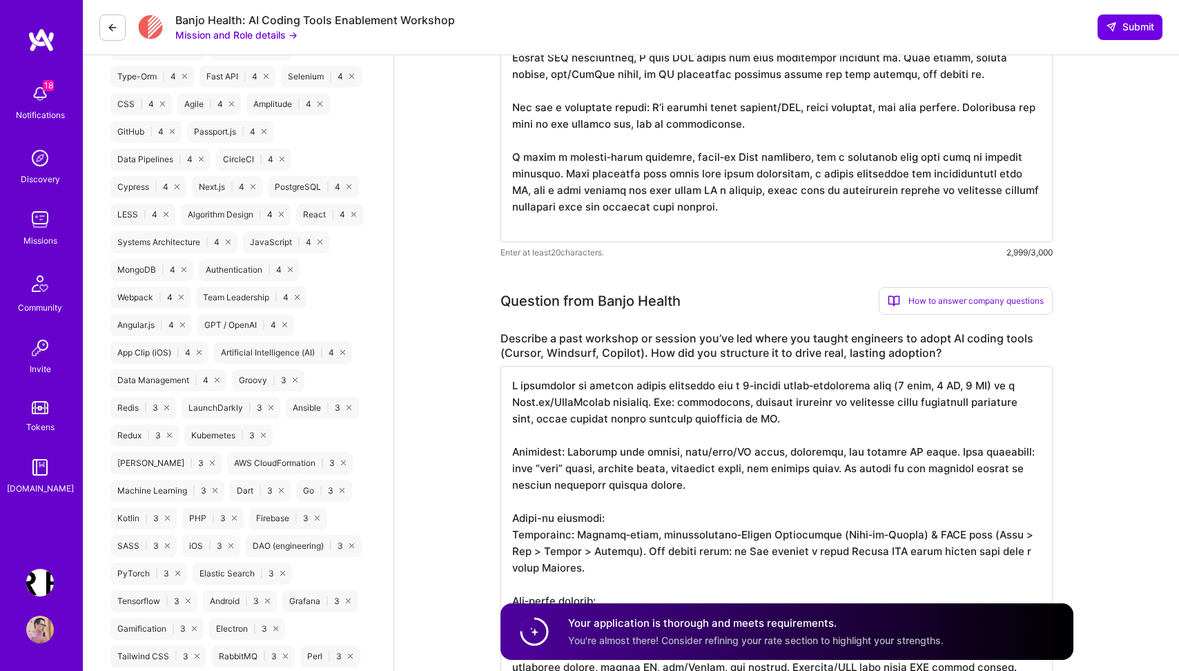
scroll to position [1235, 0]
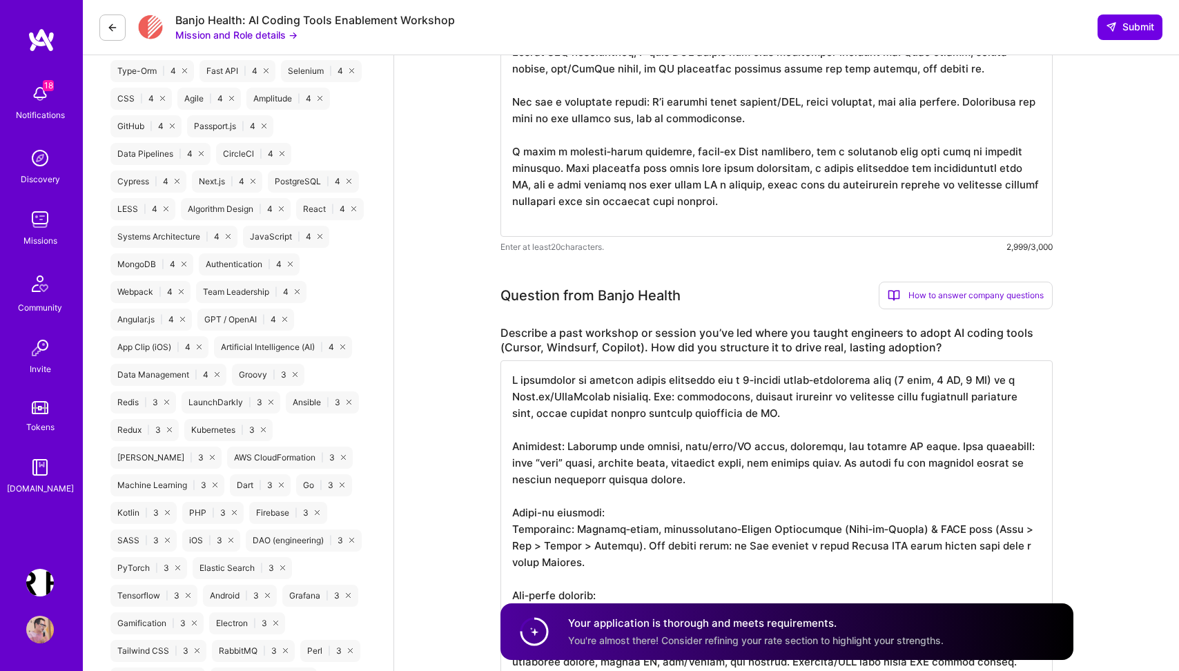
drag, startPoint x: 509, startPoint y: 378, endPoint x: 620, endPoint y: 498, distance: 163.6
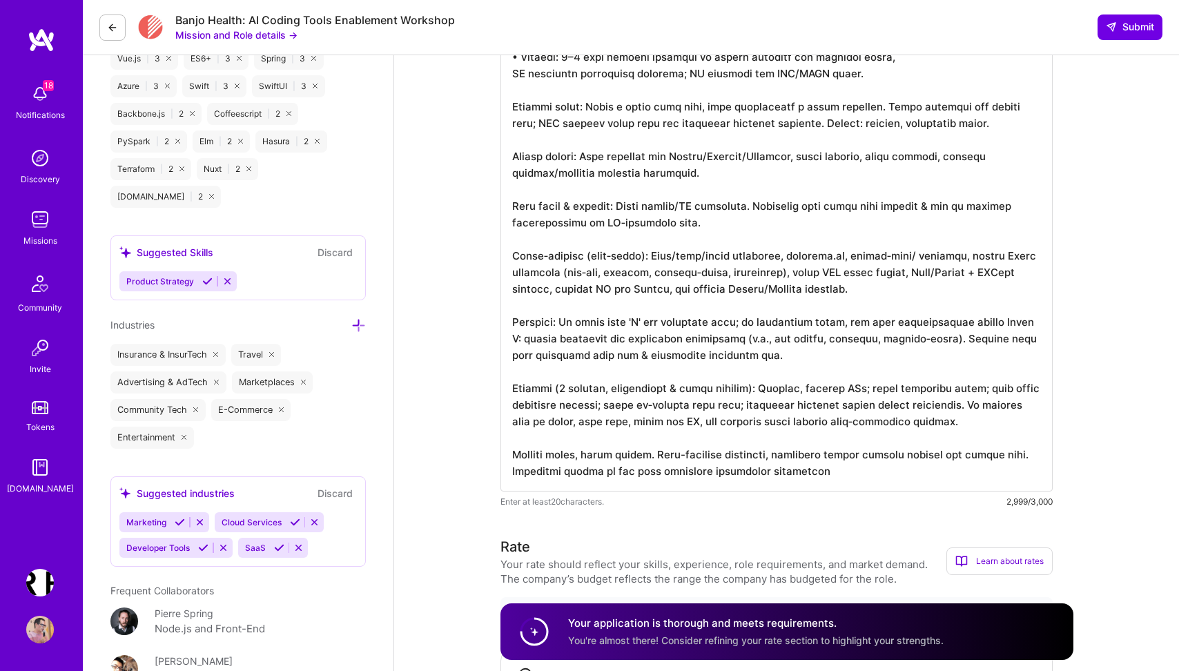
scroll to position [1960, 0]
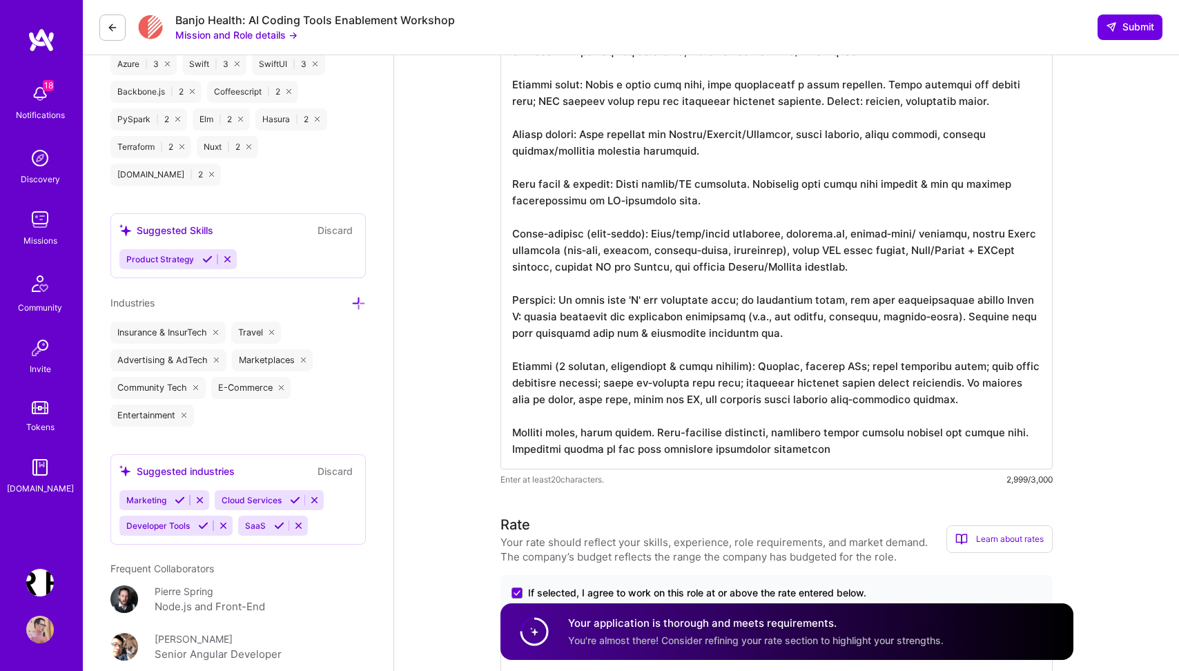
click at [850, 454] on textarea at bounding box center [776, 53] width 552 height 834
click at [701, 278] on textarea at bounding box center [776, 53] width 552 height 834
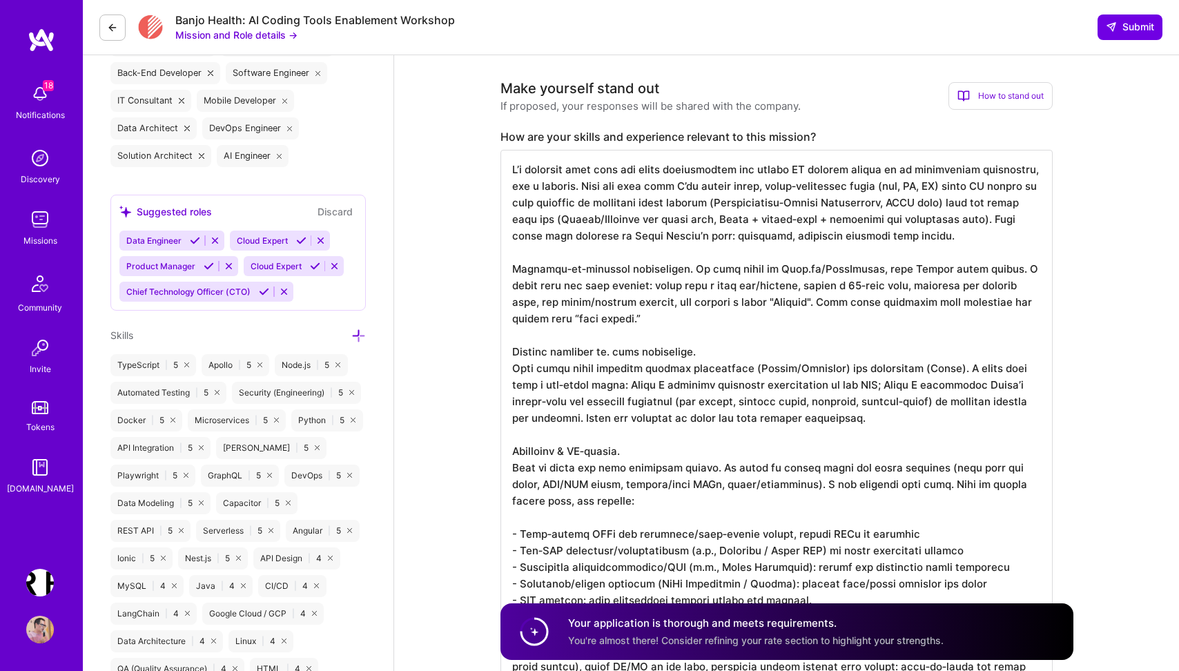
scroll to position [522, 0]
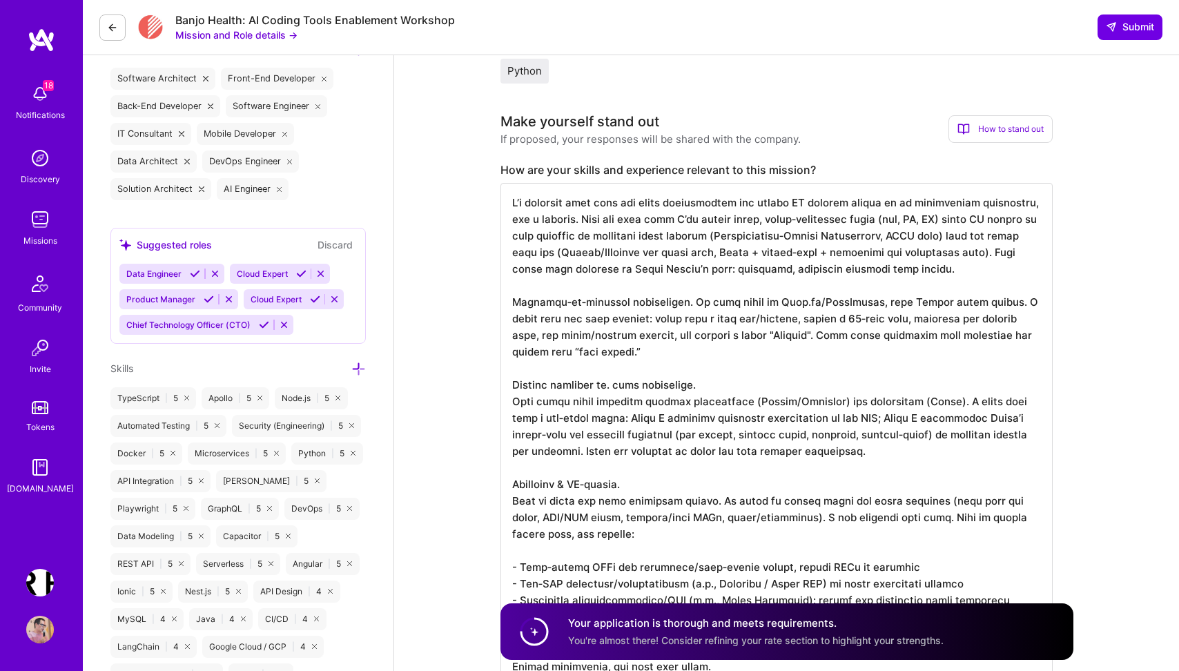
click at [886, 203] on textarea at bounding box center [776, 566] width 552 height 767
click at [806, 269] on textarea at bounding box center [776, 566] width 552 height 767
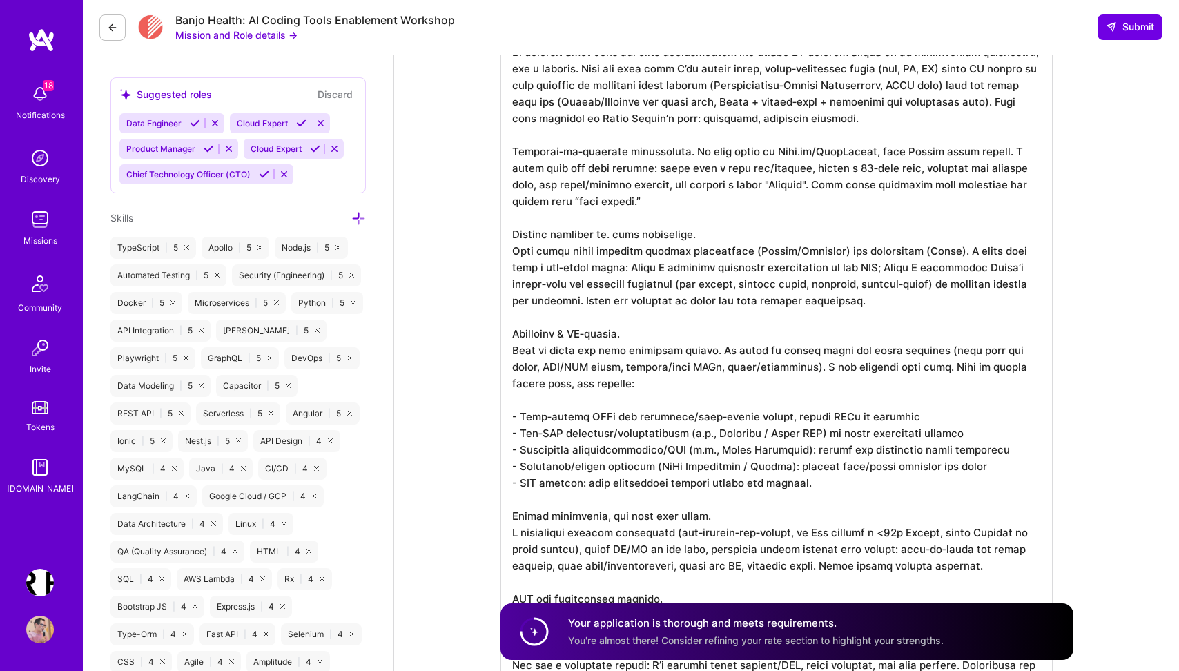
scroll to position [681, 0]
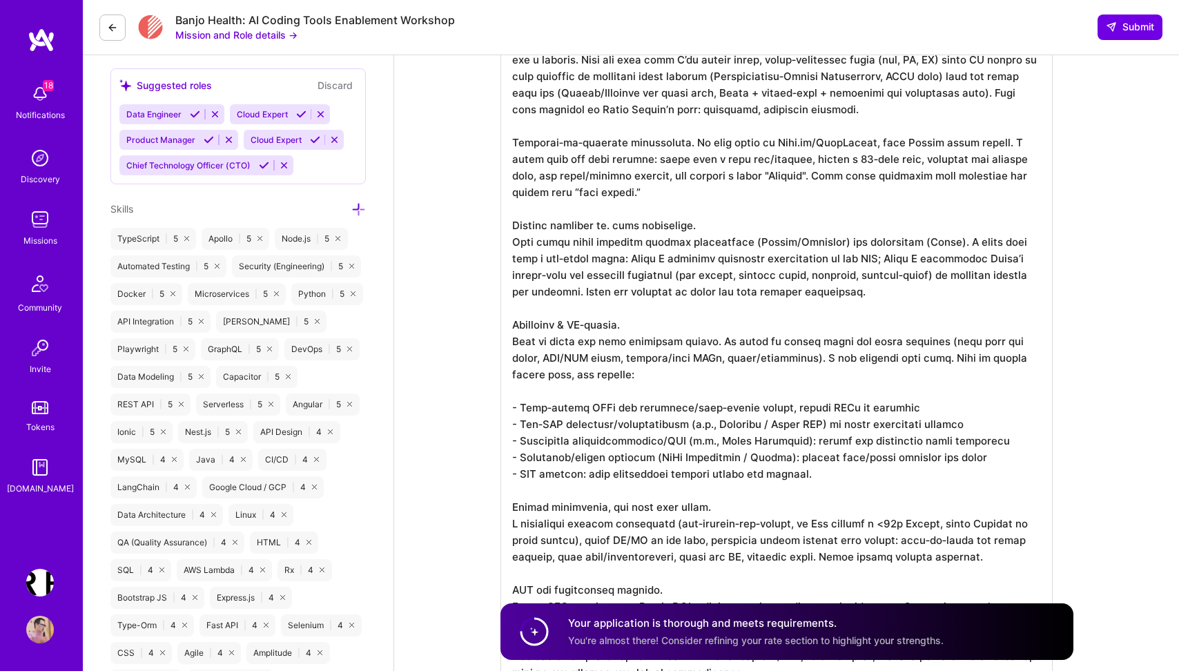
click at [613, 195] on textarea at bounding box center [776, 406] width 552 height 767
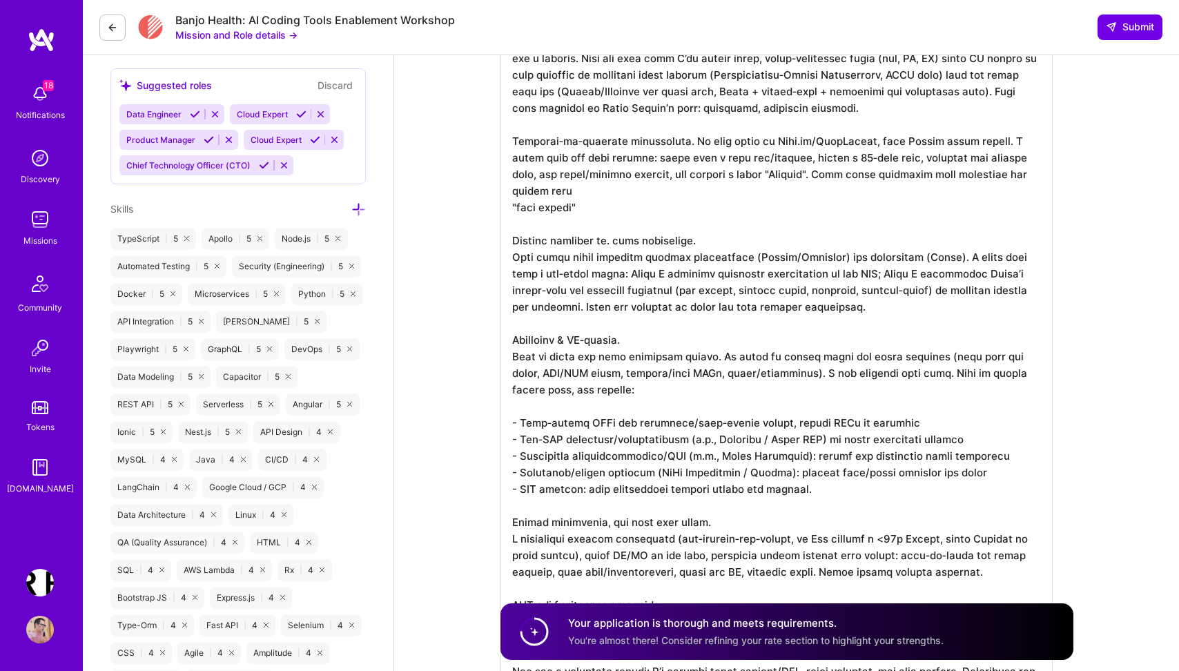
click at [639, 199] on textarea at bounding box center [776, 406] width 552 height 767
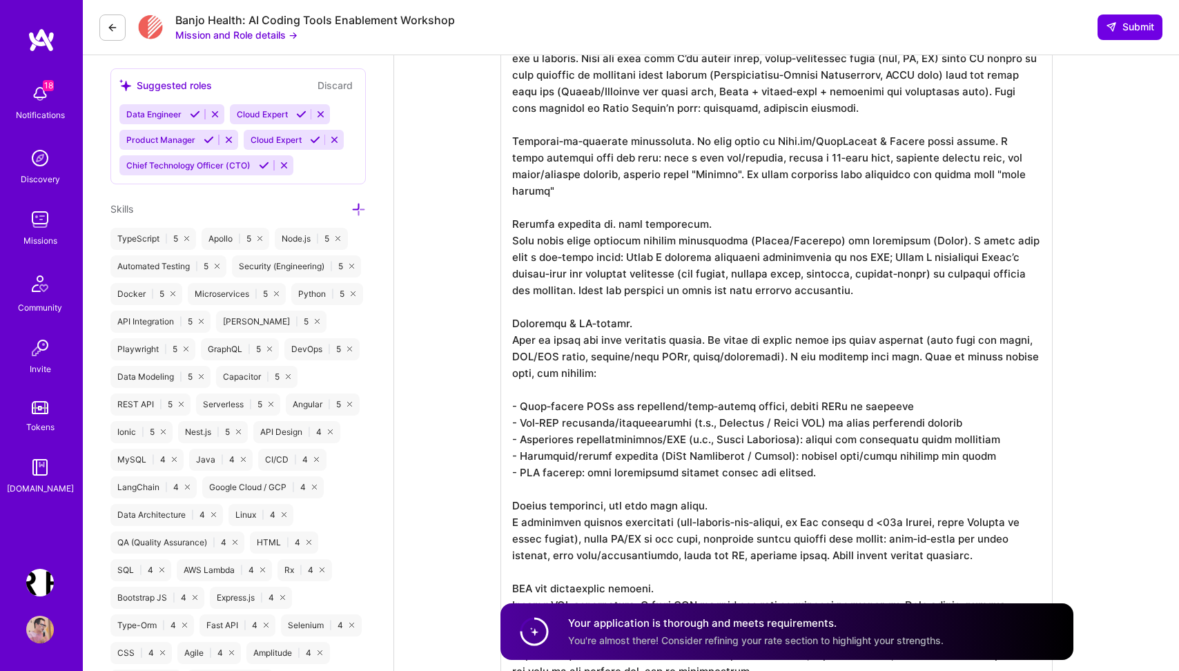
scroll to position [0, 0]
paste textarea "I am actively developing a comprehensiv"
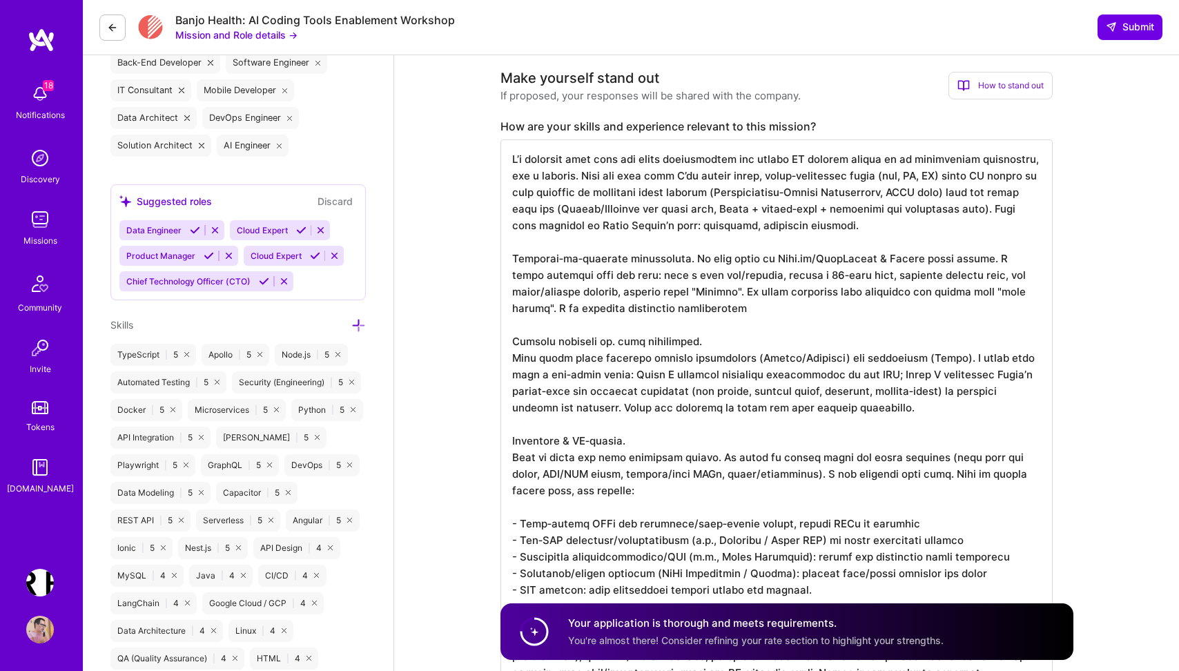
scroll to position [553, 0]
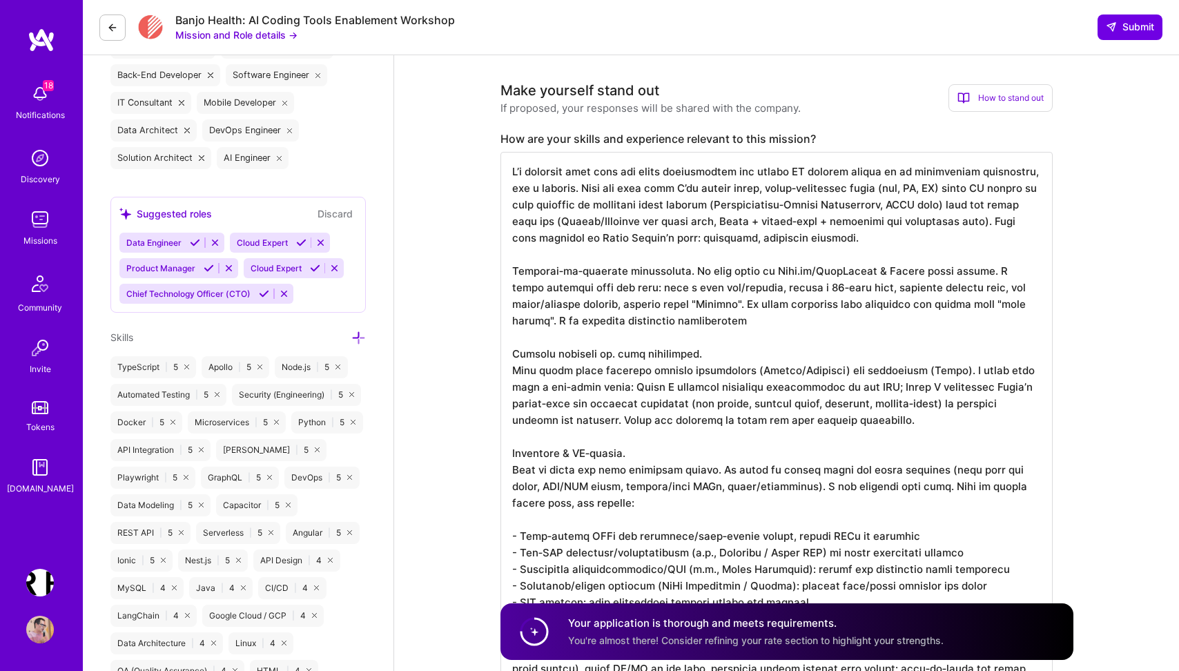
click at [573, 170] on textarea at bounding box center [776, 535] width 552 height 767
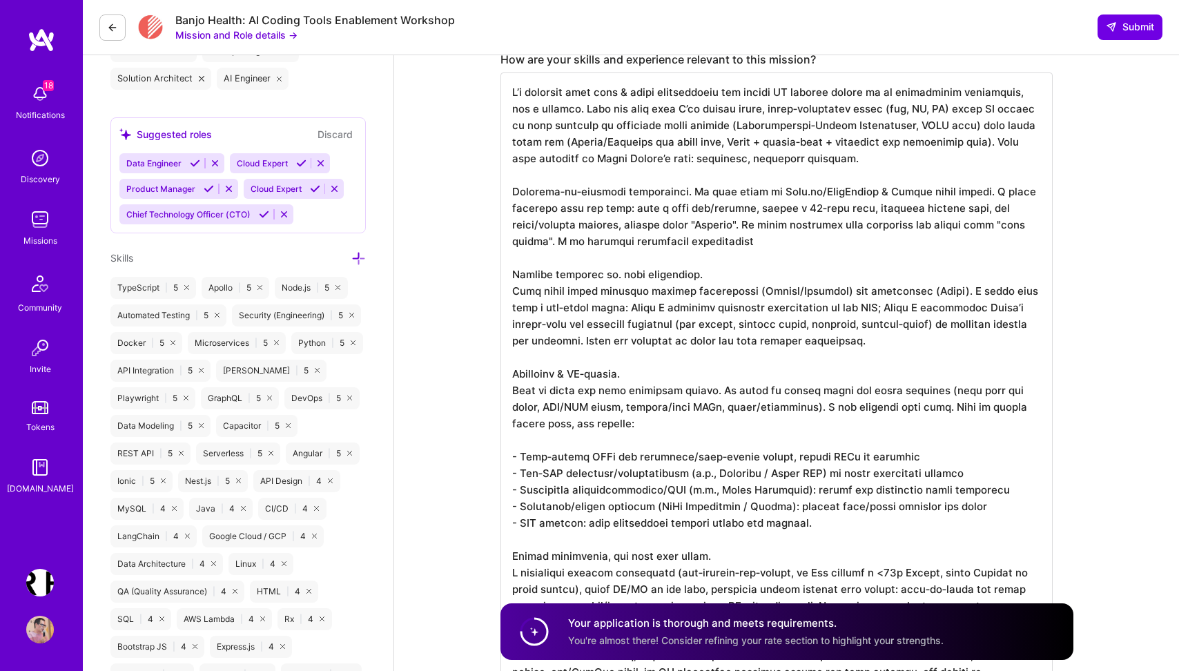
scroll to position [677, 0]
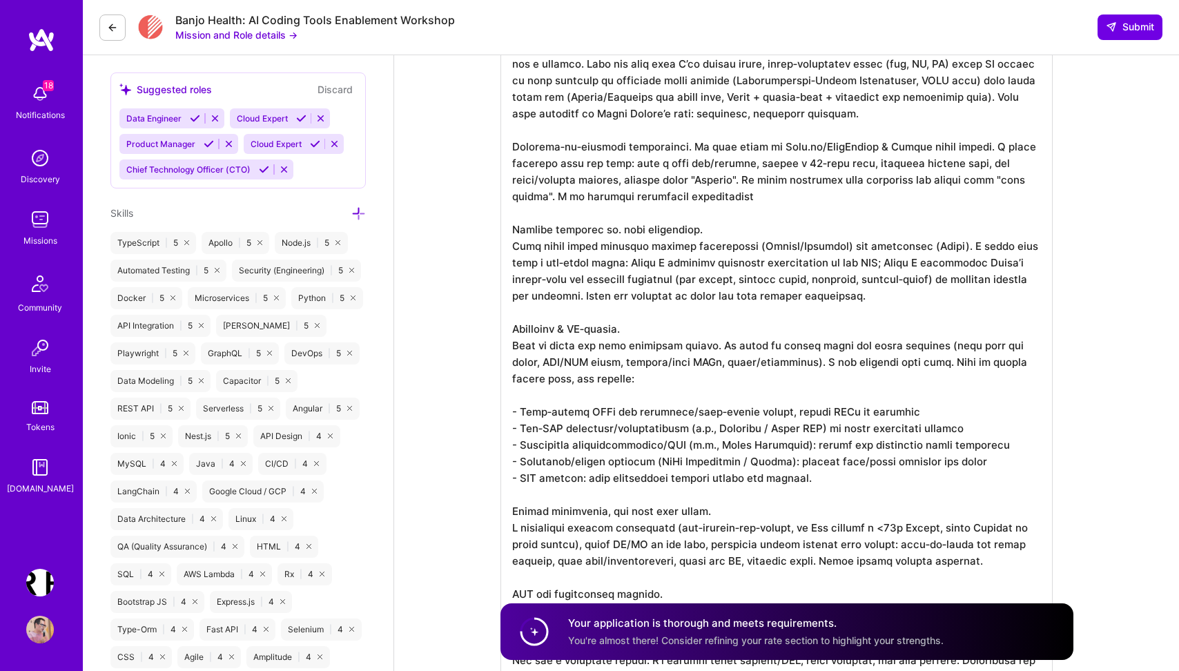
click at [613, 228] on textarea at bounding box center [776, 411] width 552 height 767
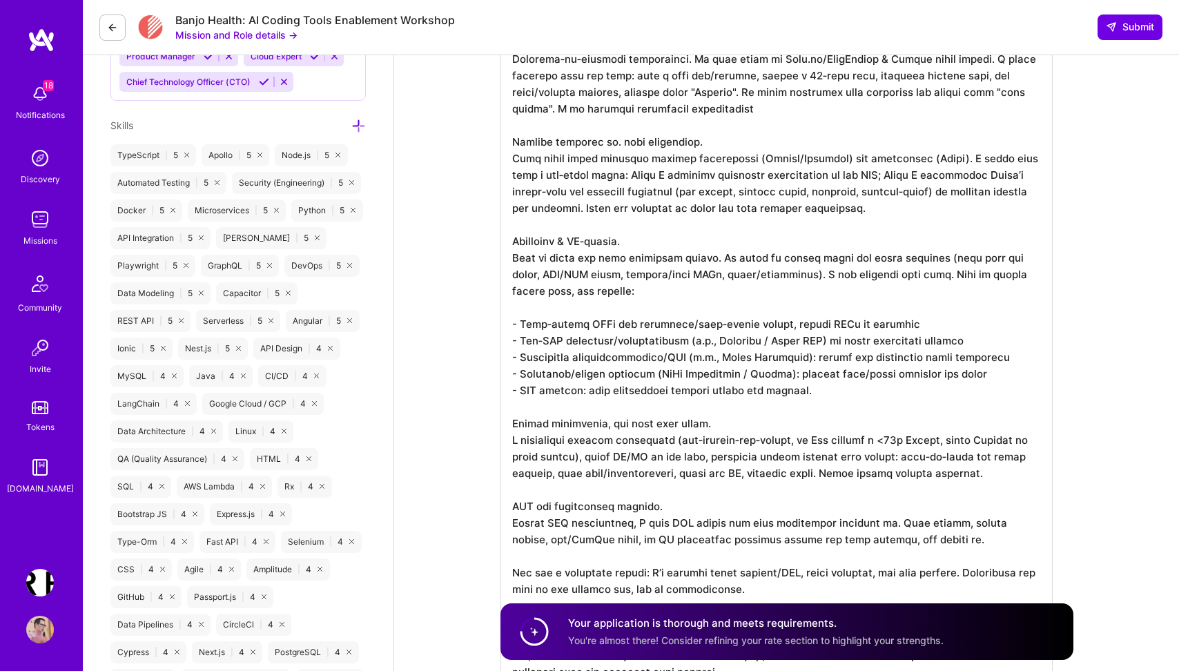
scroll to position [766, 0]
click at [801, 173] on textarea at bounding box center [776, 322] width 552 height 767
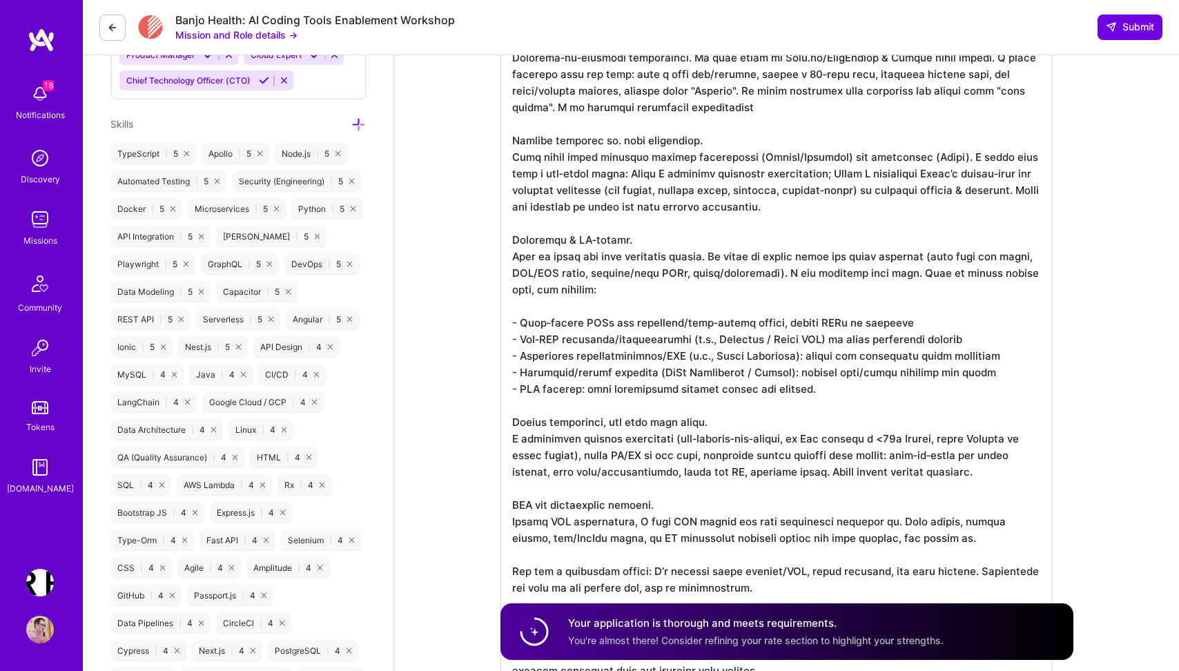
scroll to position [0, 0]
click at [639, 107] on textarea at bounding box center [776, 322] width 552 height 767
paste textarea "agentic-coding framework"
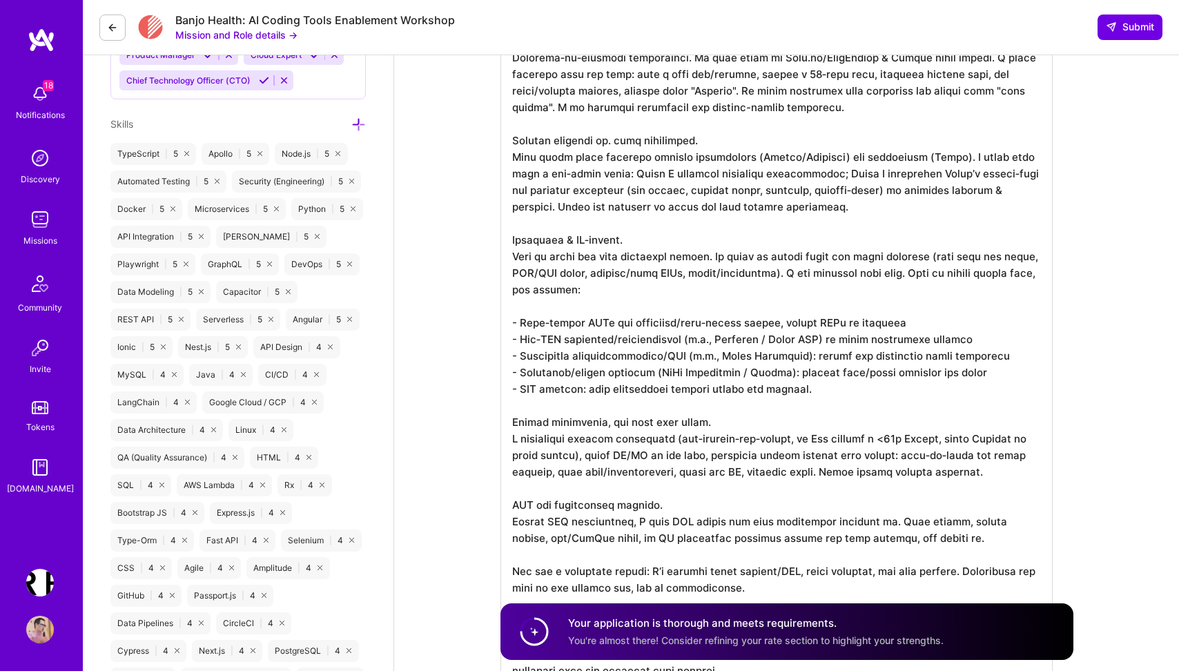
scroll to position [1, 0]
click at [584, 155] on textarea at bounding box center [776, 322] width 552 height 767
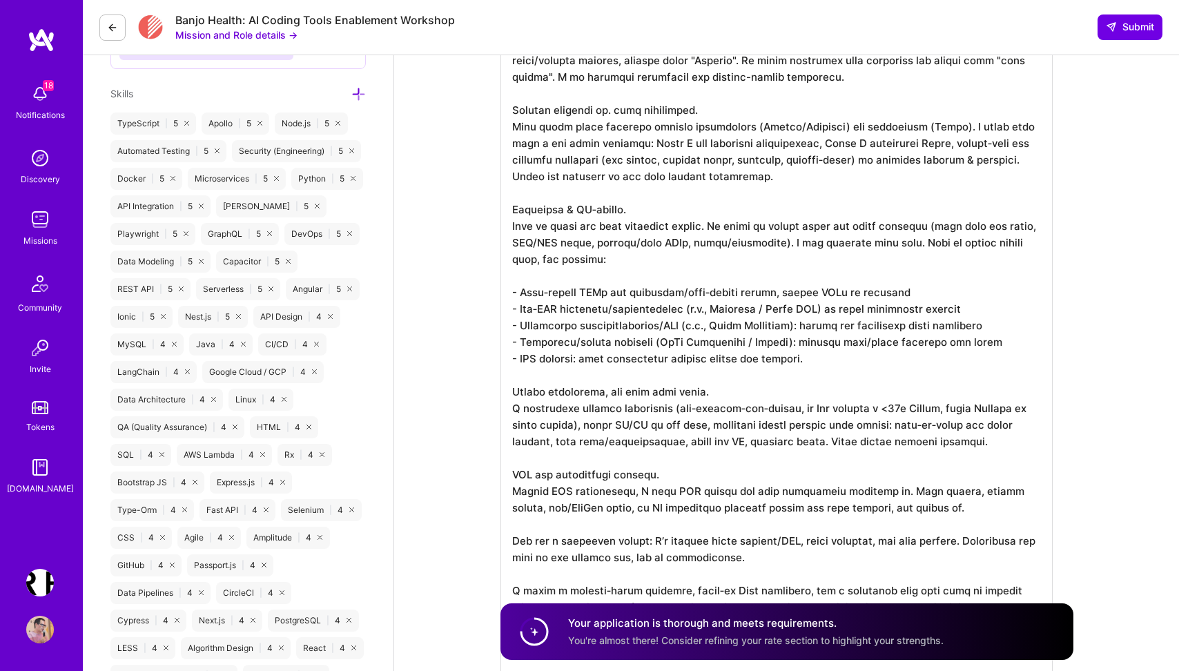
scroll to position [797, 0]
click at [734, 219] on textarea at bounding box center [776, 291] width 552 height 767
click at [631, 79] on textarea at bounding box center [776, 291] width 552 height 767
type textarea "I’m seasoned tech lead & agile practitioner who treats AI agentic coding to be …"
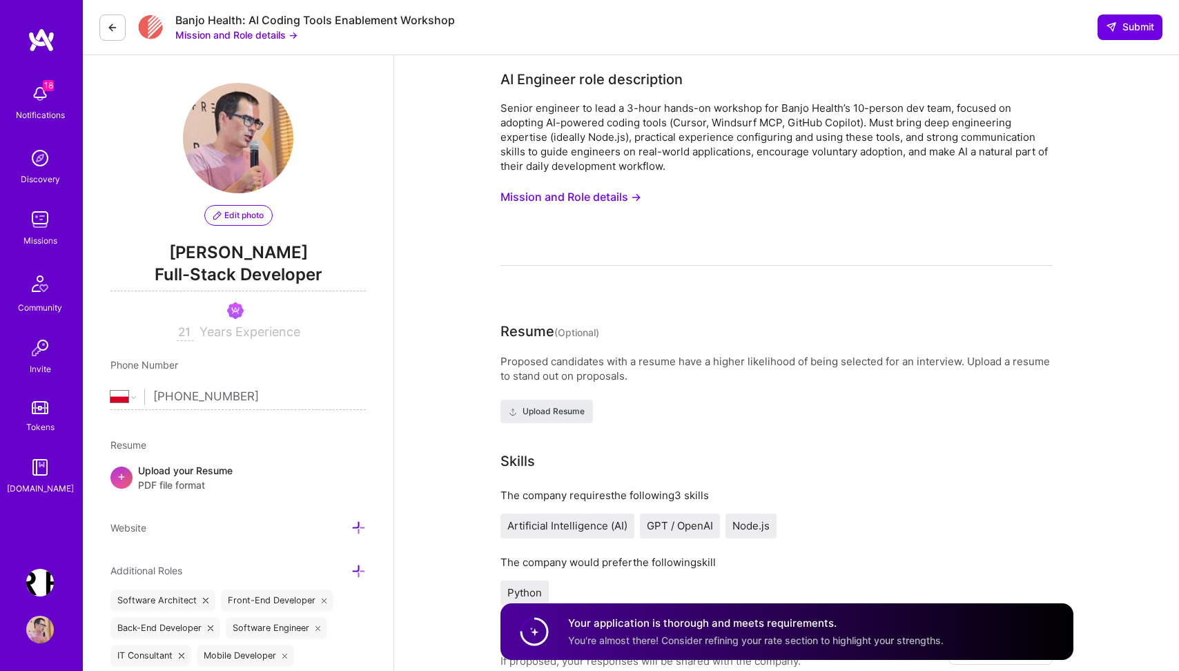
select select "PL"
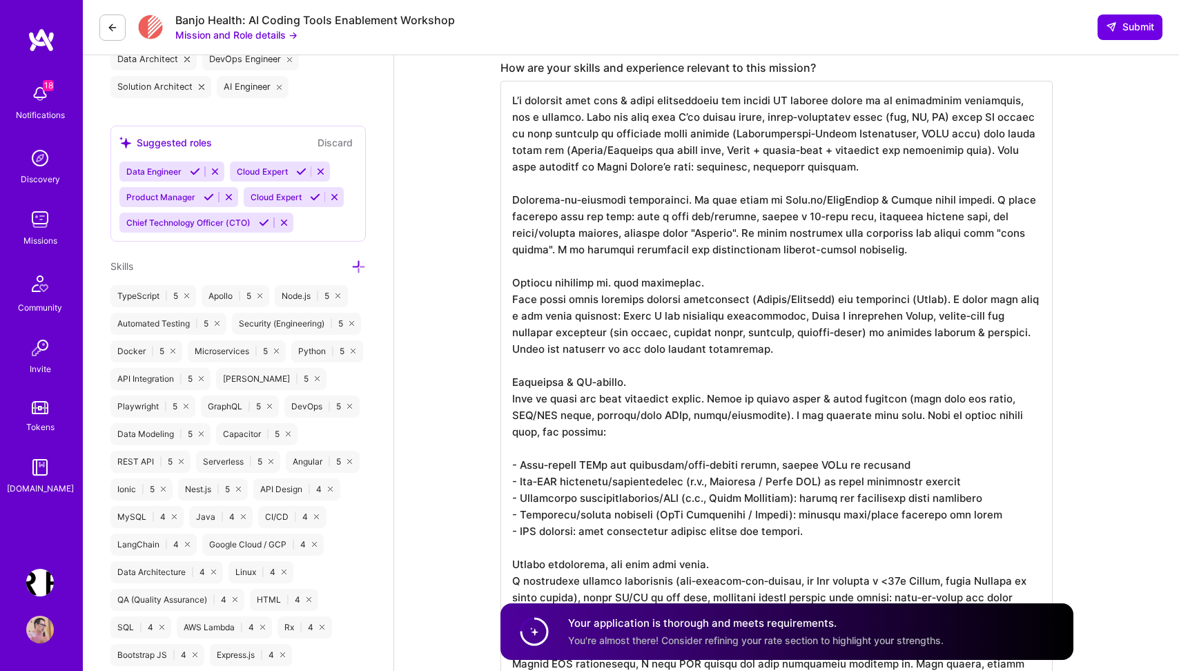
scroll to position [593, 0]
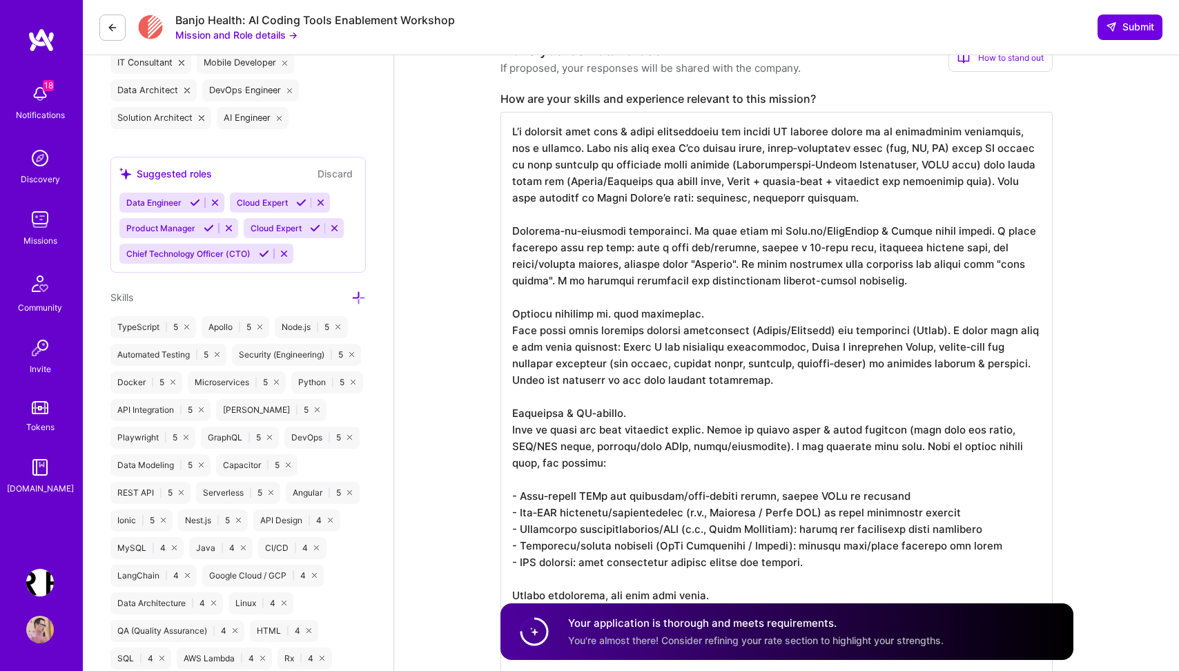
click at [741, 276] on textarea at bounding box center [776, 495] width 552 height 767
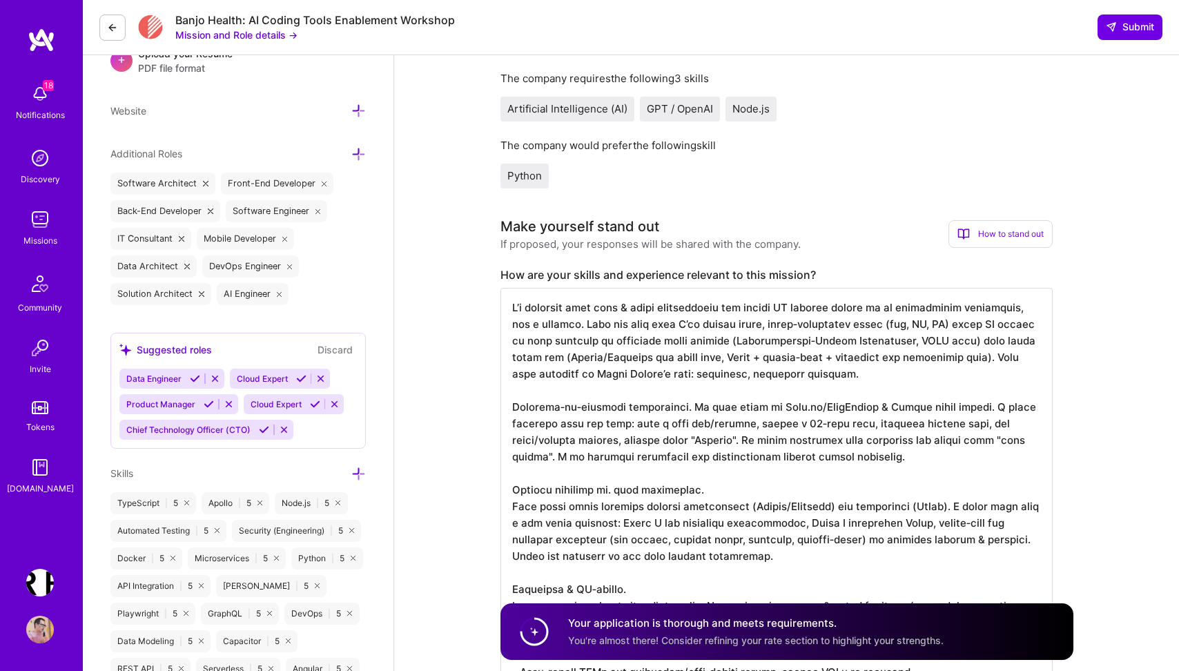
scroll to position [354, 0]
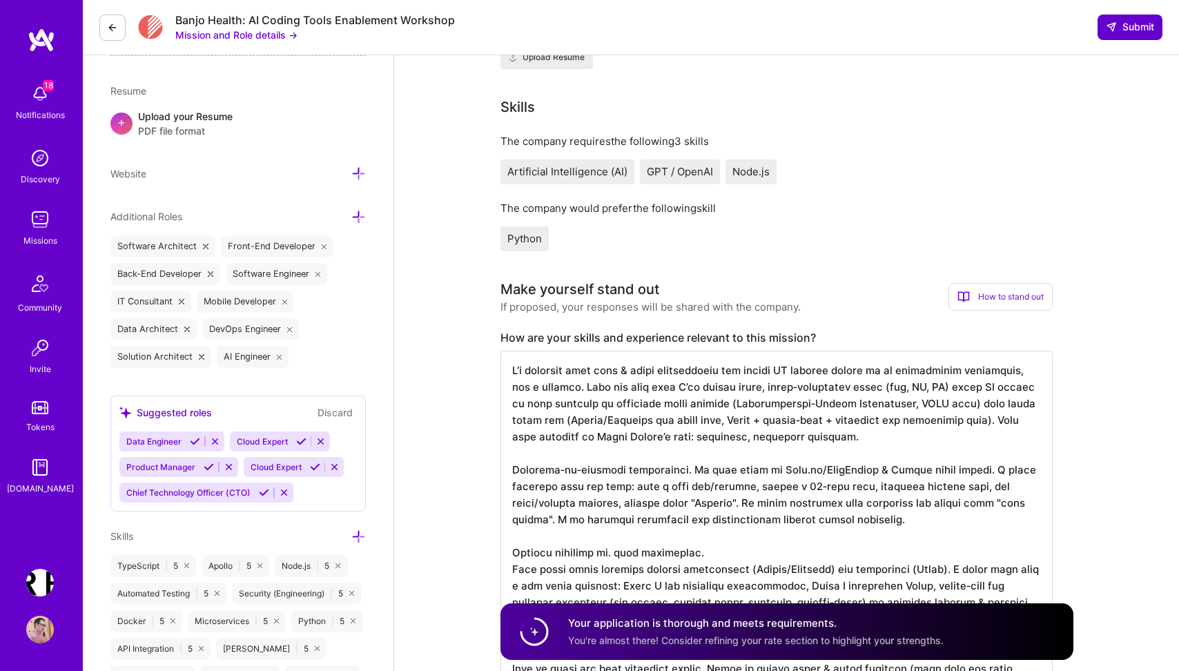
type textarea "L’i dolorsit amet cons & adipi elitseddoeiu tem incidi UT laboree dolore ma al …"
click at [1130, 25] on span "Submit" at bounding box center [1130, 27] width 48 height 14
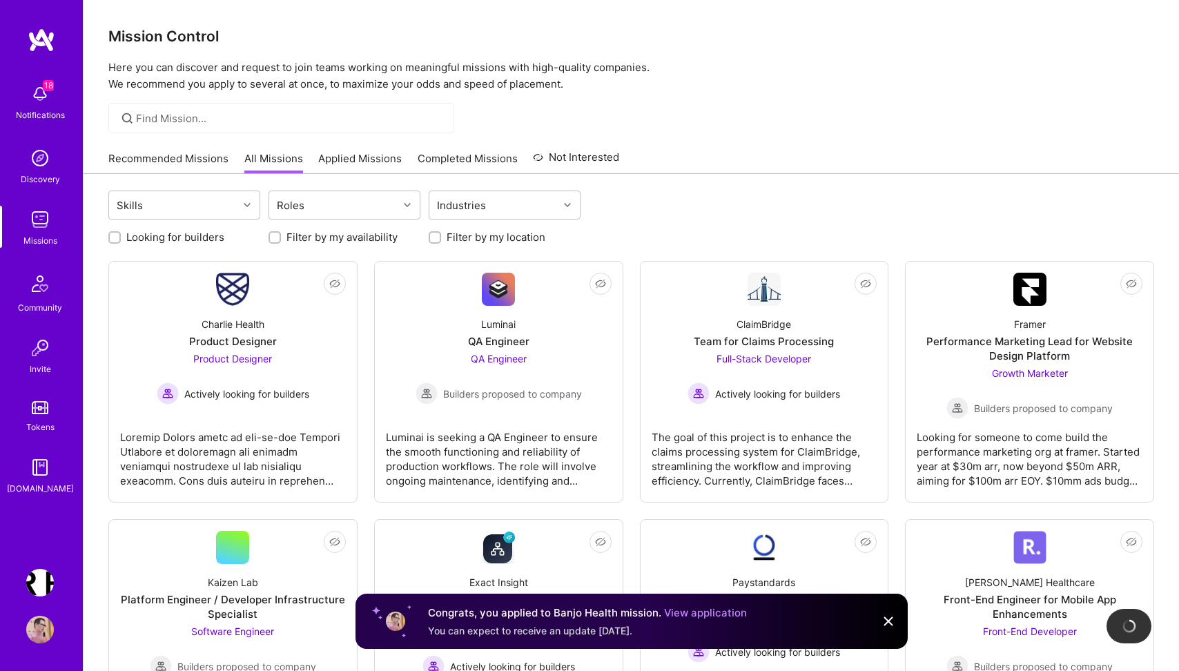
click at [114, 237] on input "Looking for builders" at bounding box center [116, 238] width 10 height 10
checkbox input "true"
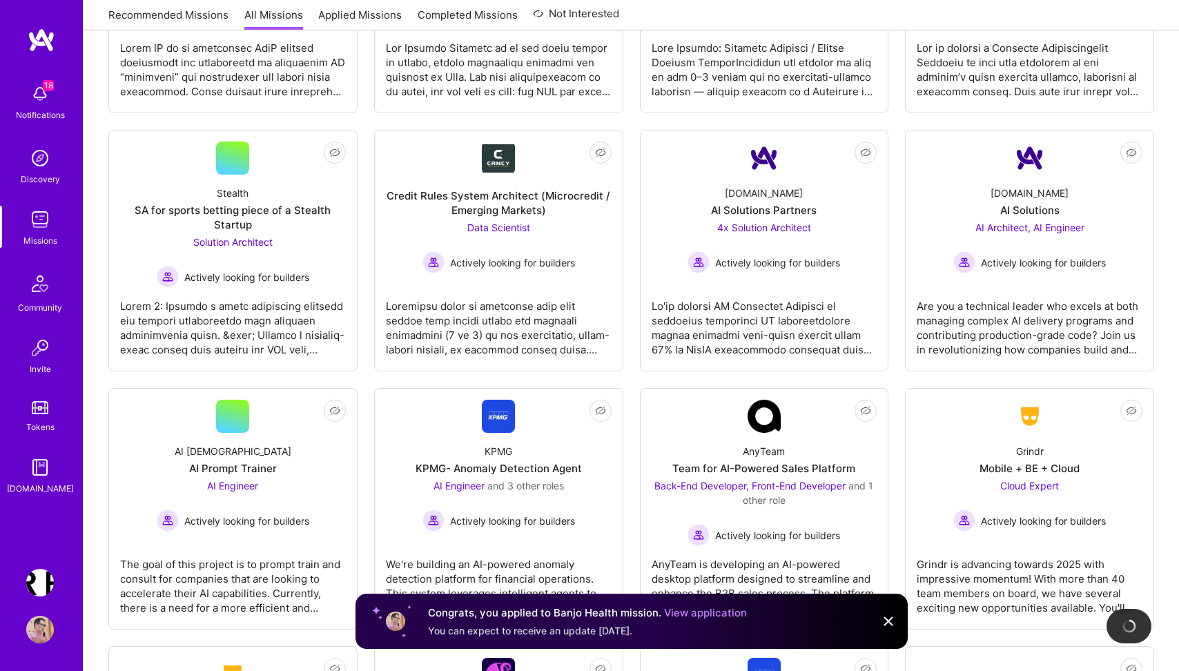
scroll to position [909, 0]
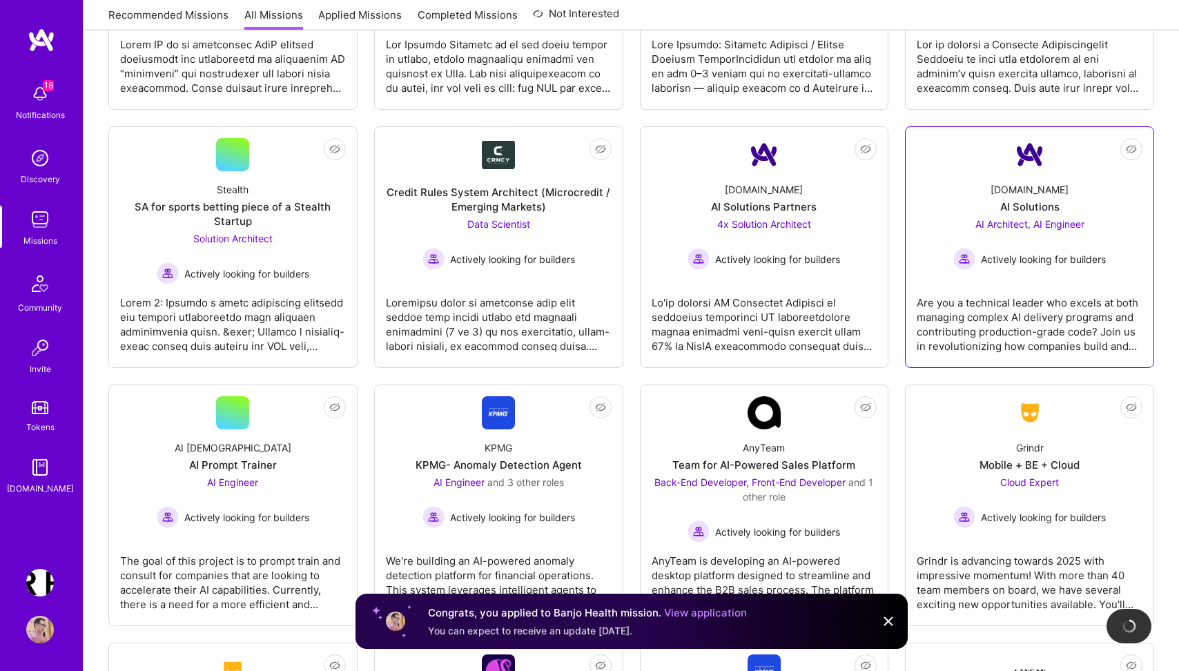
click at [1031, 305] on div "Are you a technical leader who excels at both managing complex AI delivery prog…" at bounding box center [1030, 318] width 226 height 69
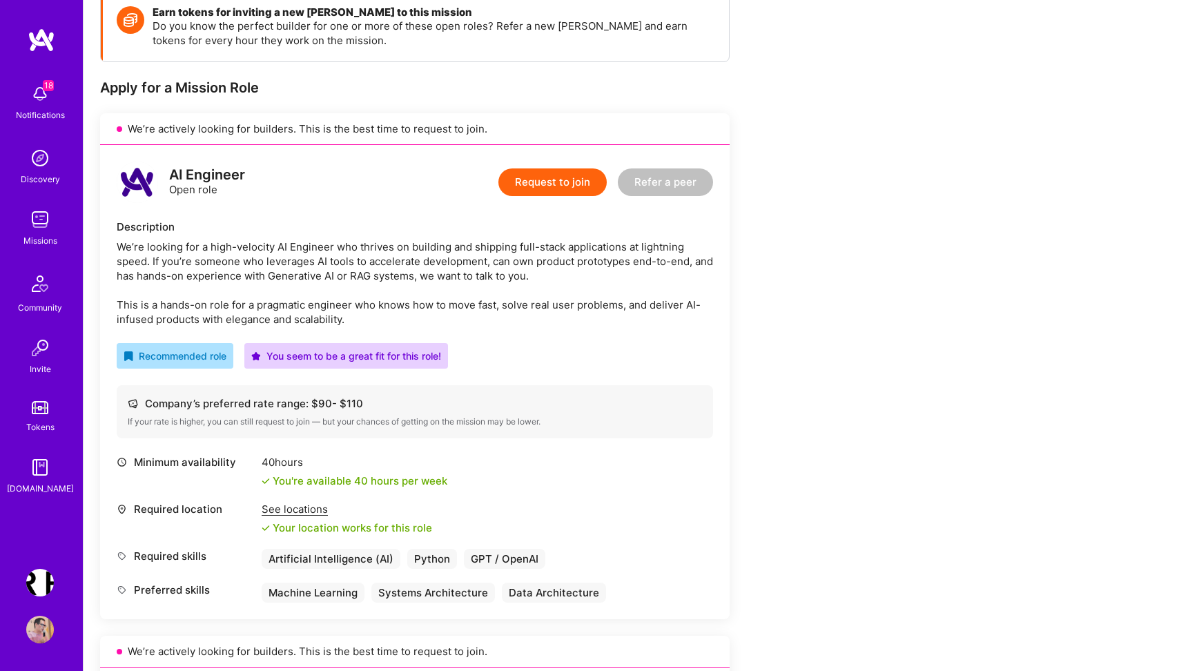
scroll to position [150, 0]
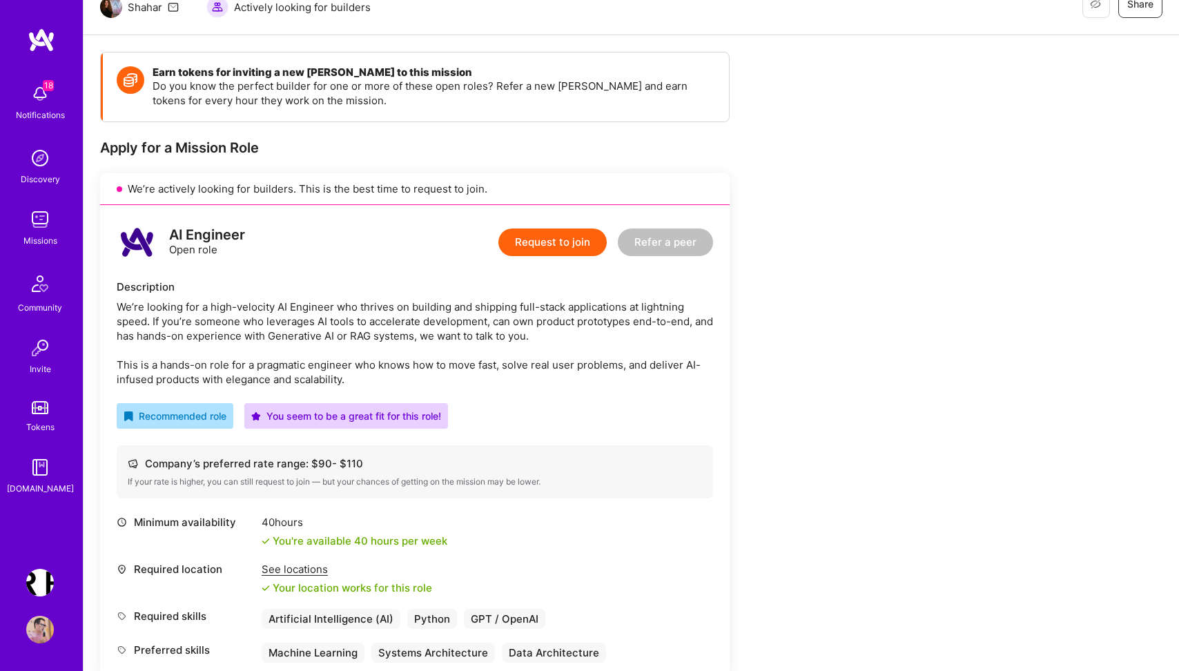
click at [578, 237] on button "Request to join" at bounding box center [552, 242] width 108 height 28
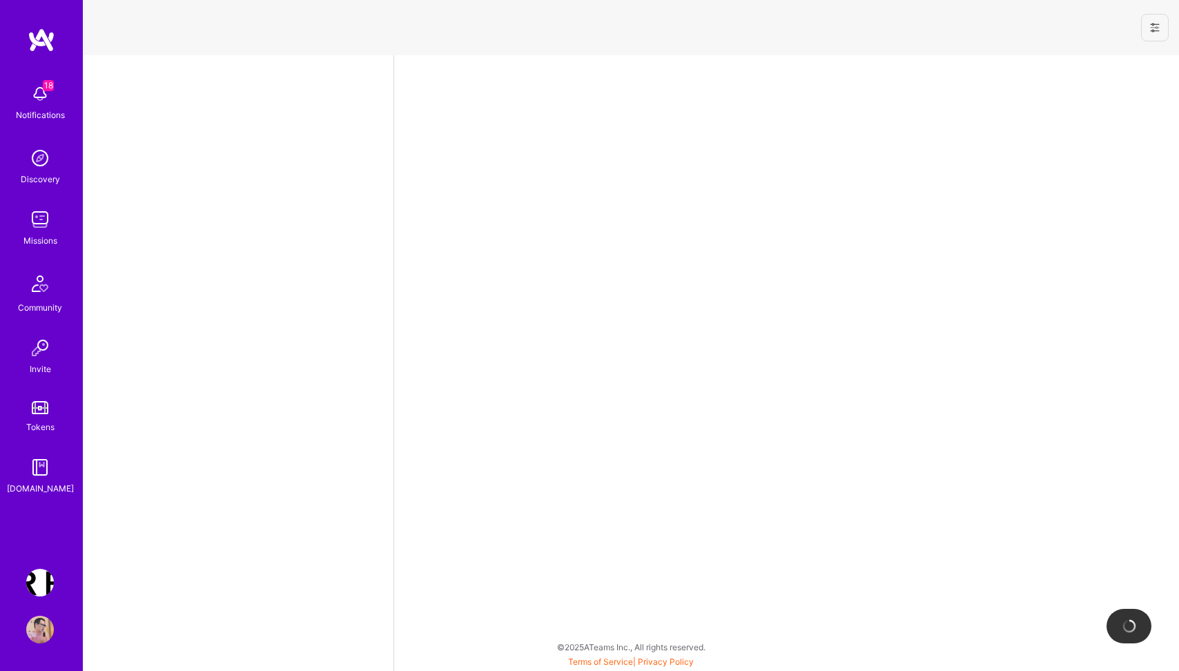
select select "PL"
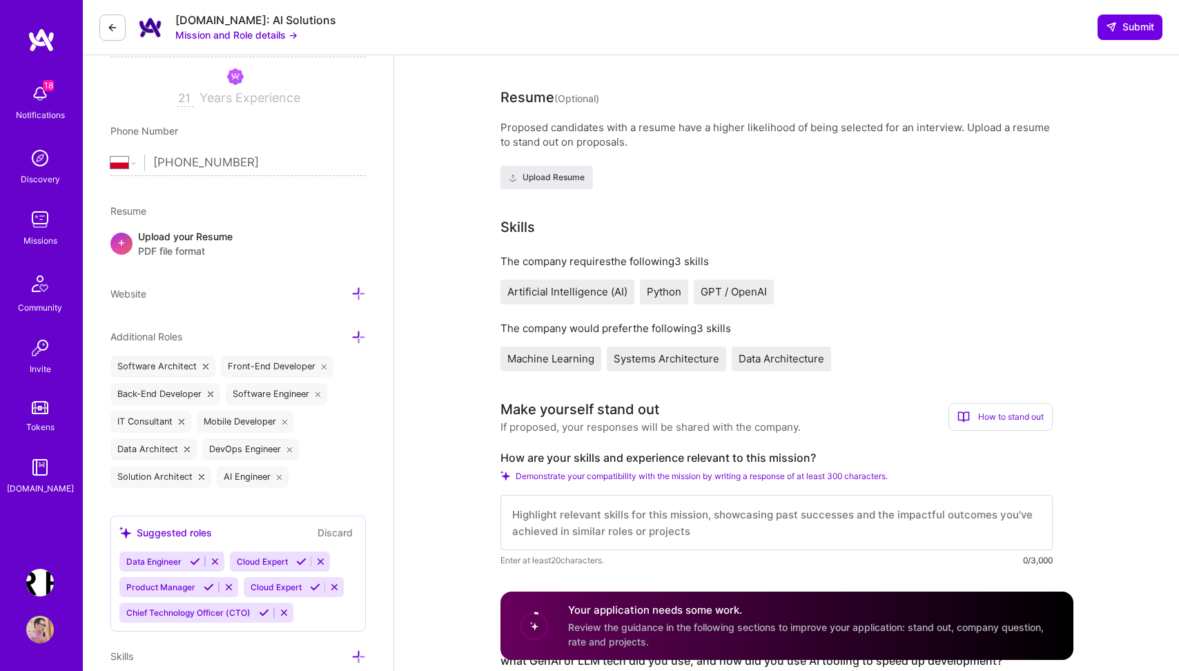
scroll to position [264, 0]
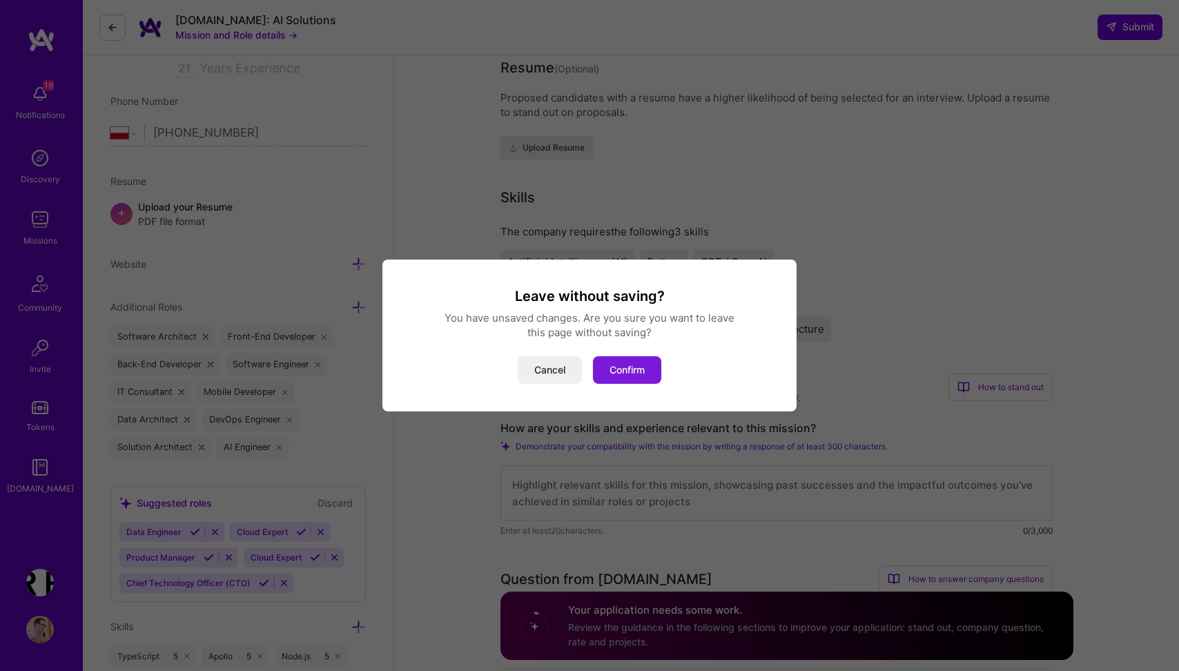
click at [634, 375] on button "Confirm" at bounding box center [627, 370] width 68 height 28
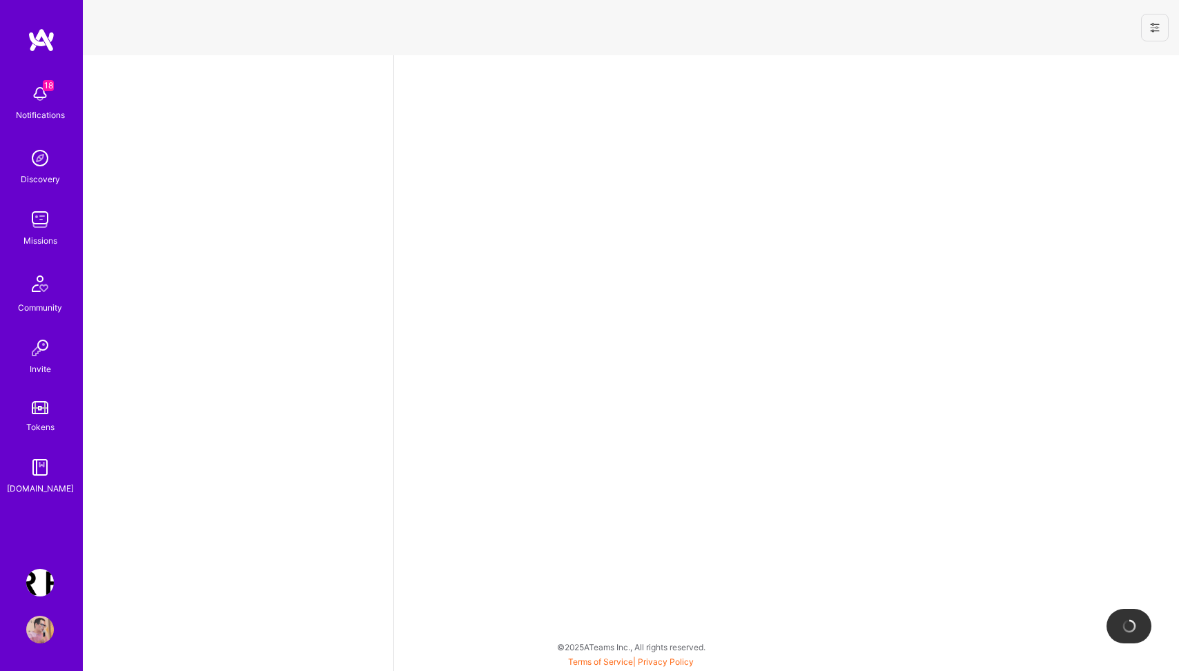
select select "PL"
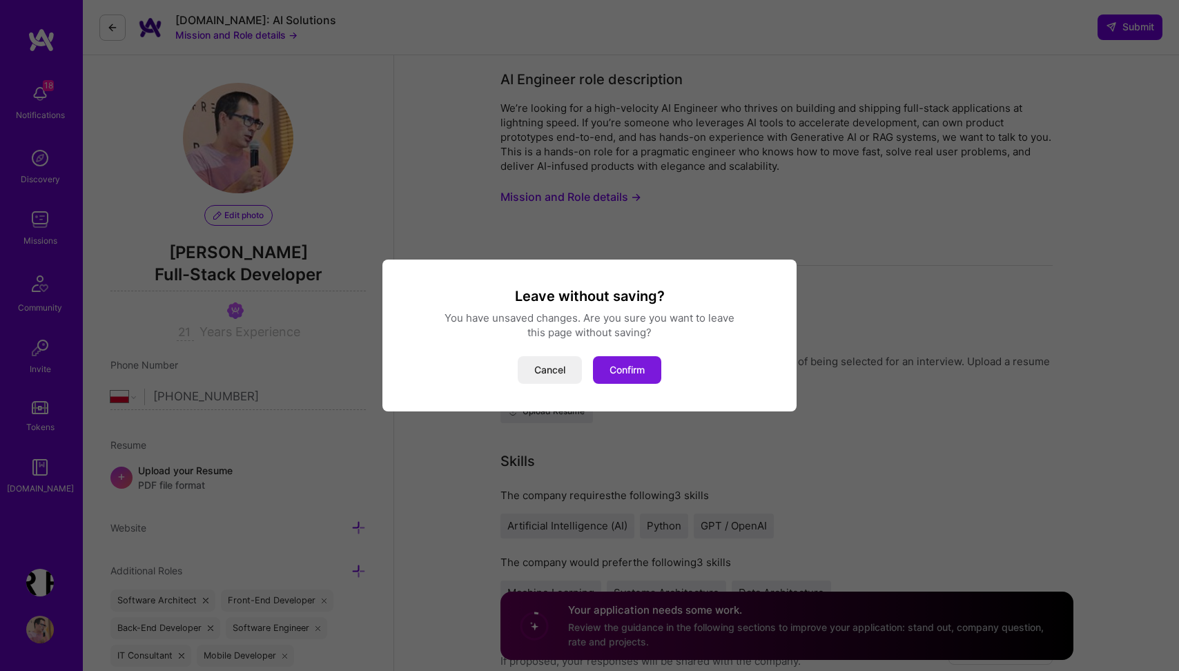
click at [630, 375] on button "Confirm" at bounding box center [627, 370] width 68 height 28
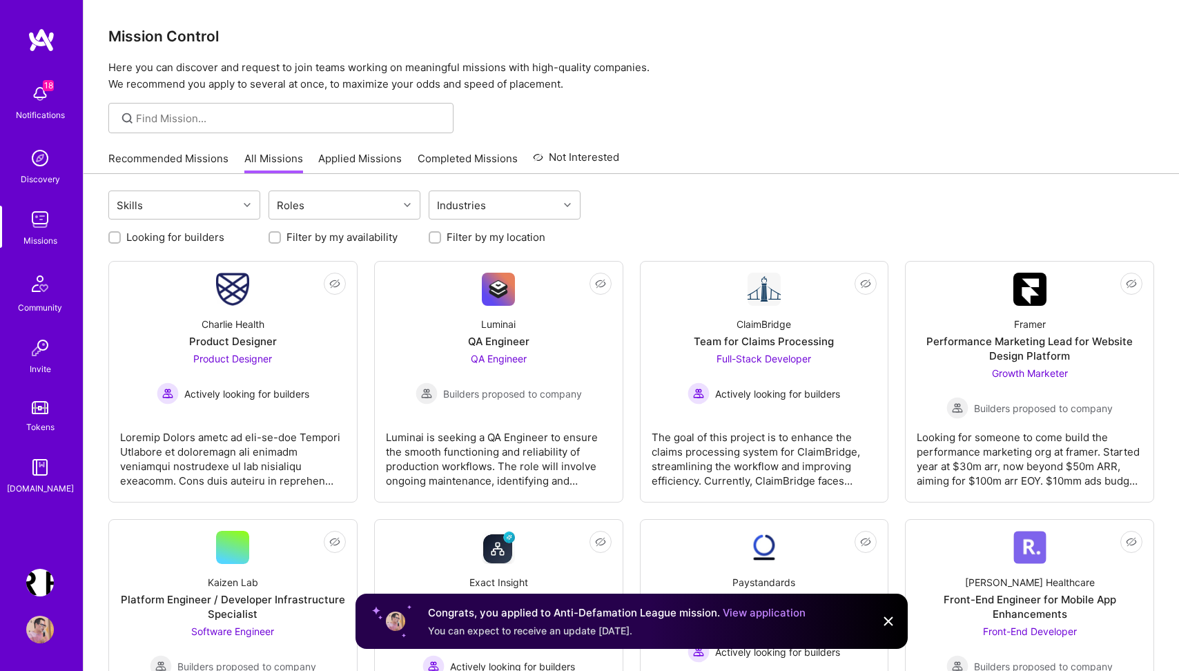
scroll to position [286, 0]
